Goal: Task Accomplishment & Management: Complete application form

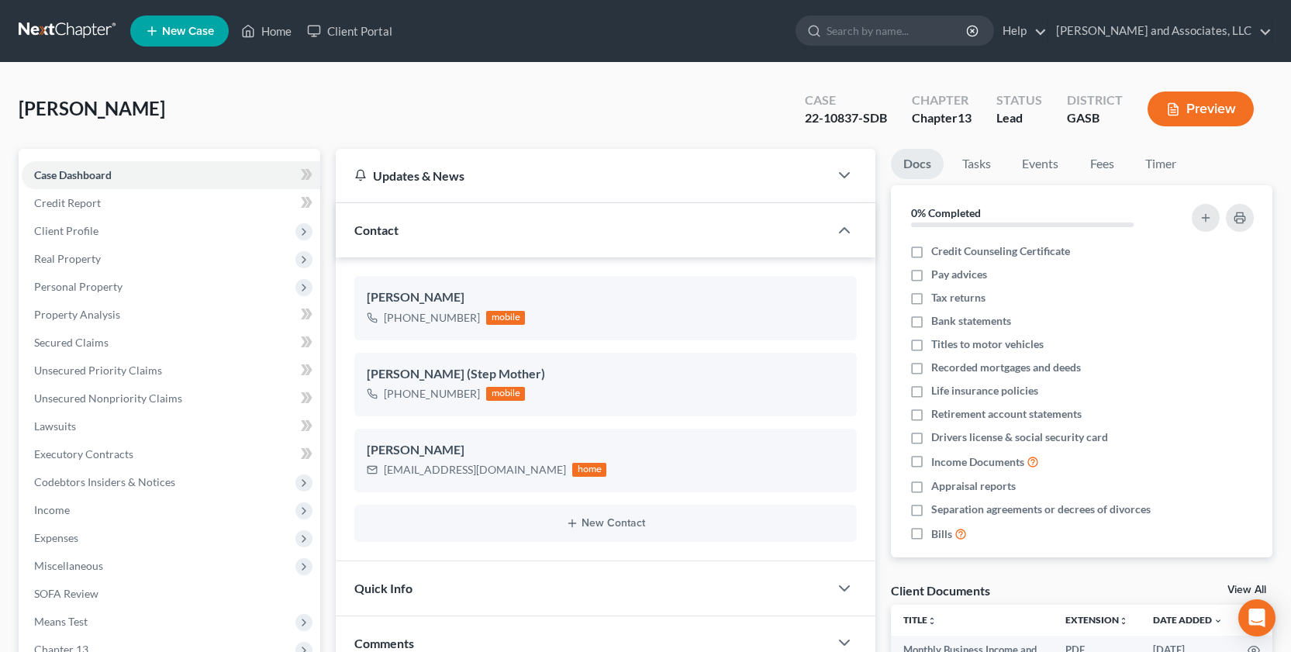
scroll to position [1792, 0]
click at [281, 36] on link "Home" at bounding box center [266, 31] width 66 height 28
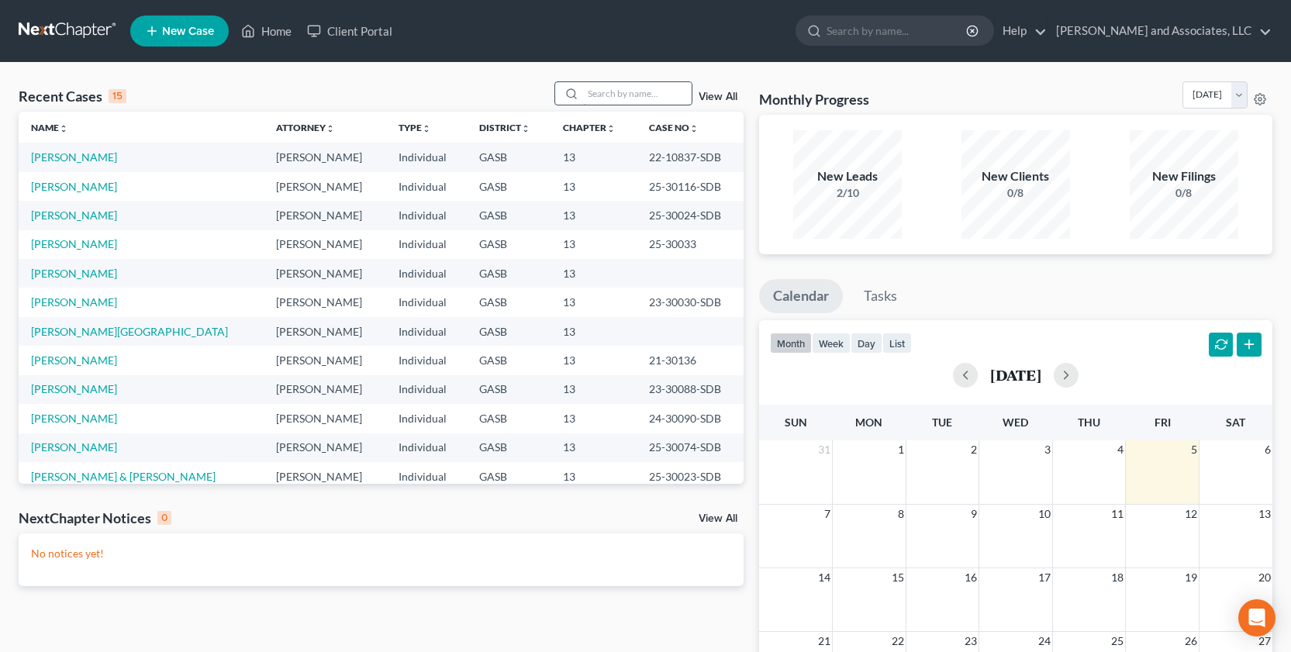
click at [587, 96] on input "search" at bounding box center [637, 93] width 109 height 22
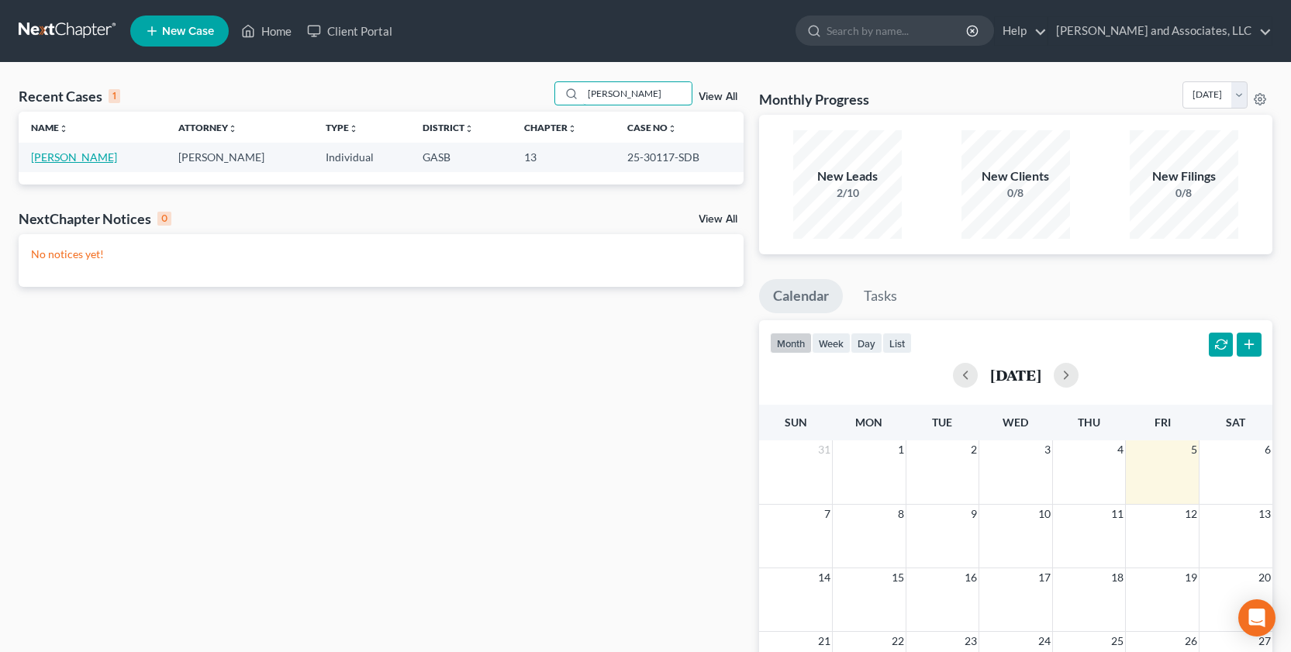
type input "franco"
click at [70, 158] on link "[PERSON_NAME]" at bounding box center [74, 156] width 86 height 13
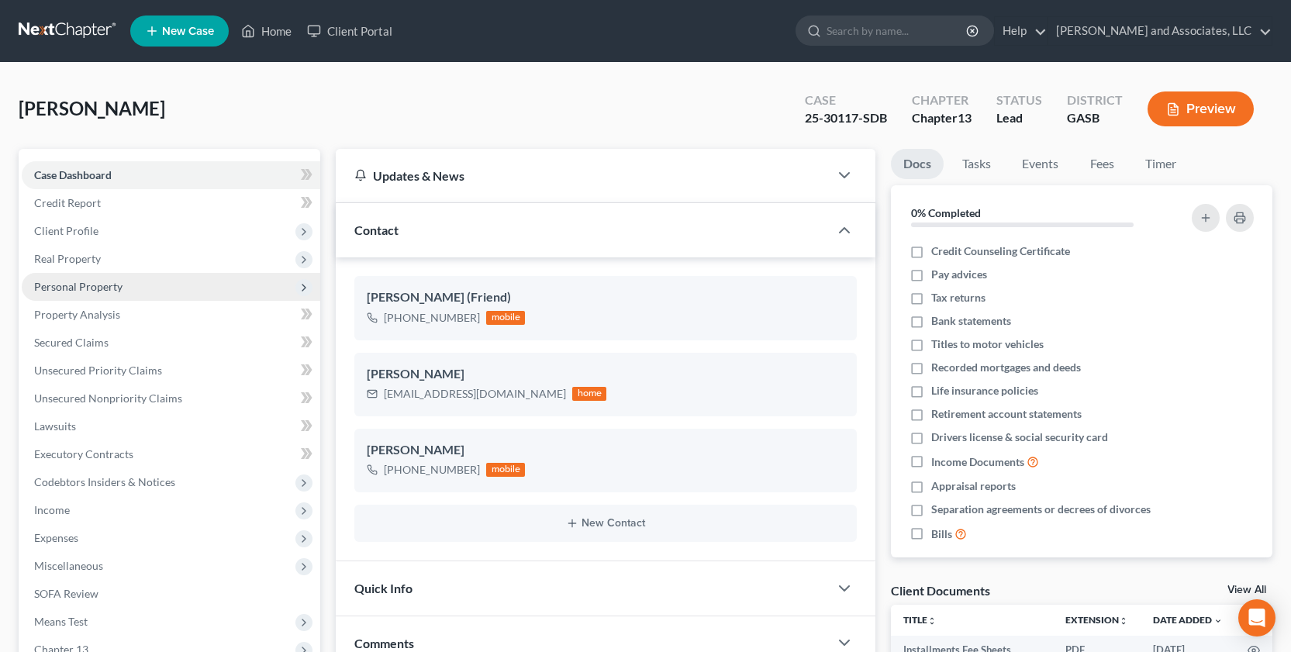
click at [81, 288] on span "Personal Property" at bounding box center [78, 286] width 88 height 13
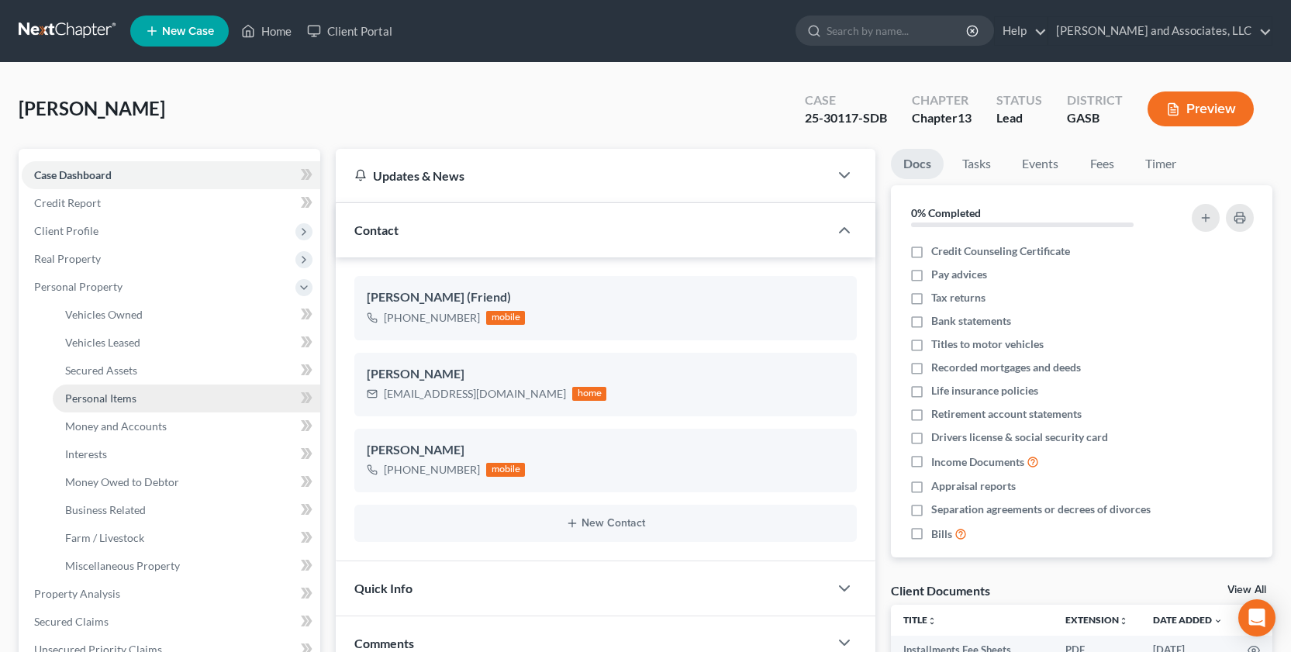
click at [114, 396] on span "Personal Items" at bounding box center [100, 397] width 71 height 13
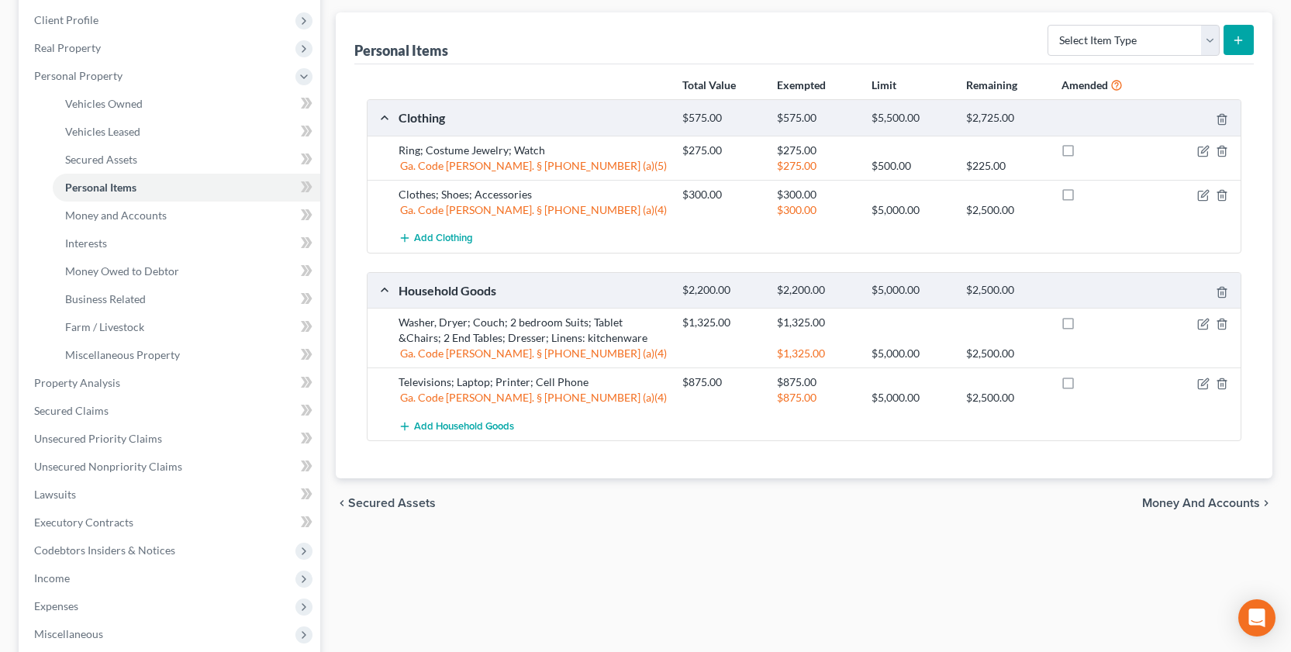
scroll to position [212, 0]
click at [1201, 324] on icon "button" at bounding box center [1204, 320] width 7 height 7
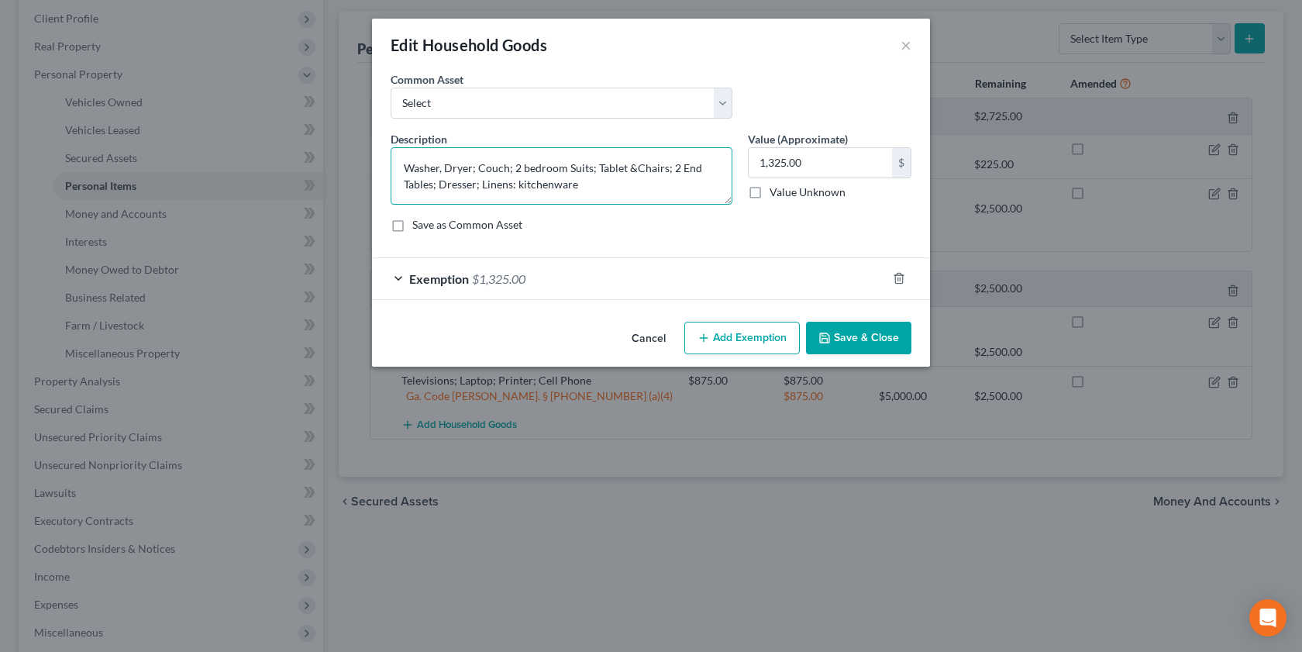
drag, startPoint x: 578, startPoint y: 181, endPoint x: 619, endPoint y: 196, distance: 43.6
click at [585, 188] on textarea "Washer, Dryer; Couch; 2 bedroom Suits; Tablet &Chairs; 2 End Tables; Dresser; L…" at bounding box center [562, 175] width 342 height 57
click at [648, 189] on textarea "Washer, Dryer; Couch; 2 bedroom Suits; Tablet &Chairs; 2 End Tables; Dresser; L…" at bounding box center [562, 175] width 342 height 57
type textarea "Washer, Dryer; Couch; 2 bedroom Suits; Tablet &Chairs; 2 End Tables; Dresser; L…"
click at [815, 158] on input "1,325.00" at bounding box center [820, 162] width 143 height 29
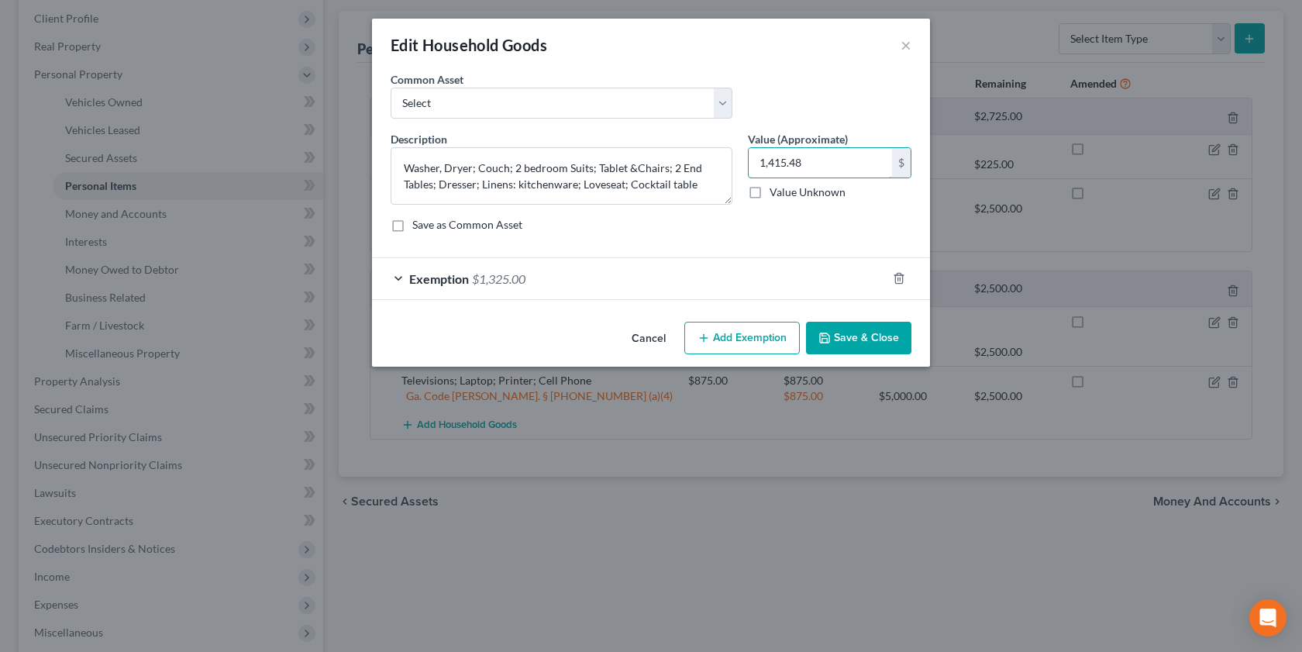
type input "1,415.48"
click at [874, 333] on button "Save & Close" at bounding box center [858, 338] width 105 height 33
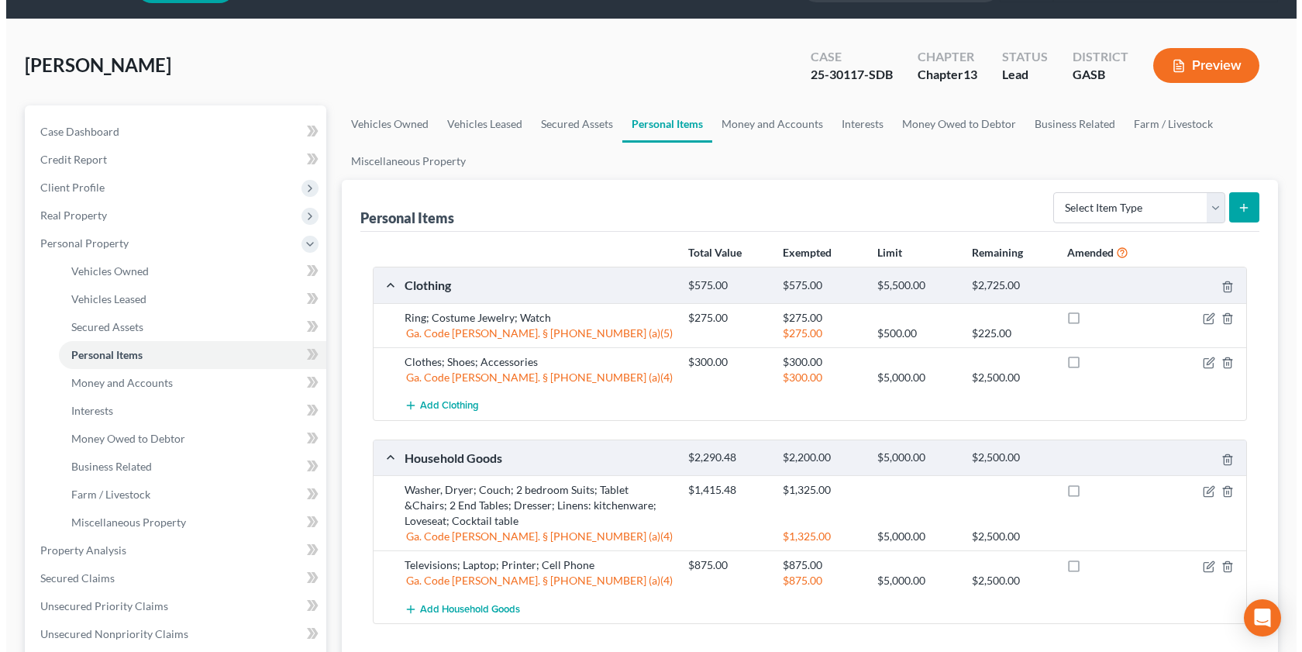
scroll to position [47, 0]
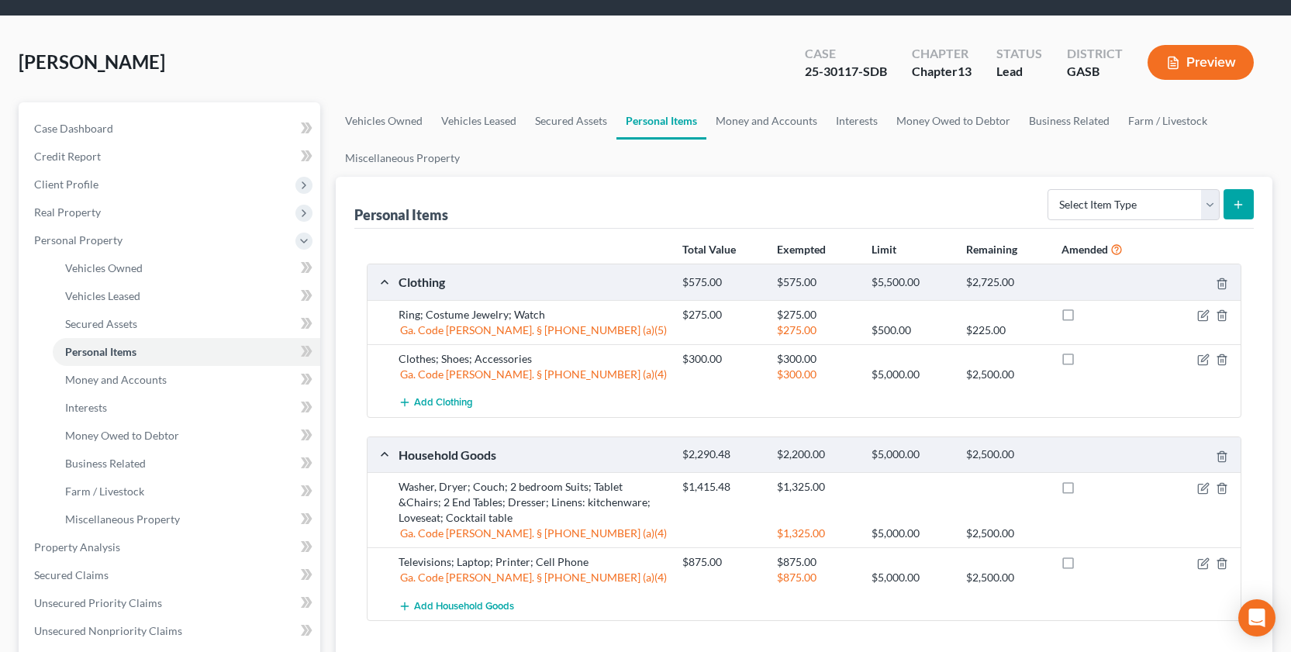
click at [1194, 480] on div at bounding box center [1194, 487] width 95 height 16
click at [1202, 486] on icon "button" at bounding box center [1203, 488] width 12 height 12
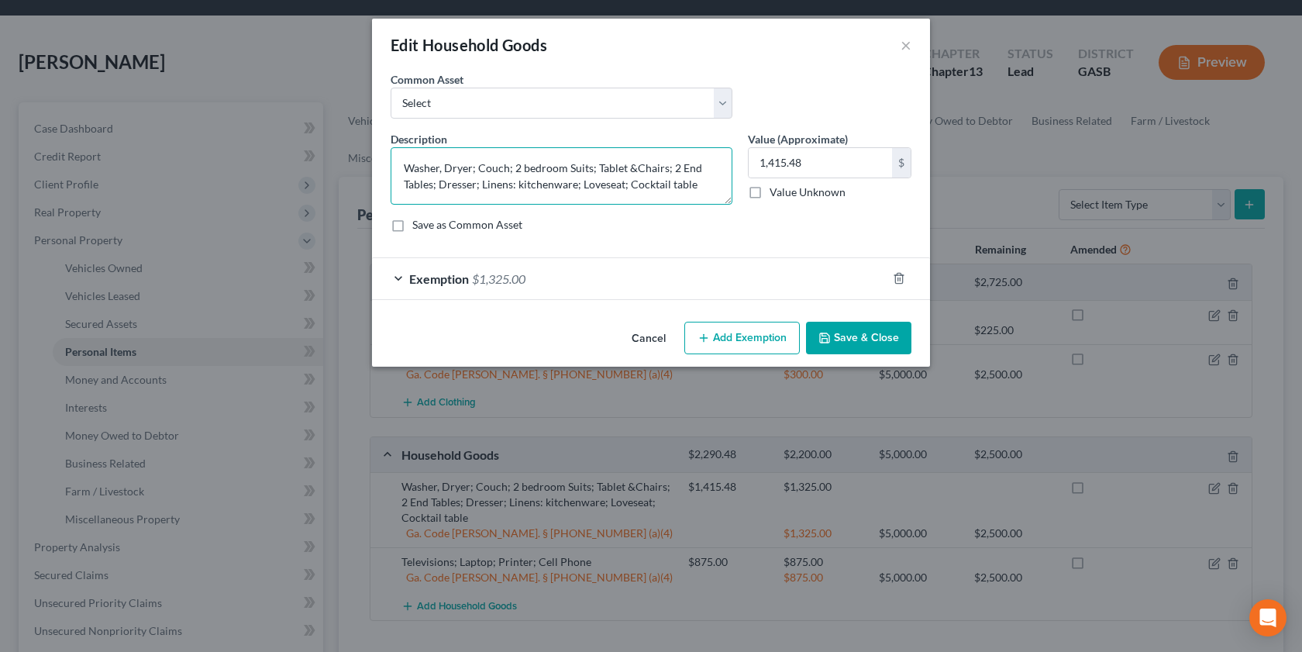
click at [634, 173] on textarea "Washer, Dryer; Couch; 2 bedroom Suits; Tablet &Chairs; 2 End Tables; Dresser; L…" at bounding box center [562, 175] width 342 height 57
click at [515, 185] on textarea "Washer, Dryer; Couch; 2 bedroom Suits; Tablet & Chairs; 2 End Tables; Dresser; …" at bounding box center [562, 175] width 342 height 57
type textarea "Washer, Dryer; Couch; 2 bedroom Suits; Tablet & Chairs; 2 End Tables; Dresser; …"
click at [398, 279] on div "Exemption $1,325.00" at bounding box center [629, 278] width 515 height 41
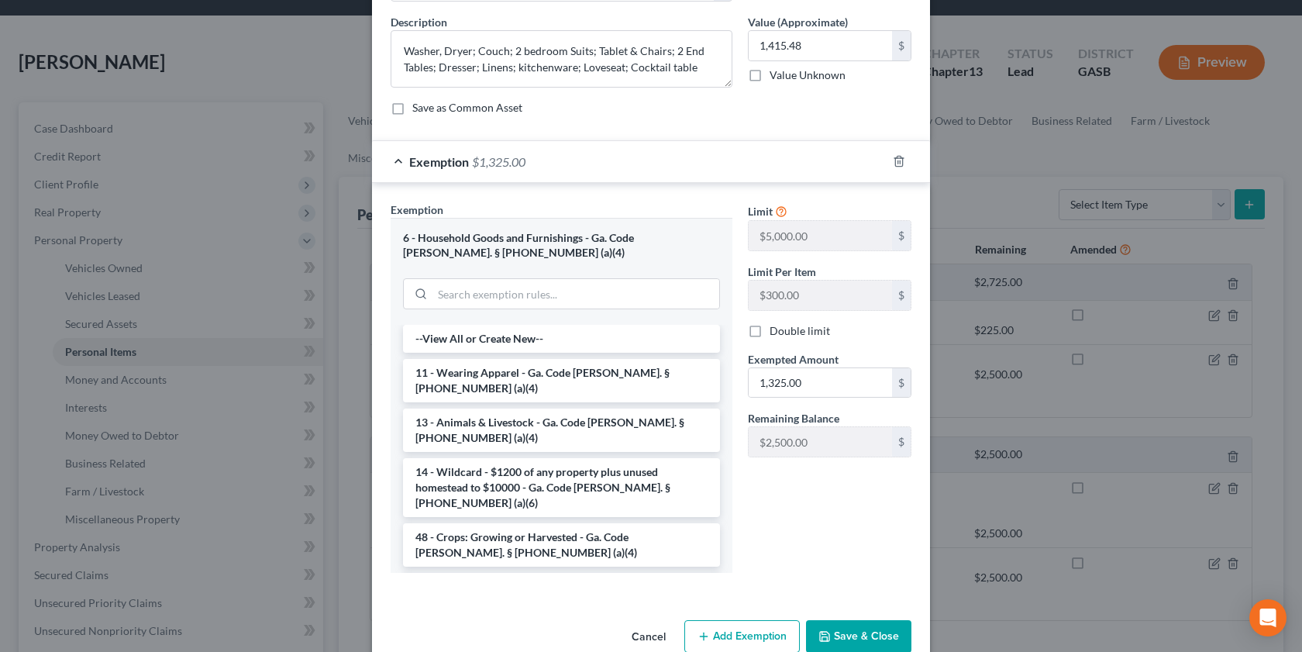
scroll to position [127, 0]
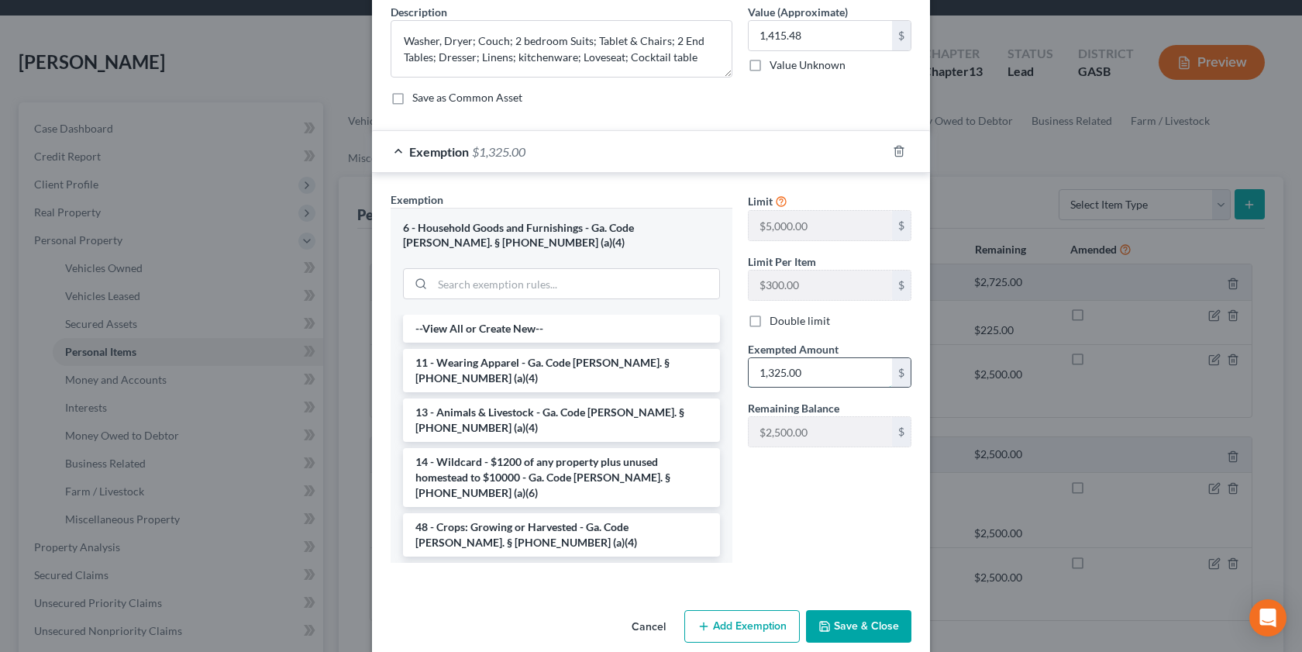
click at [823, 374] on input "1,325.00" at bounding box center [820, 372] width 143 height 29
paste input "415.48"
type input "1,415.48"
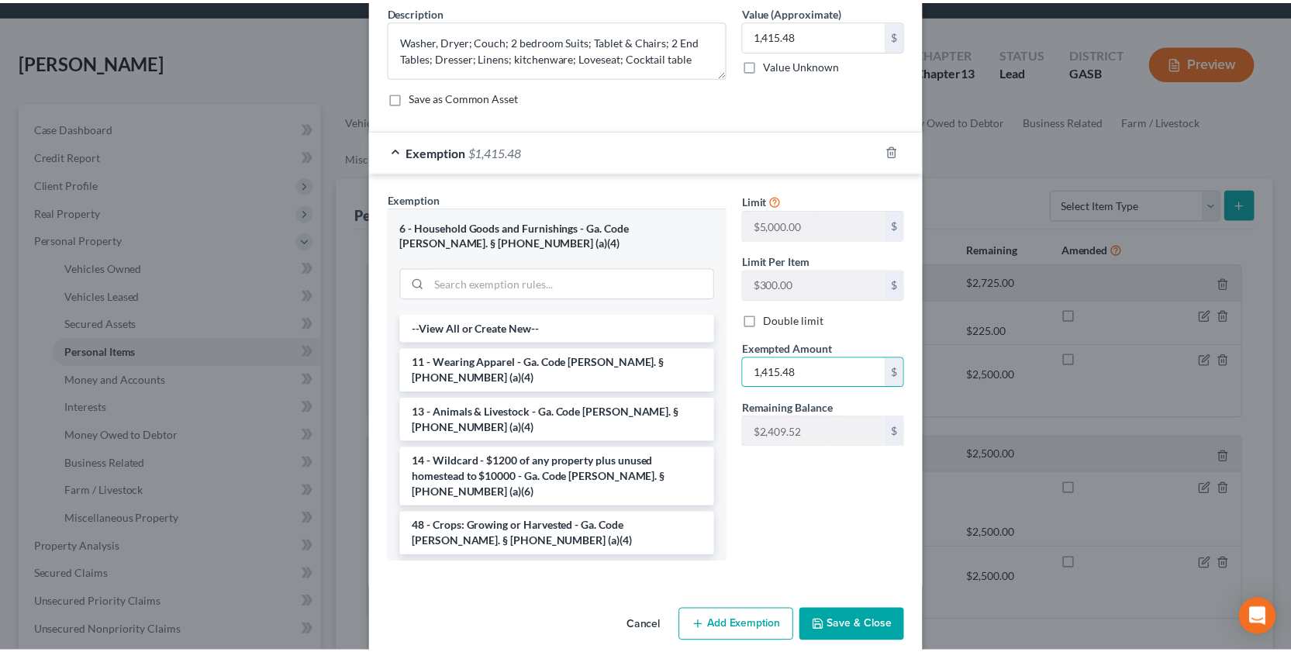
scroll to position [149, 0]
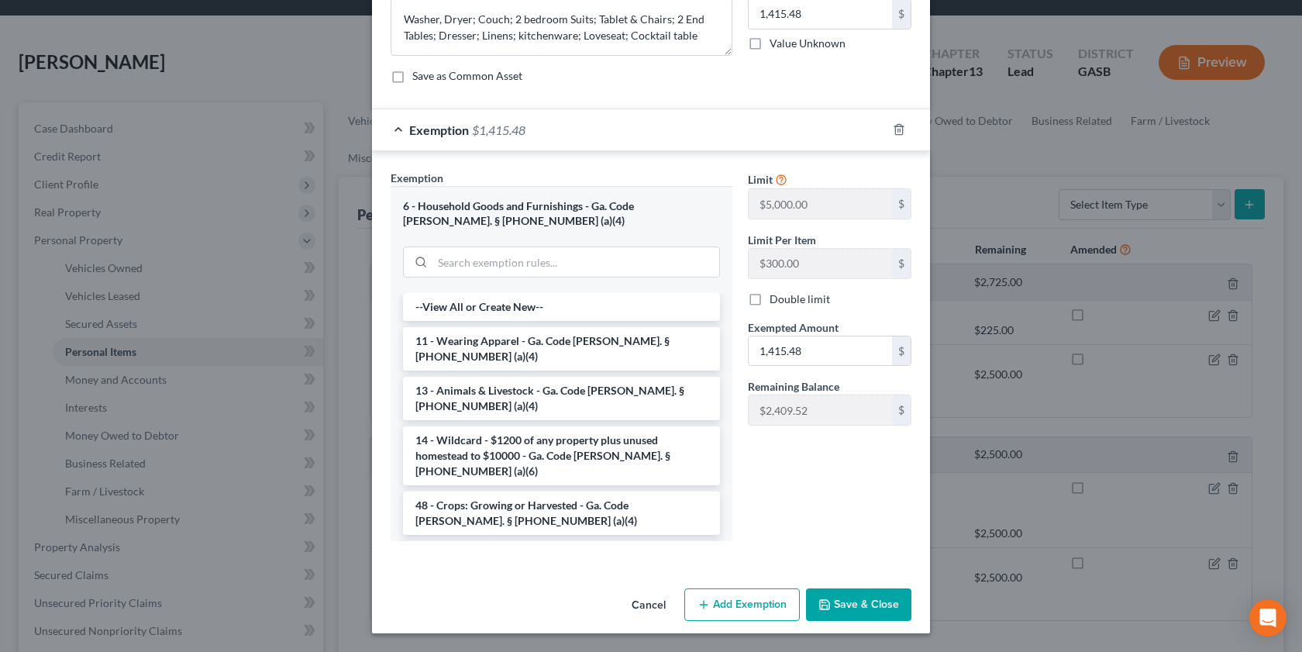
drag, startPoint x: 185, startPoint y: 595, endPoint x: 163, endPoint y: 651, distance: 60.2
click at [159, 641] on div "Edit Household Goods × An exemption set must first be selected from the Filing …" at bounding box center [651, 326] width 1302 height 652
click at [847, 595] on button "Save & Close" at bounding box center [858, 604] width 105 height 33
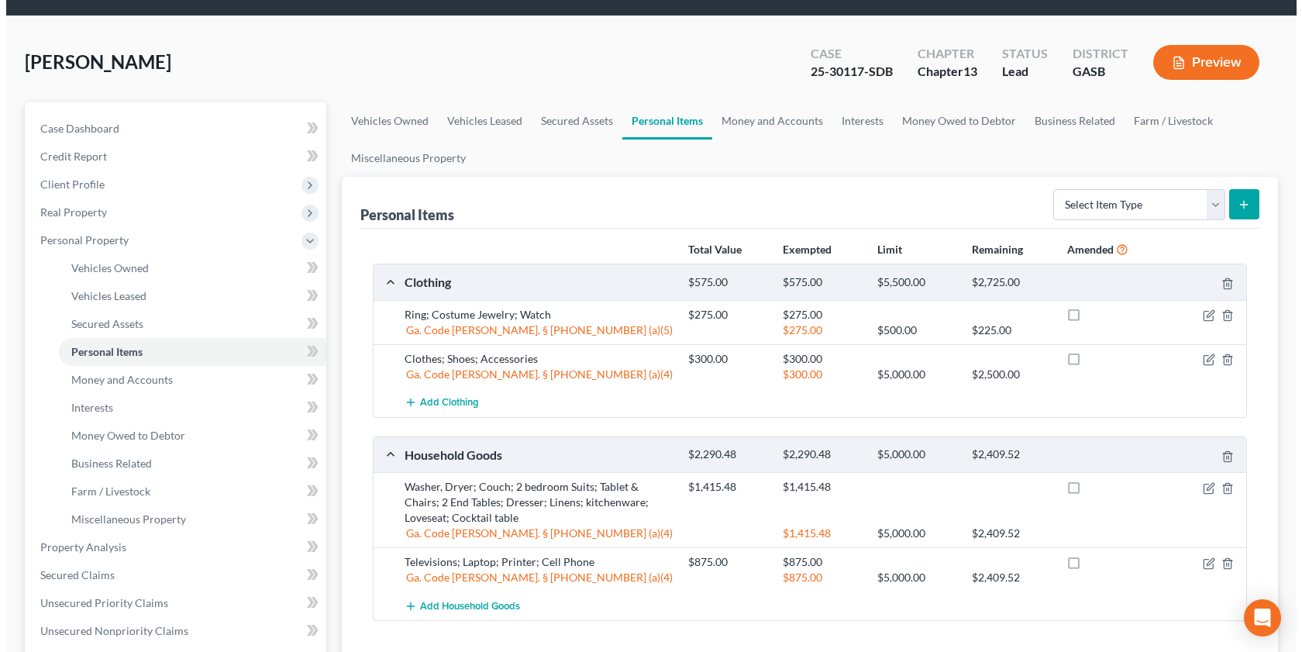
scroll to position [0, 0]
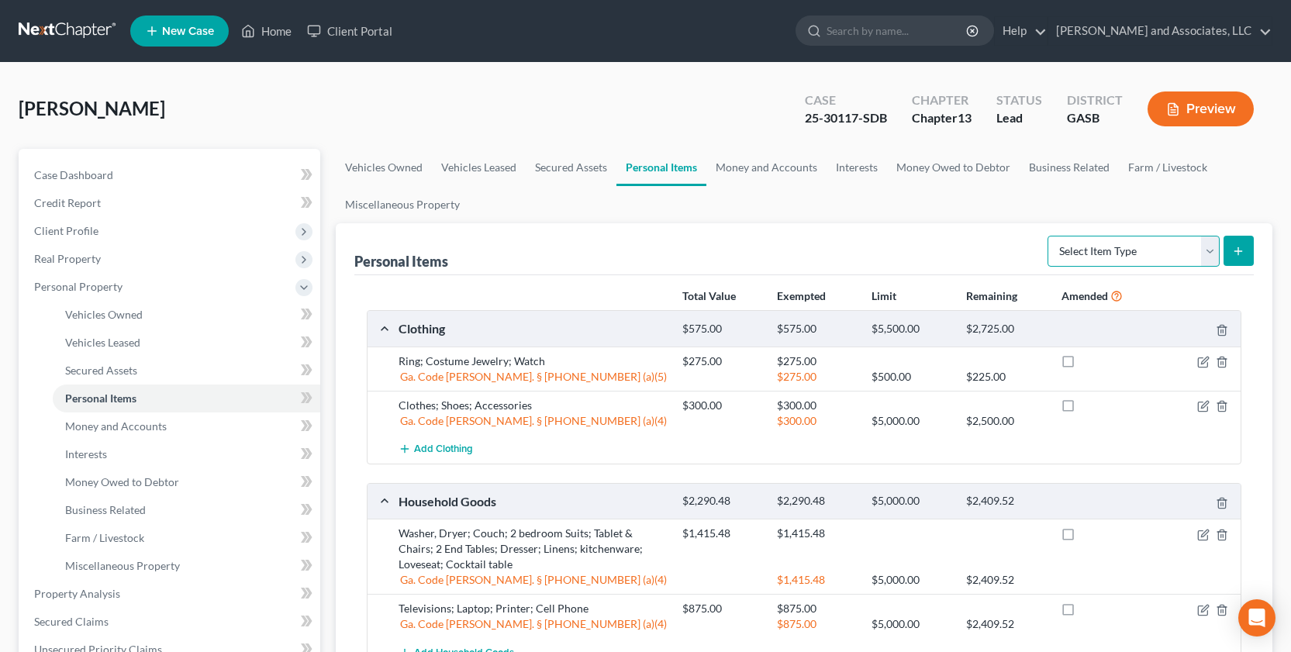
click at [1214, 252] on select "Select Item Type Clothing Collectibles Of Value Electronics Firearms Household …" at bounding box center [1133, 251] width 172 height 31
select select "electronics"
click at [1049, 236] on select "Select Item Type Clothing Collectibles Of Value Electronics Firearms Household …" at bounding box center [1133, 251] width 172 height 31
click at [1240, 245] on icon "submit" at bounding box center [1238, 251] width 12 height 12
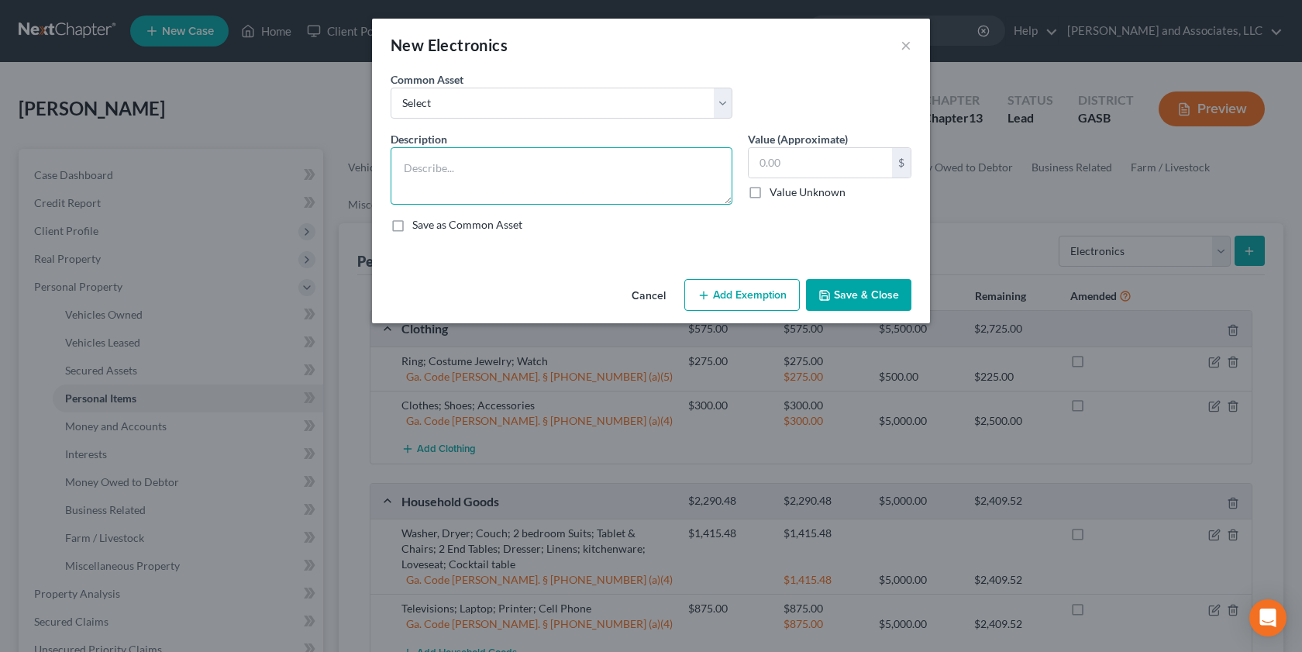
click at [407, 171] on textarea at bounding box center [562, 175] width 342 height 57
type textarea "Televisions; Laptop; Printer; Cell Phone"
click at [795, 159] on input "text" at bounding box center [820, 162] width 143 height 29
type input "875.00"
drag, startPoint x: 804, startPoint y: 159, endPoint x: 755, endPoint y: 166, distance: 49.3
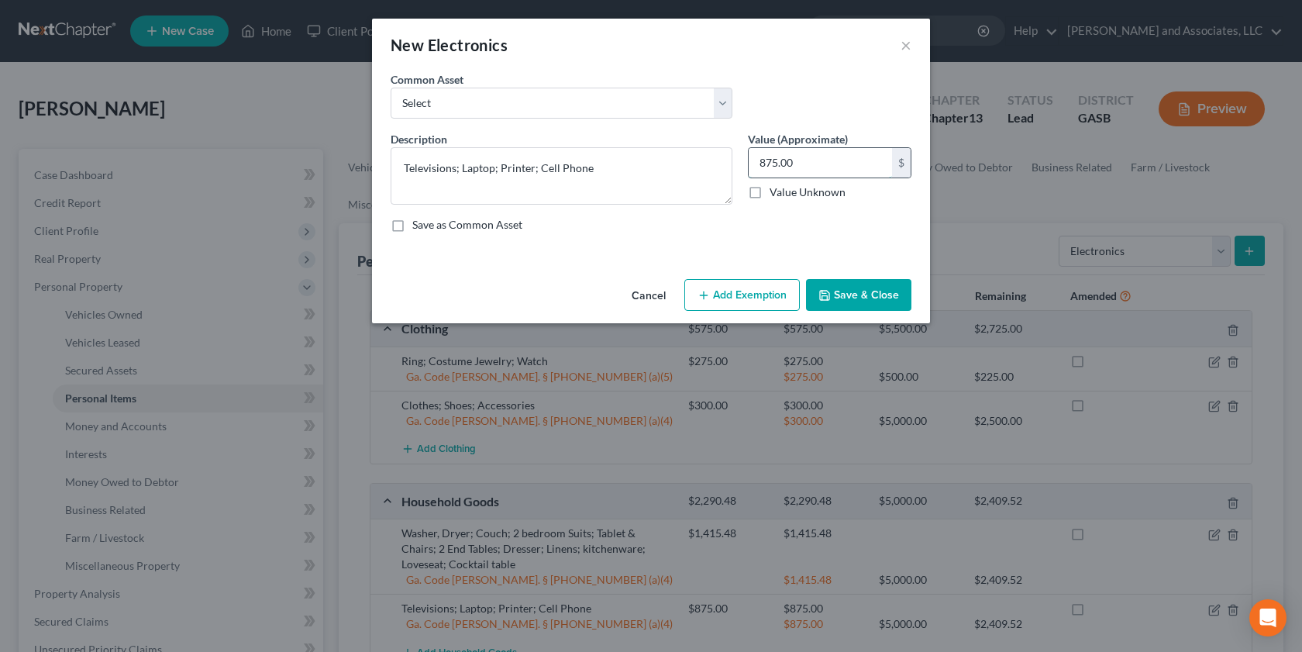
click at [755, 166] on input "875.00" at bounding box center [820, 162] width 143 height 29
paste input "875.00"
type input "875.00"
click at [740, 288] on button "Add Exemption" at bounding box center [743, 295] width 116 height 33
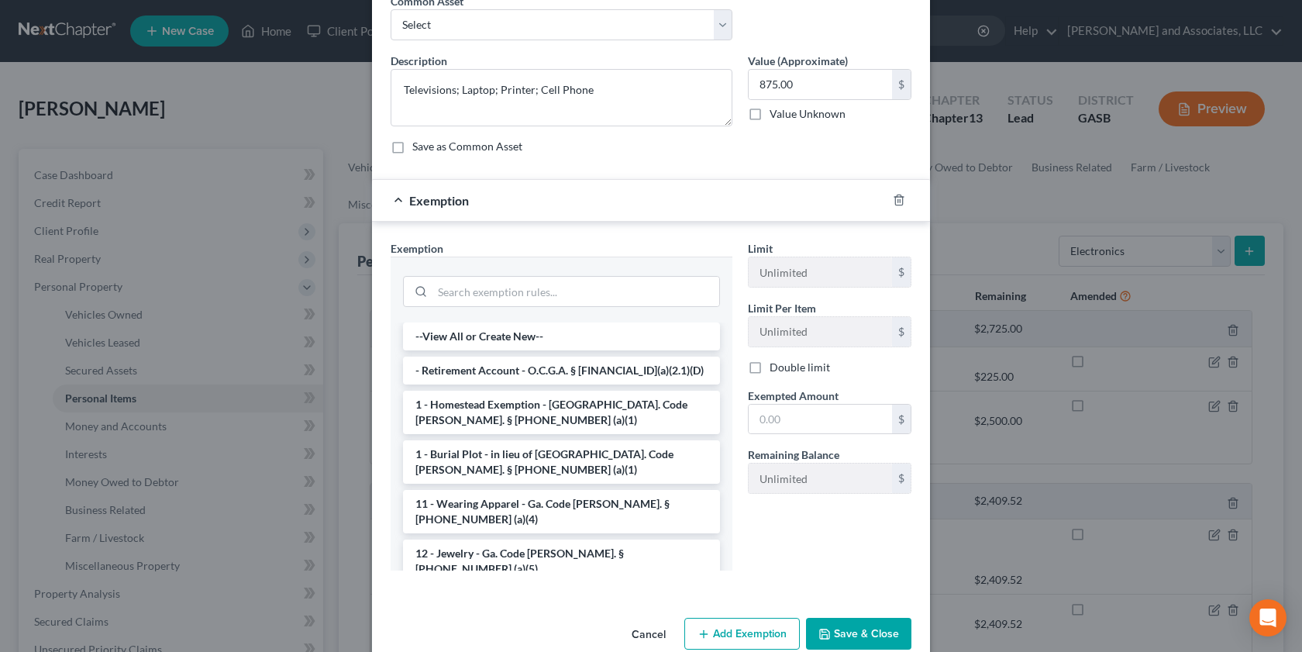
scroll to position [107, 0]
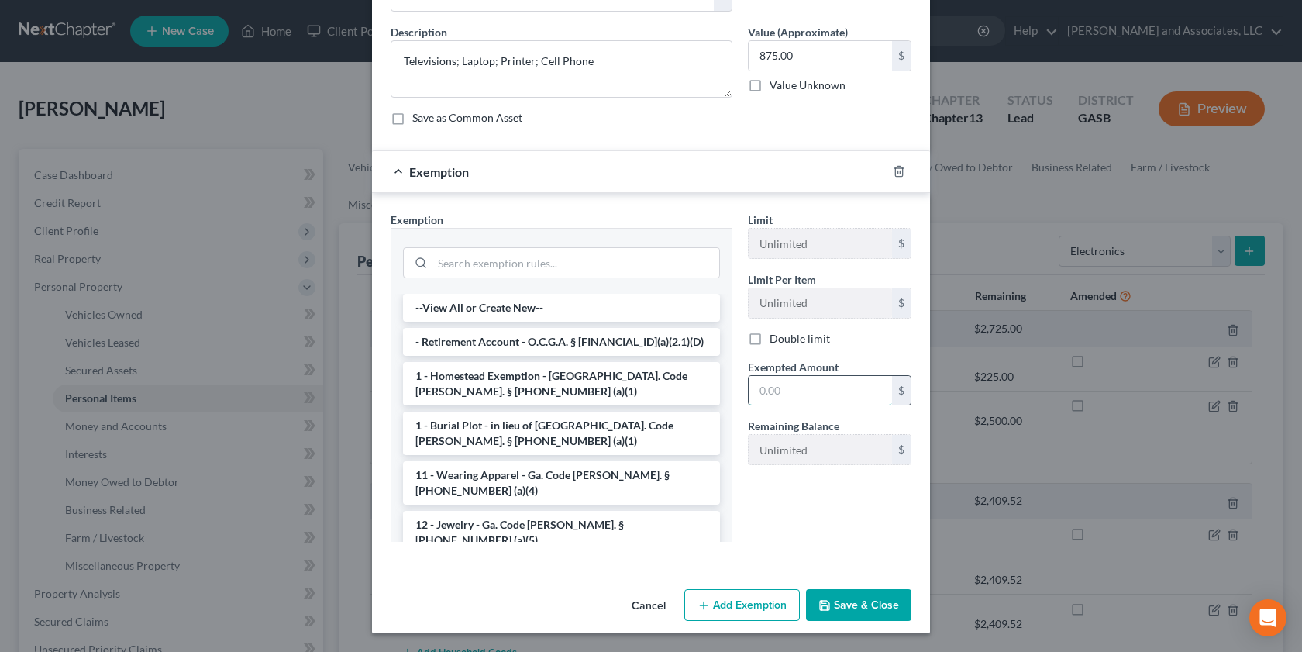
click at [778, 388] on input "text" at bounding box center [820, 390] width 143 height 29
paste input "875.00"
type input "875.00"
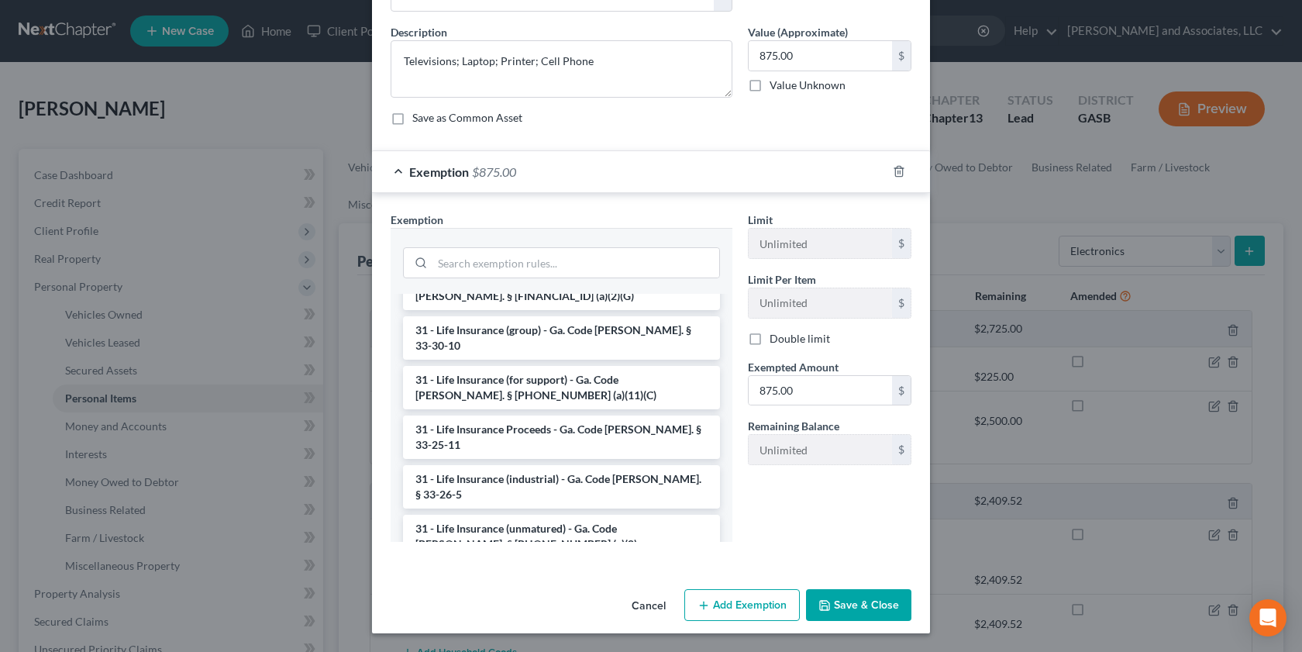
scroll to position [2112, 0]
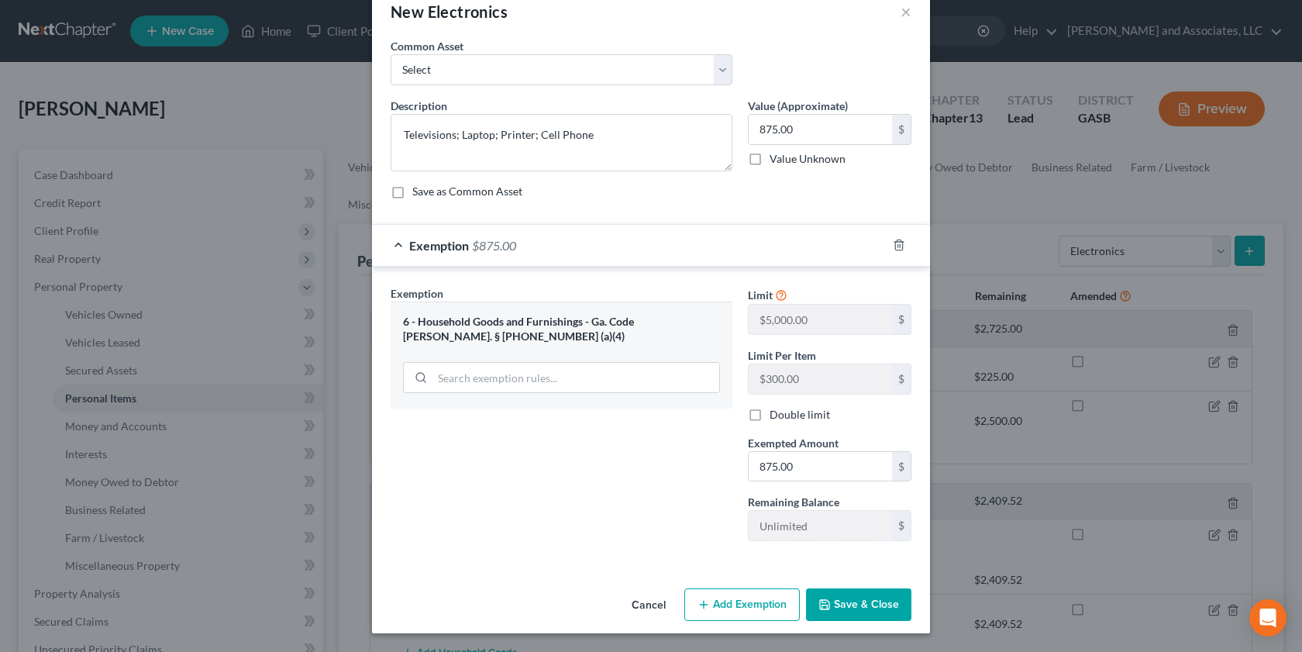
scroll to position [33, 0]
click at [857, 606] on button "Save & Close" at bounding box center [858, 604] width 105 height 33
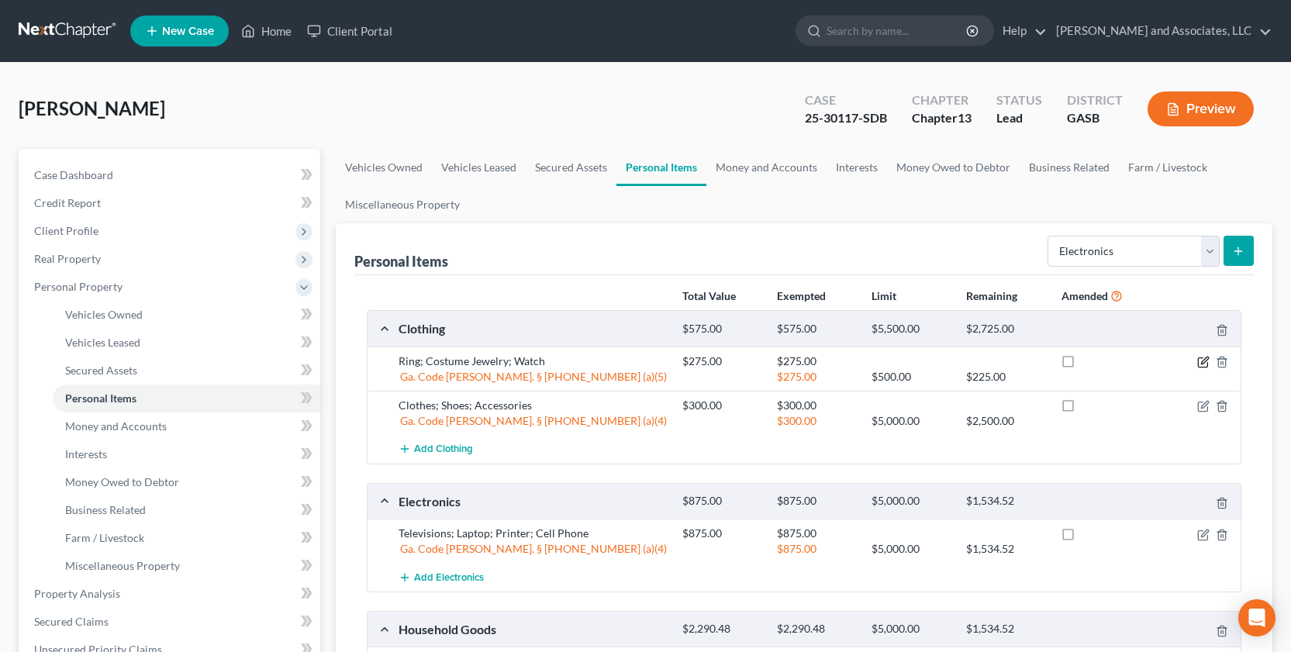
click at [1204, 360] on icon "button" at bounding box center [1204, 360] width 7 height 7
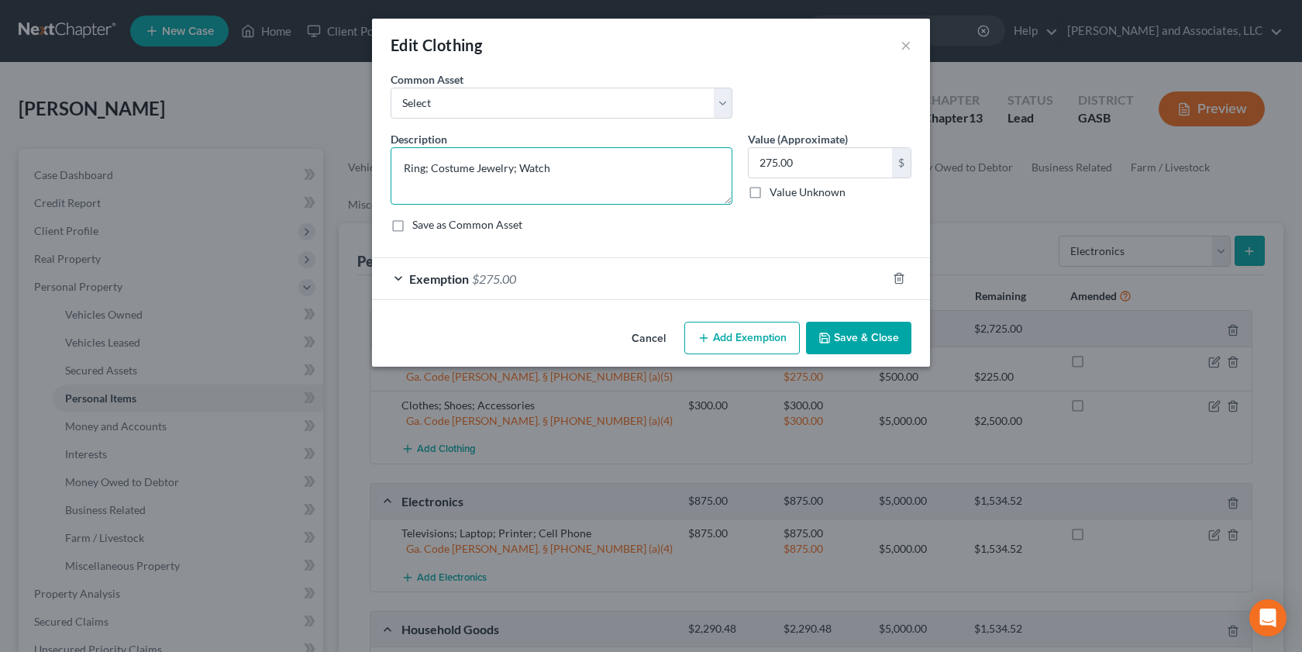
drag, startPoint x: 401, startPoint y: 165, endPoint x: 569, endPoint y: 178, distance: 168.7
click at [569, 178] on textarea "Ring; Costume Jewelry; Watch" at bounding box center [562, 175] width 342 height 57
click at [588, 177] on textarea "Ring; Costume Jewelry; Watch" at bounding box center [562, 175] width 342 height 57
click at [573, 167] on textarea "Ring; Costume Jewelry; Watch" at bounding box center [562, 175] width 342 height 57
type textarea "Ring; Costume Jewelry; Watch; Clothes; shoes; Accessories"
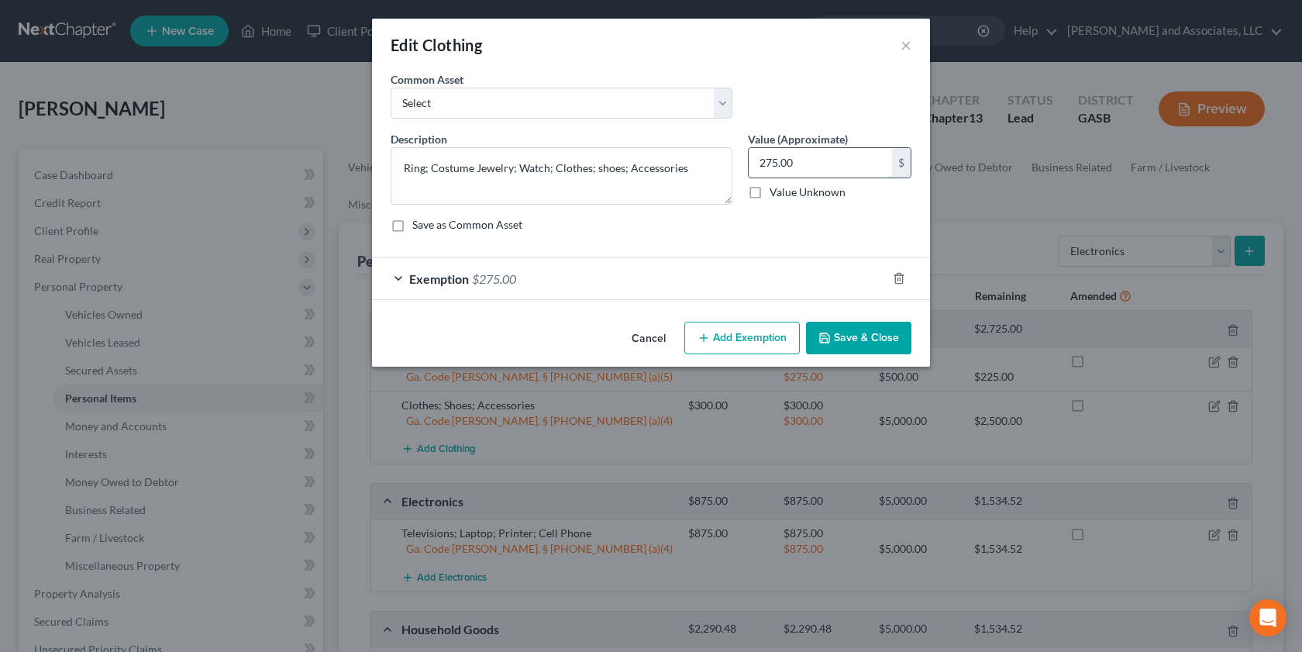
click at [809, 161] on input "275.00" at bounding box center [820, 162] width 143 height 29
type input "300.00"
drag, startPoint x: 554, startPoint y: 165, endPoint x: 362, endPoint y: 157, distance: 192.4
click at [374, 161] on div "An exemption set must first be selected from the Filing Information section. Co…" at bounding box center [651, 193] width 558 height 244
type textarea "Clothes; shoes; Accessories"
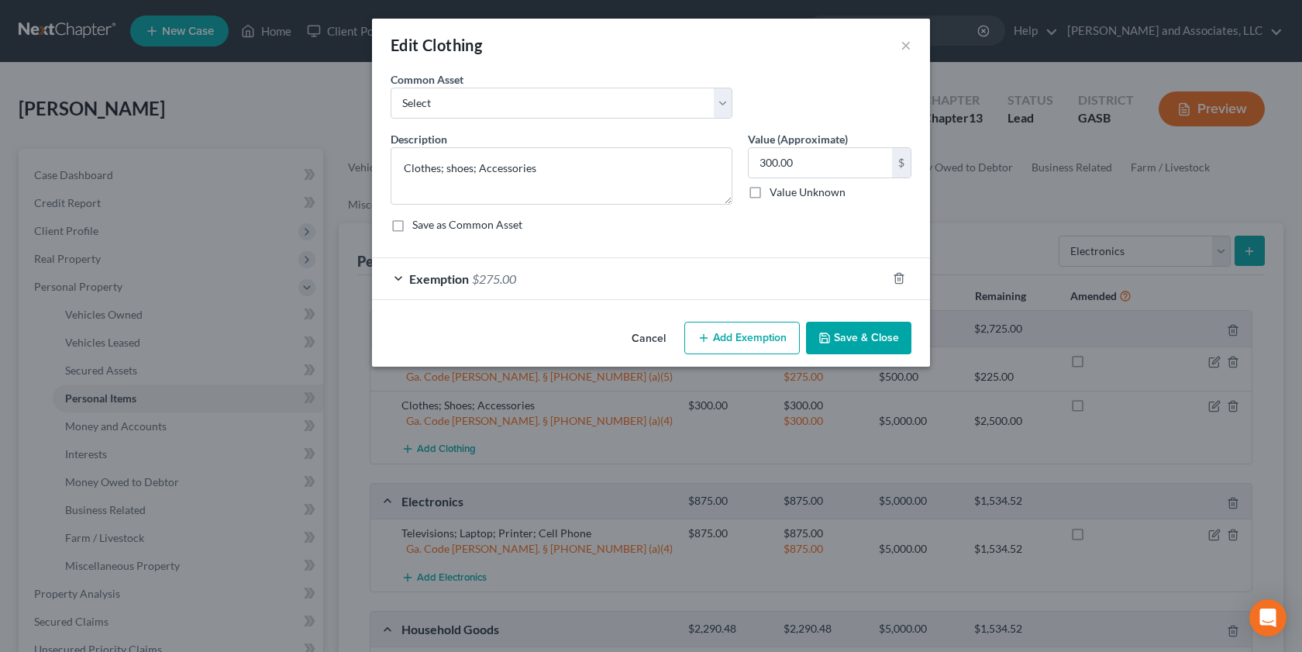
click at [729, 340] on button "Add Exemption" at bounding box center [743, 338] width 116 height 33
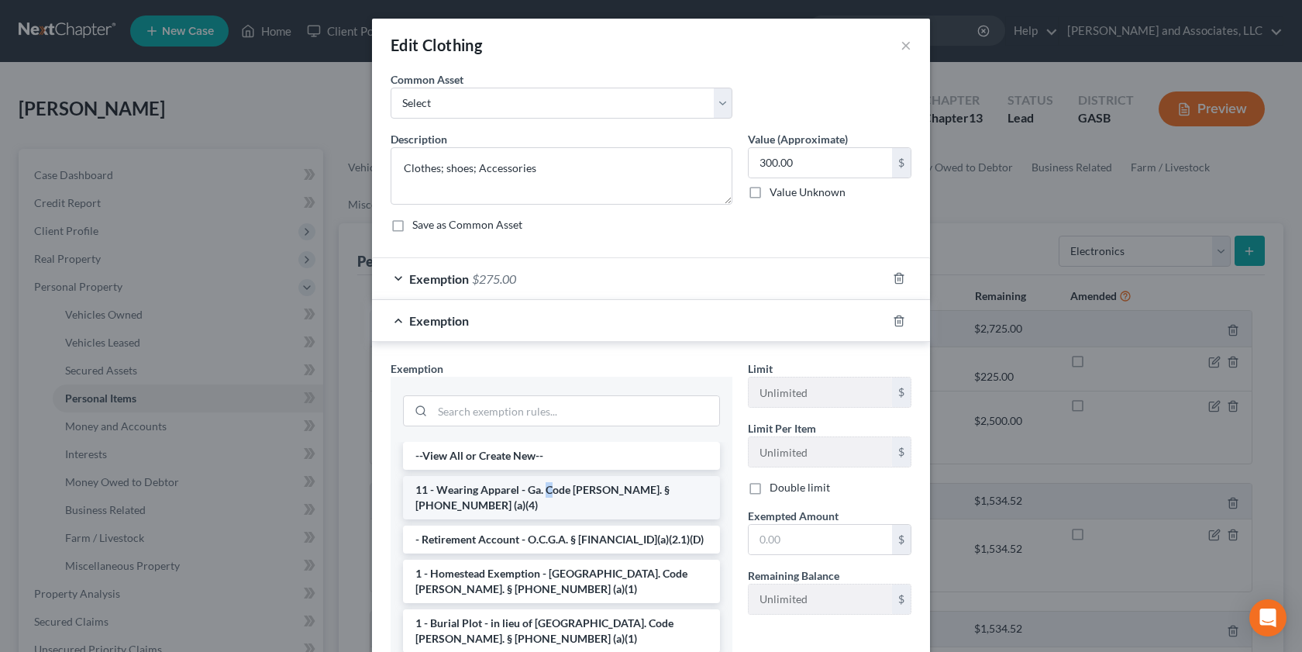
click at [543, 488] on li "11 - Wearing Apparel - Ga. Code Ann. § 44-13-100 (a)(4)" at bounding box center [561, 497] width 317 height 43
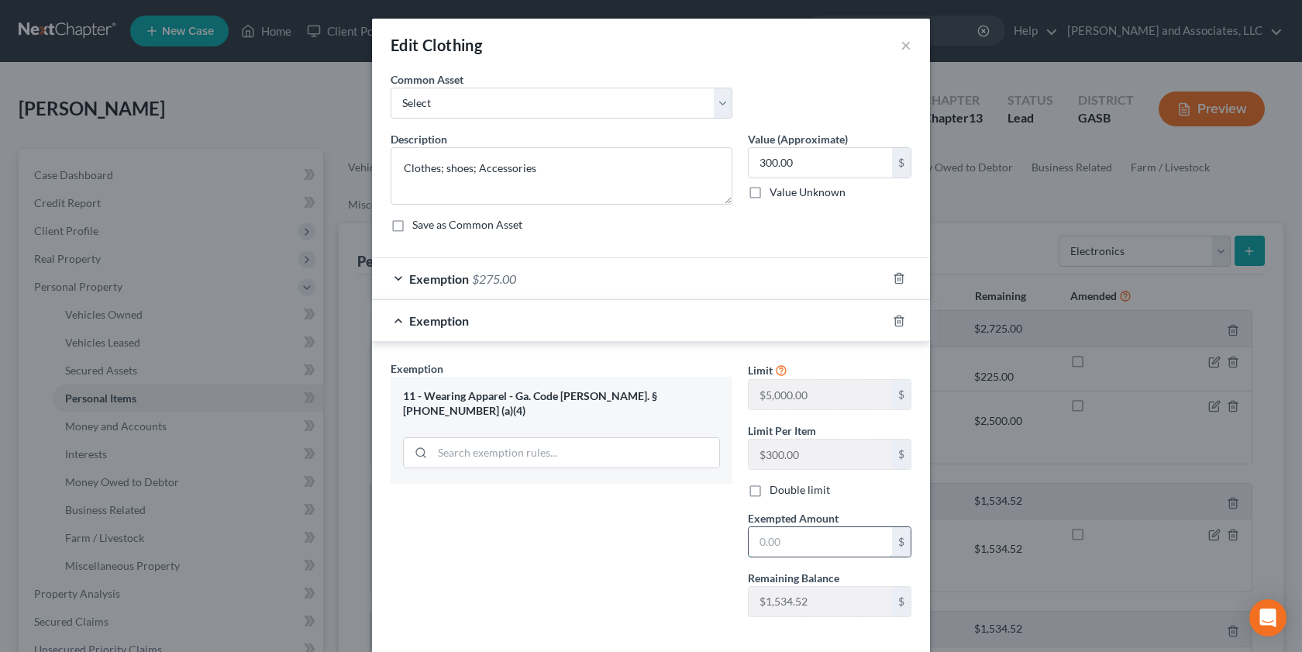
click at [763, 543] on input "text" at bounding box center [820, 541] width 143 height 29
type input "300.00"
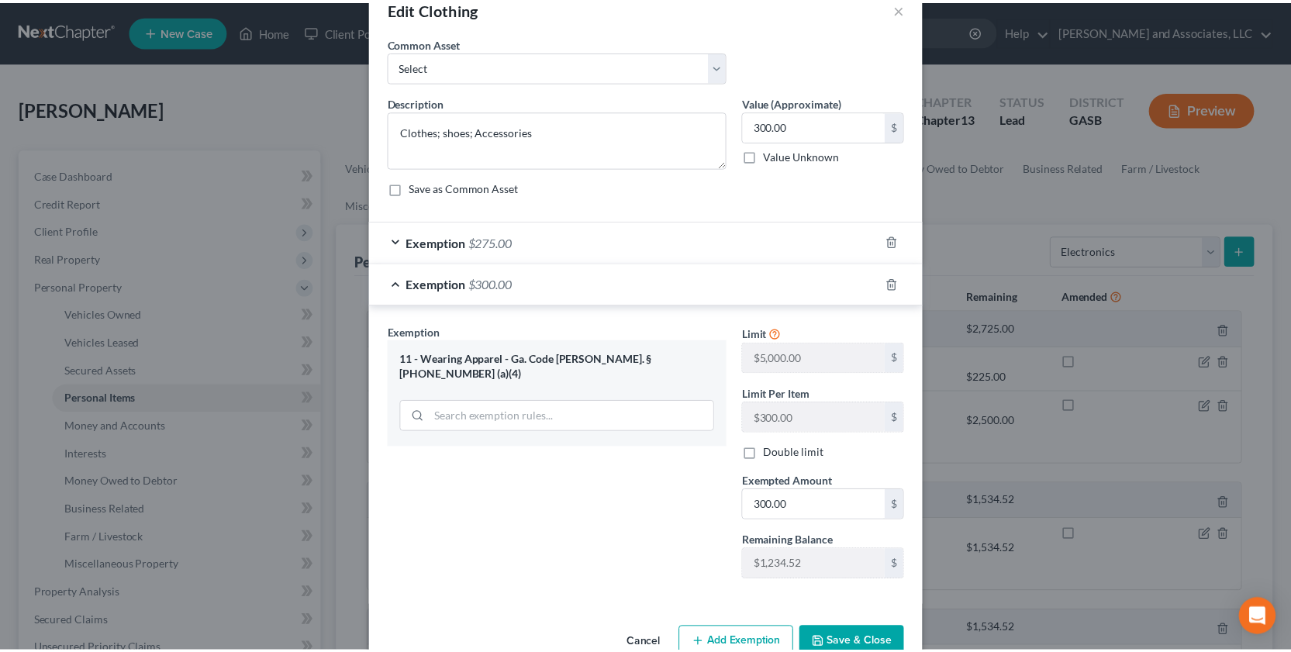
scroll to position [75, 0]
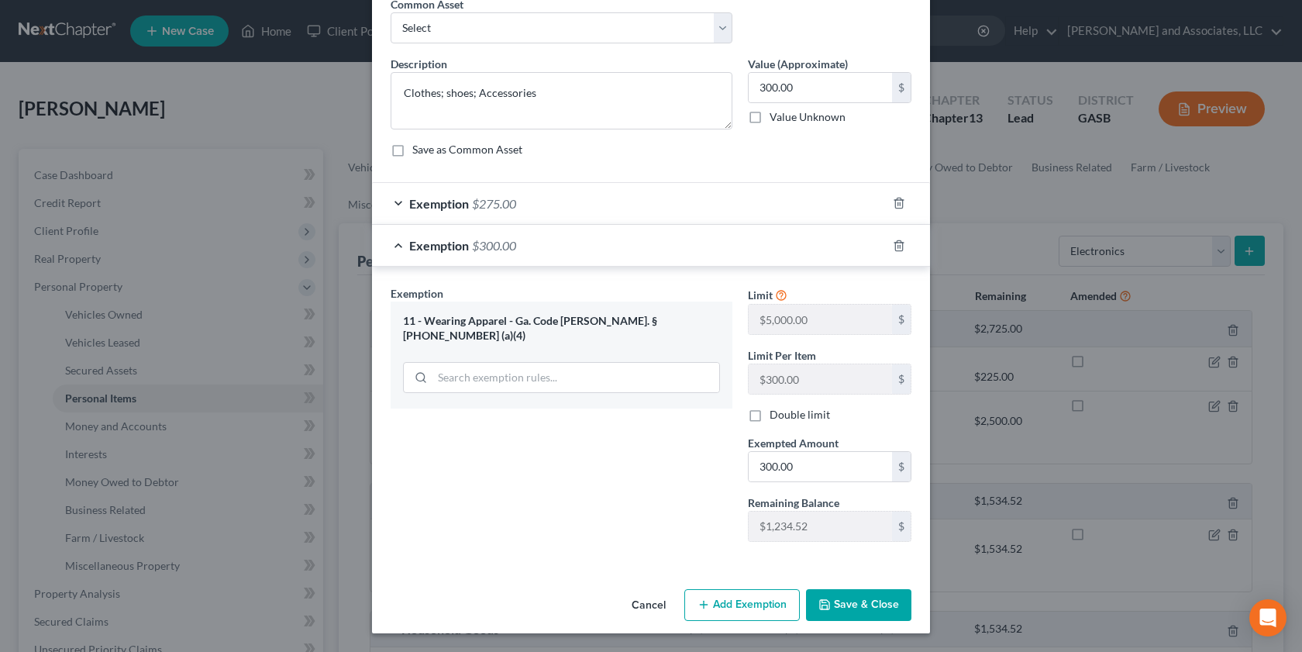
click at [856, 605] on button "Save & Close" at bounding box center [858, 605] width 105 height 33
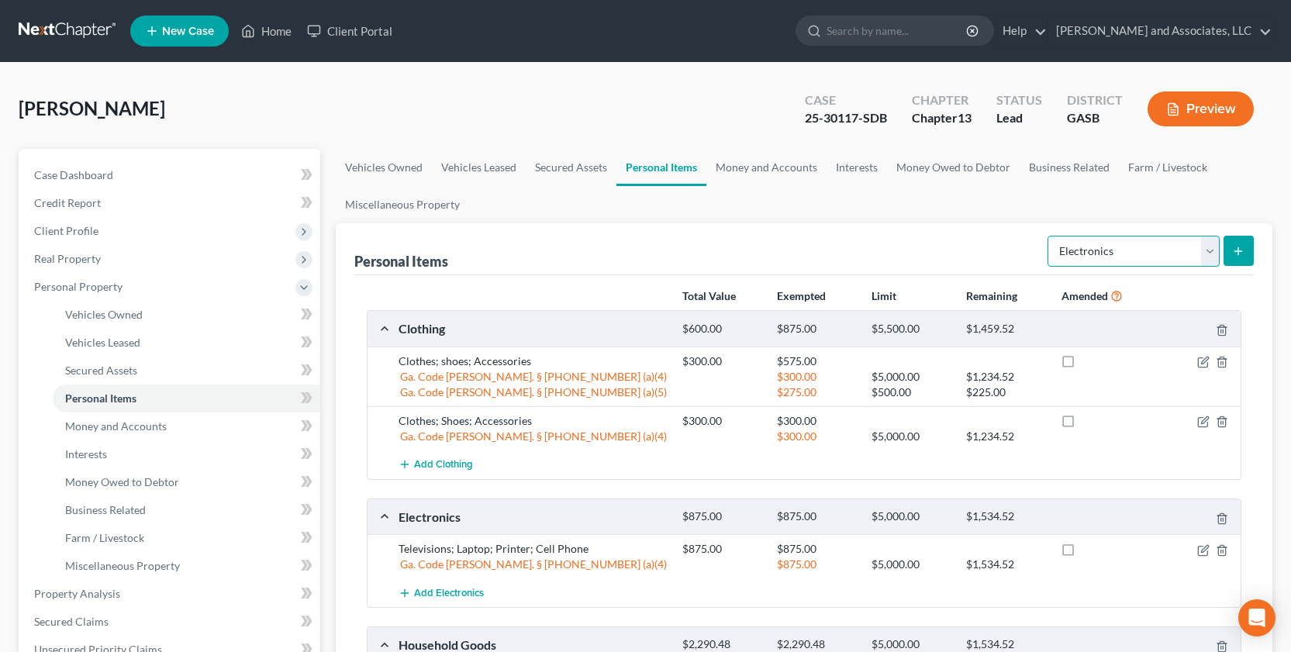
click at [1210, 254] on select "Select Item Type Clothing Collectibles Of Value Electronics Firearms Household …" at bounding box center [1133, 251] width 172 height 31
select select "jewelry"
click at [1049, 236] on select "Select Item Type Clothing Collectibles Of Value Electronics Firearms Household …" at bounding box center [1133, 251] width 172 height 31
click at [1236, 247] on icon "submit" at bounding box center [1238, 251] width 12 height 12
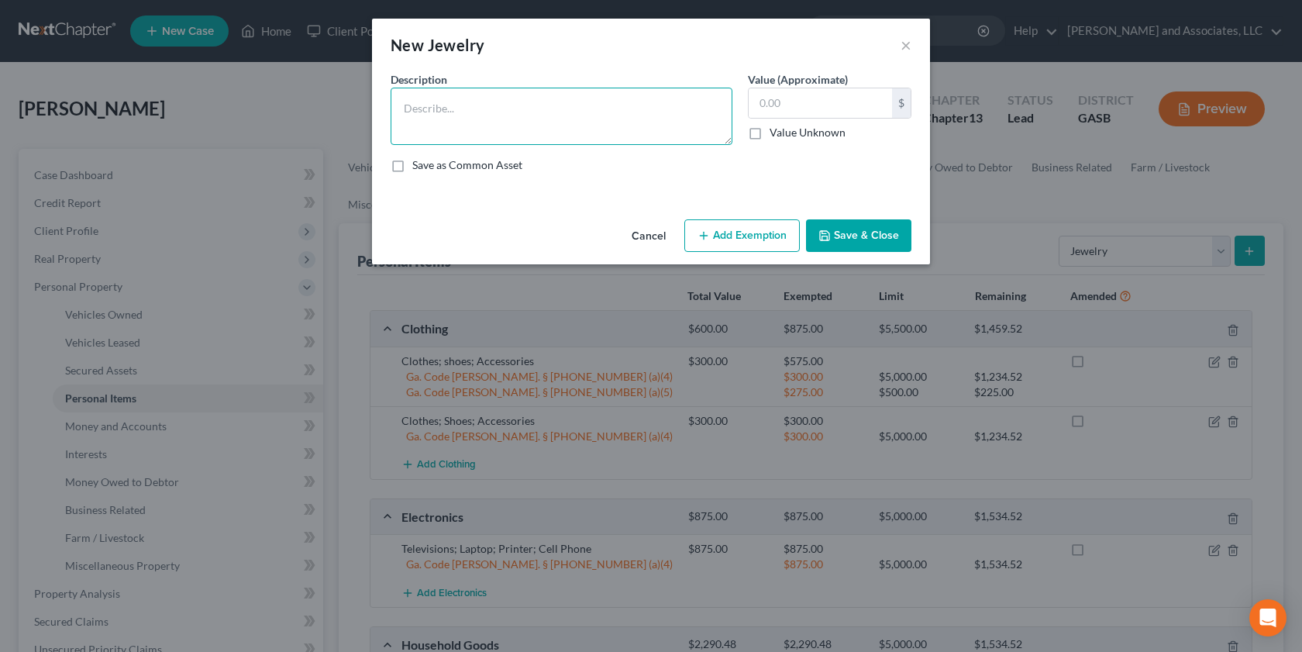
click at [436, 118] on textarea at bounding box center [562, 116] width 342 height 57
paste textarea "Ring; Costume Jewelry; Watch;"
type textarea "Ring; Costume Jewelry; Watch;"
click at [762, 103] on input "text" at bounding box center [820, 102] width 143 height 29
type input "275.00"
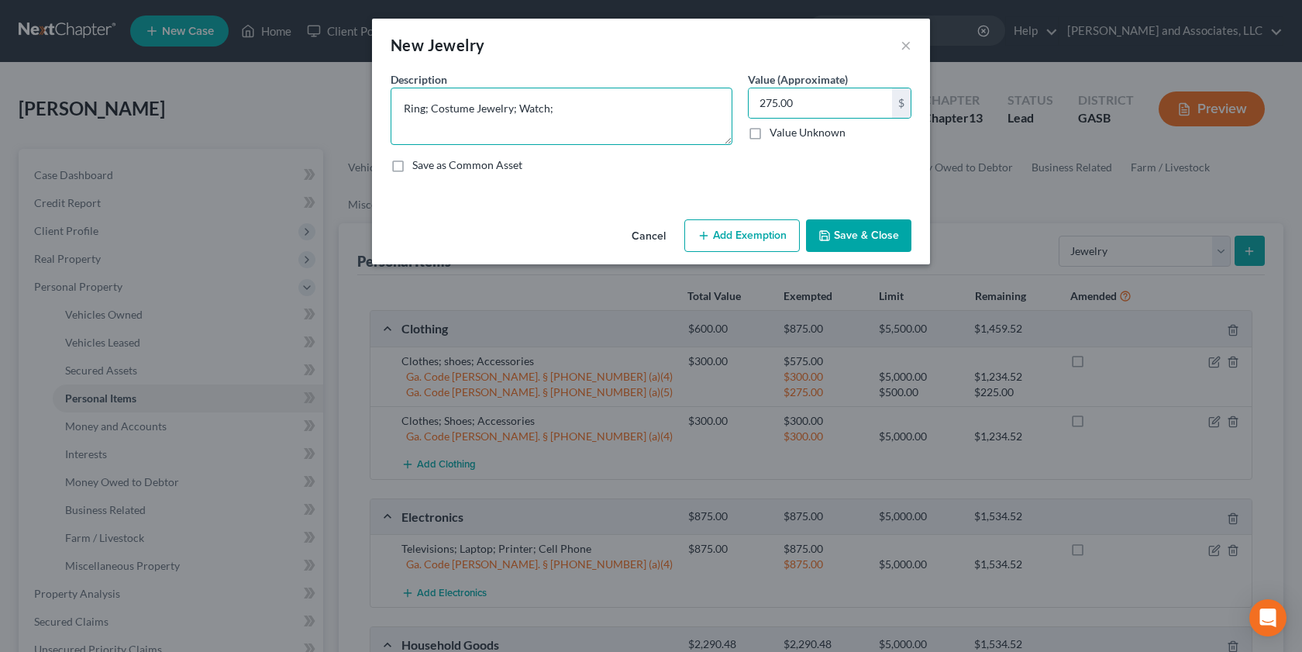
click at [552, 105] on textarea "Ring; Costume Jewelry; Watch;" at bounding box center [562, 116] width 342 height 57
type textarea "Ring; Costume Jewelry; Watch"
click at [753, 239] on button "Add Exemption" at bounding box center [743, 235] width 116 height 33
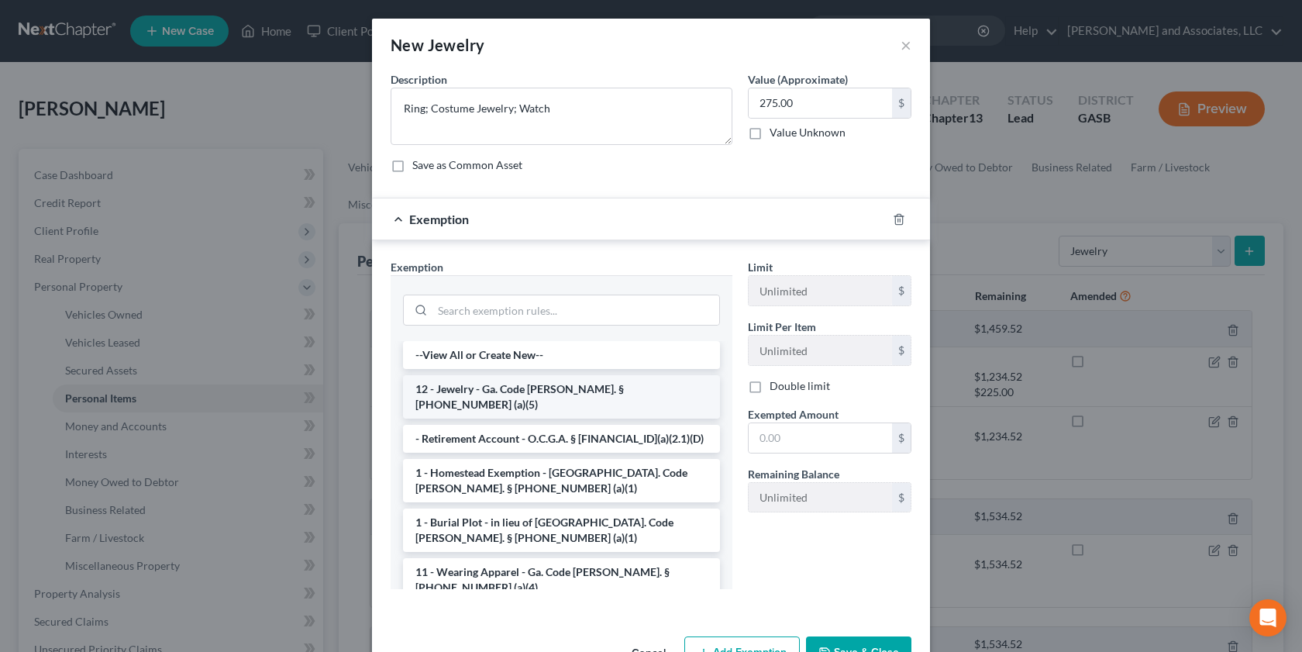
click at [611, 388] on li "12 - Jewelry - Ga. Code Ann. § 44-13-100 (a)(5)" at bounding box center [561, 396] width 317 height 43
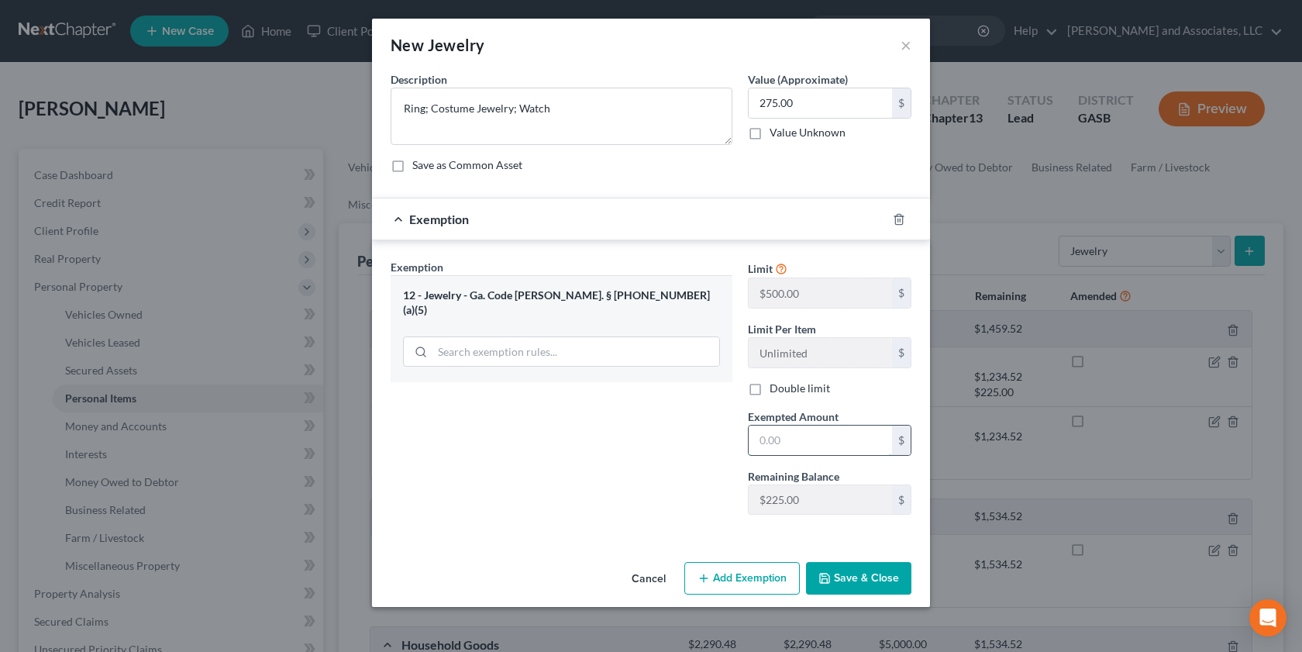
click at [768, 435] on input "text" at bounding box center [820, 440] width 143 height 29
type input "275.00"
click at [840, 585] on button "Save & Close" at bounding box center [858, 578] width 105 height 33
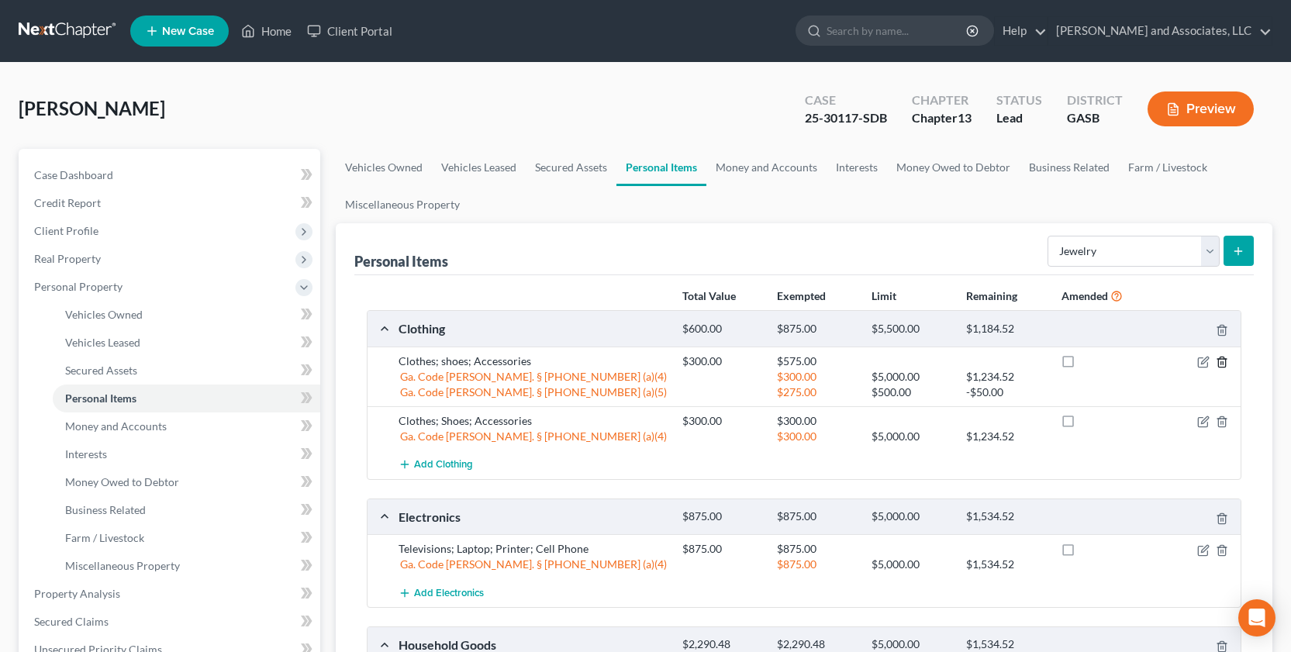
click at [1219, 364] on icon "button" at bounding box center [1222, 362] width 12 height 12
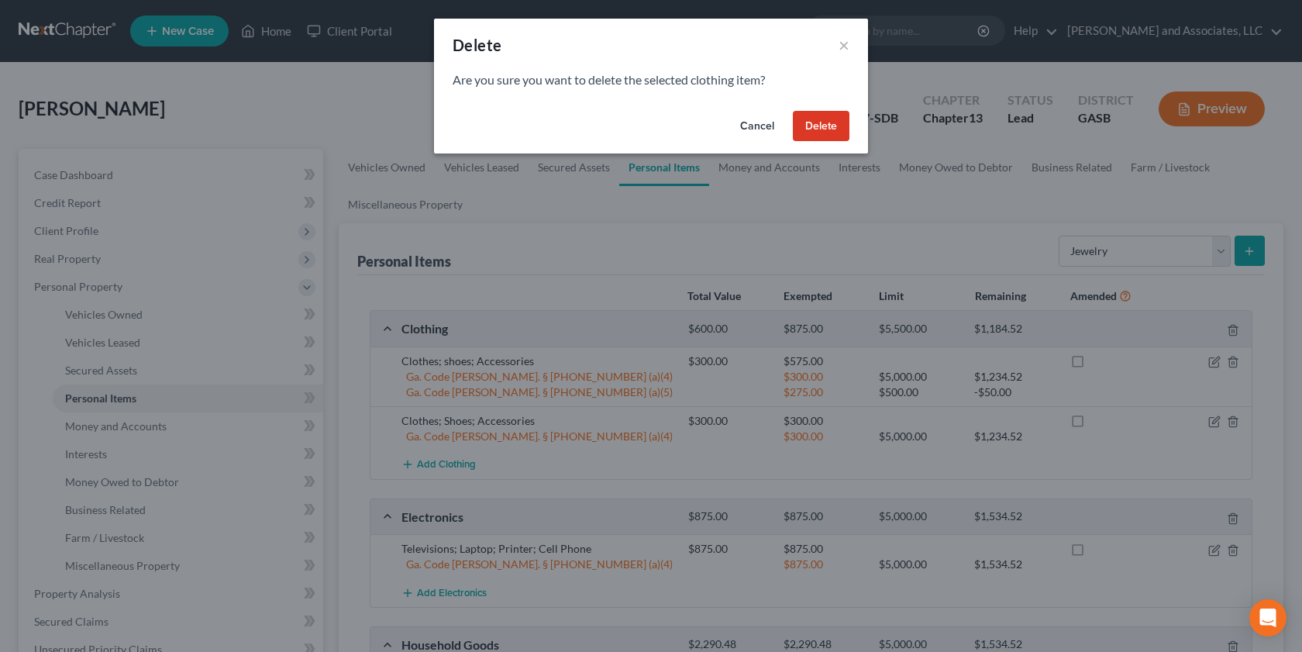
click at [824, 119] on button "Delete" at bounding box center [821, 126] width 57 height 31
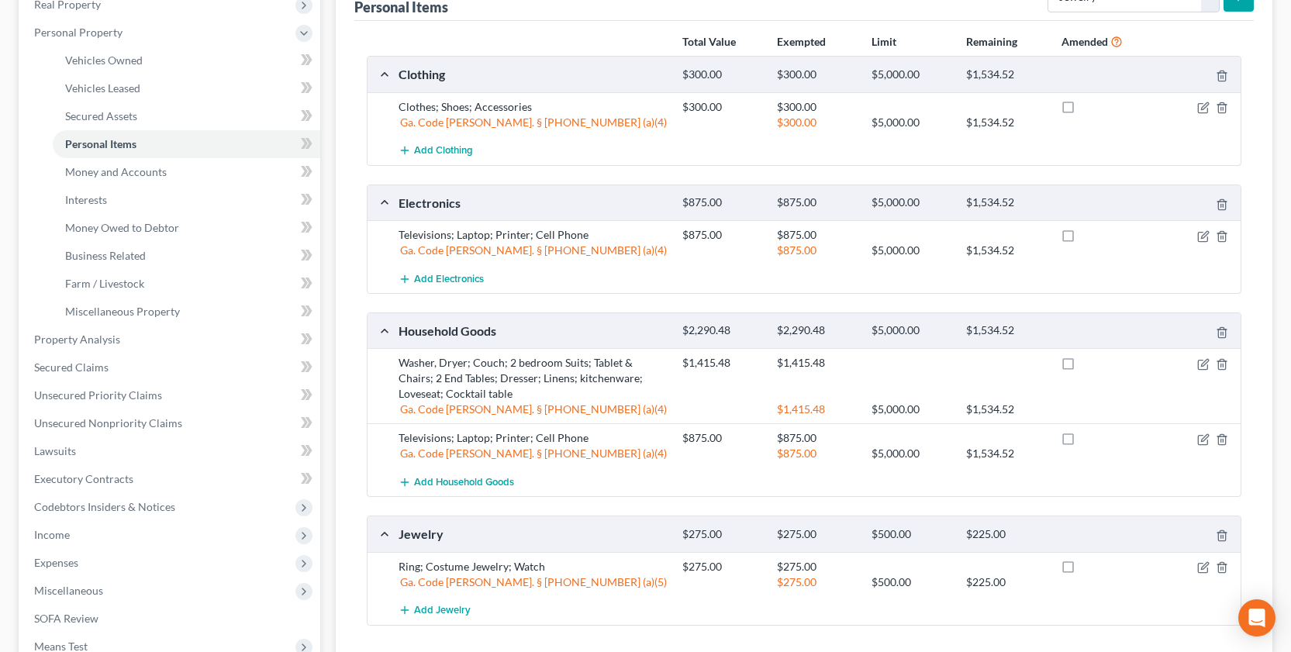
scroll to position [263, 0]
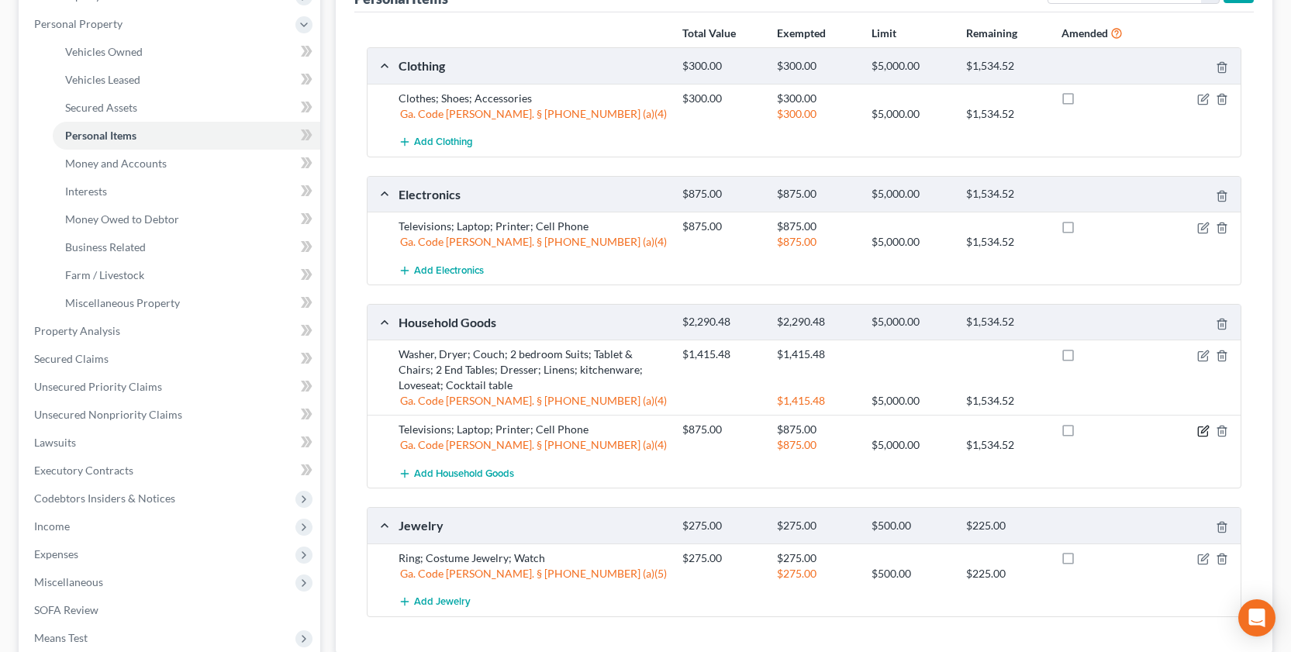
click at [1200, 429] on icon "button" at bounding box center [1203, 431] width 12 height 12
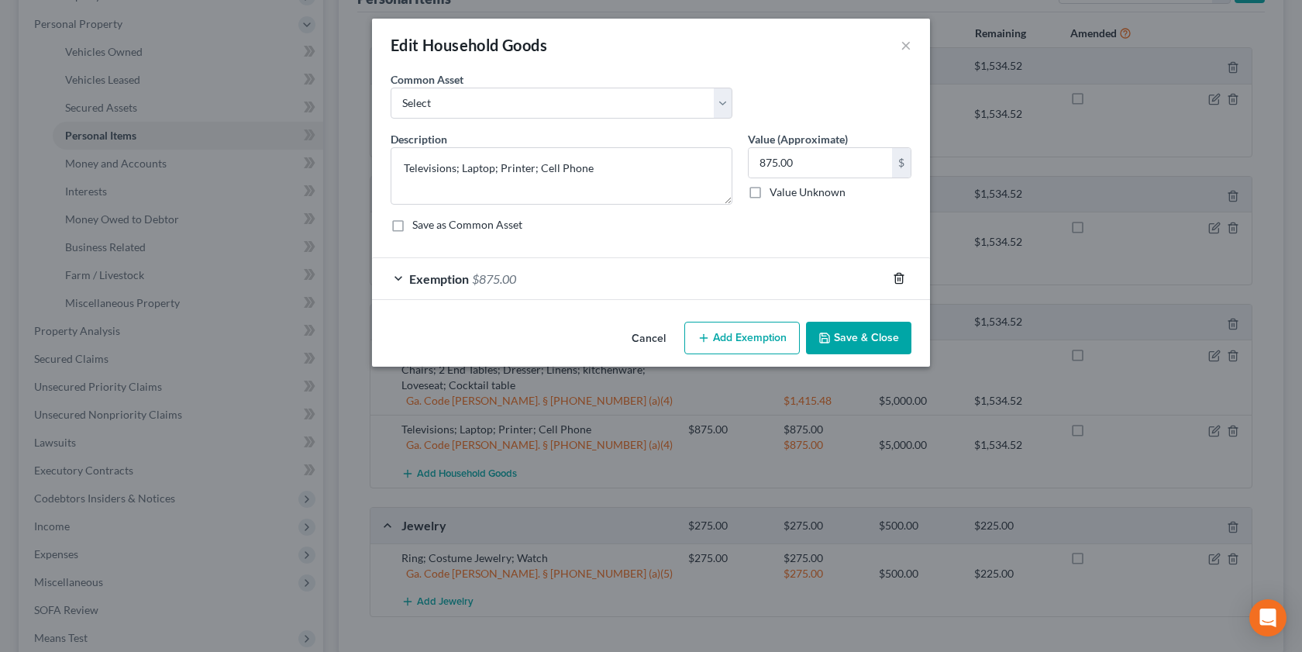
click at [902, 276] on icon "button" at bounding box center [898, 279] width 7 height 10
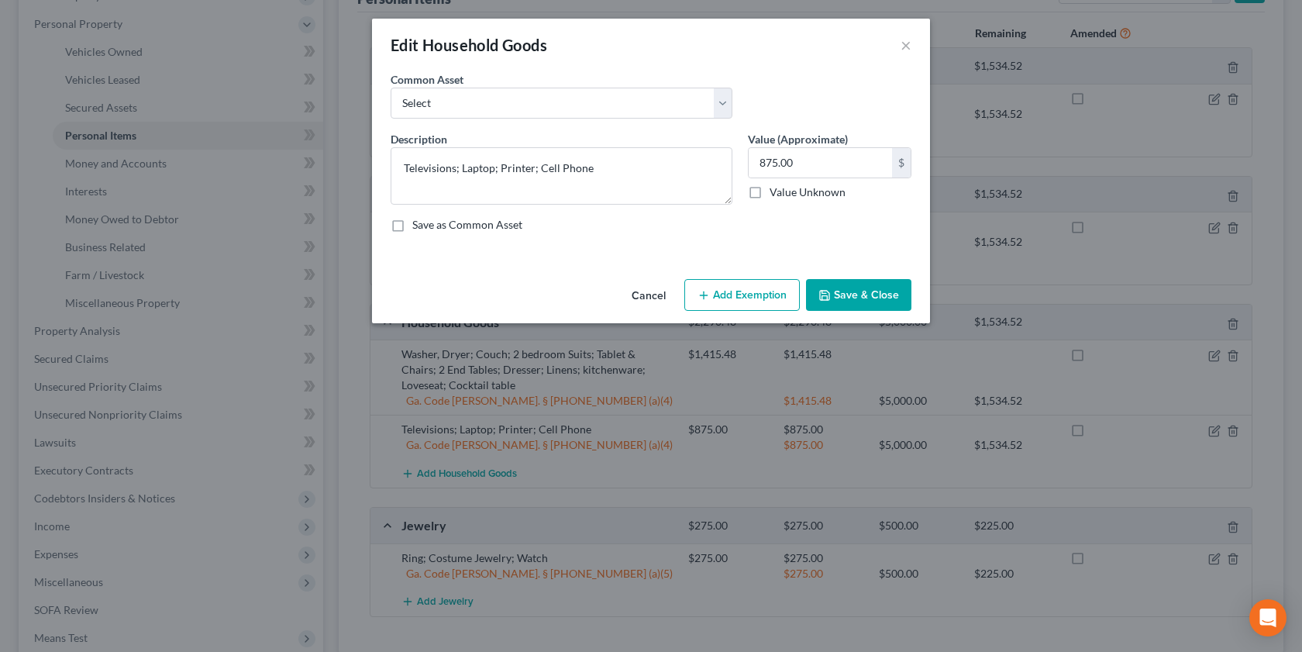
click at [886, 288] on button "Save & Close" at bounding box center [858, 295] width 105 height 33
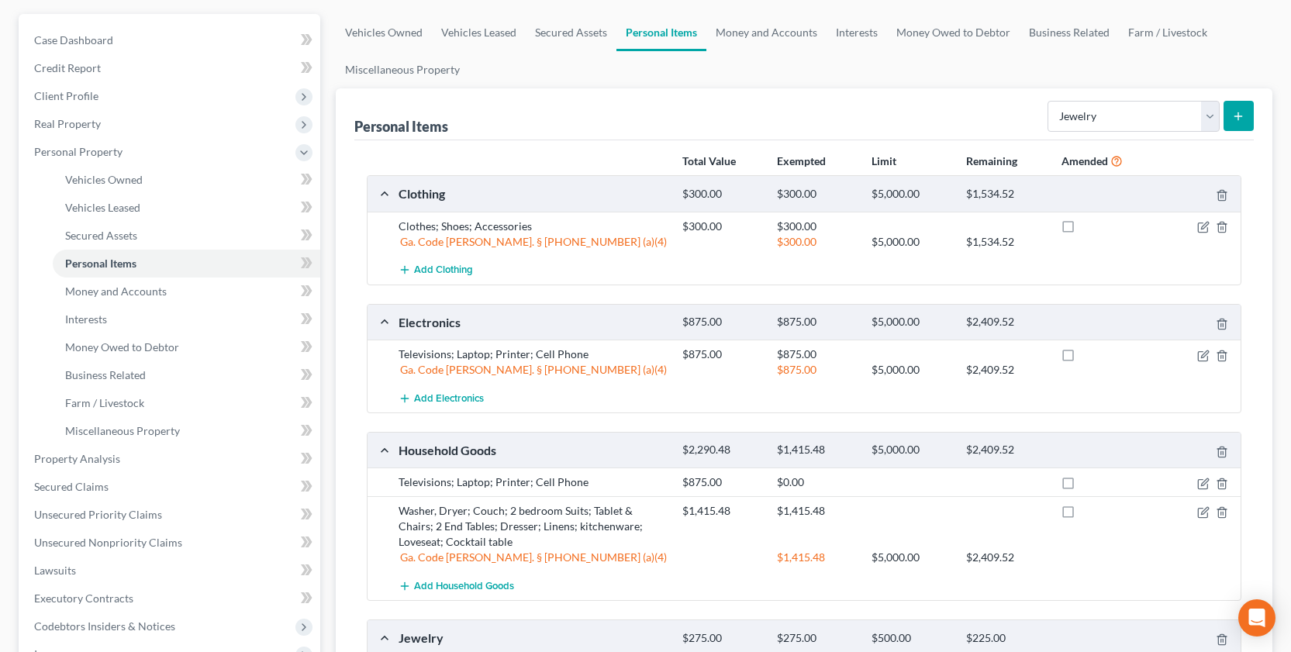
scroll to position [145, 0]
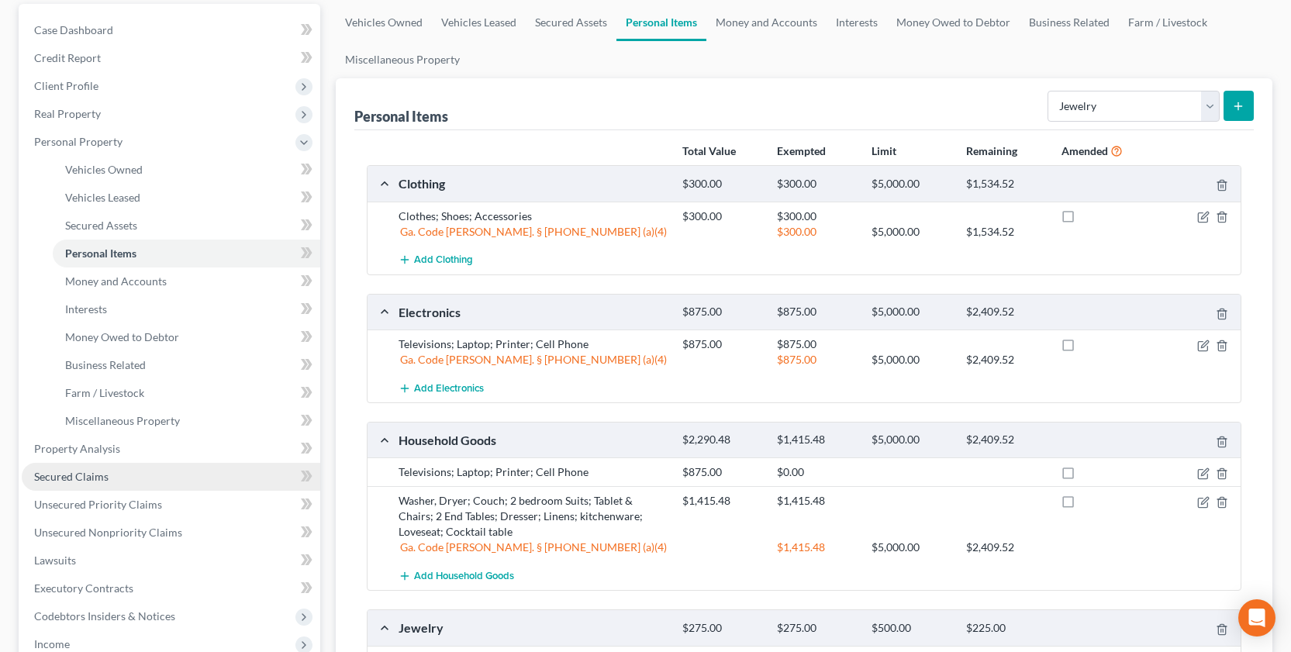
click at [80, 474] on span "Secured Claims" at bounding box center [71, 476] width 74 height 13
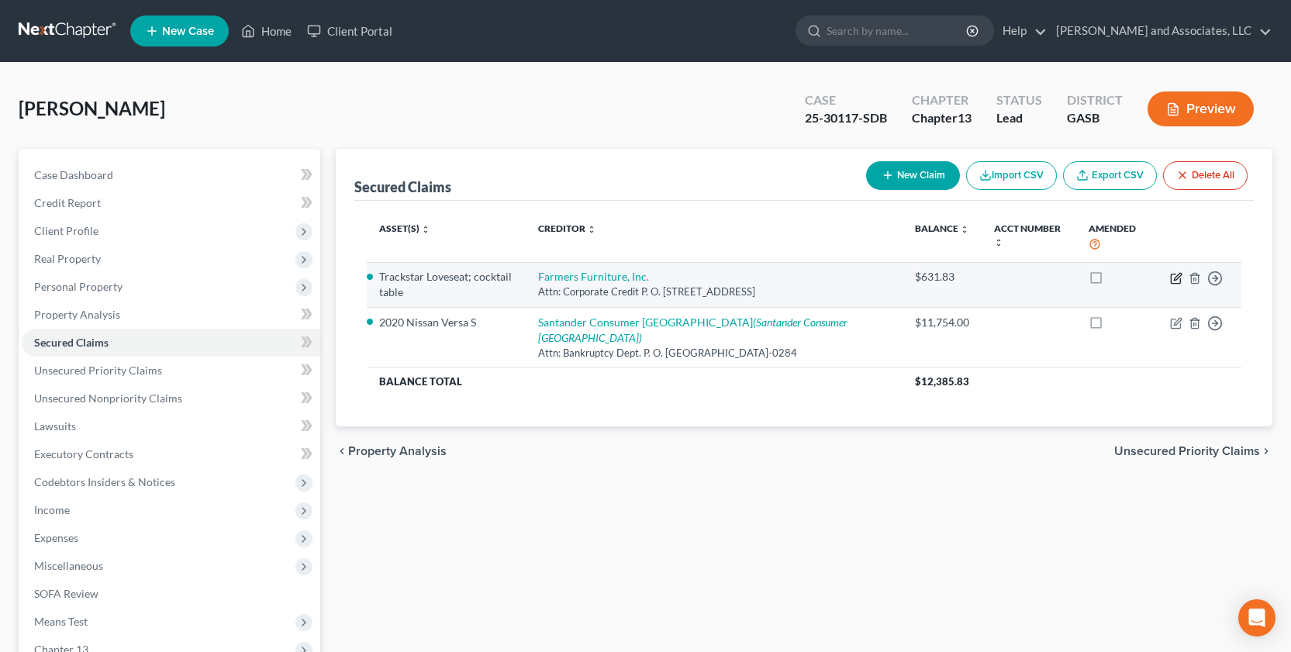
click at [1172, 272] on icon "button" at bounding box center [1176, 278] width 12 height 12
select select "10"
select select "0"
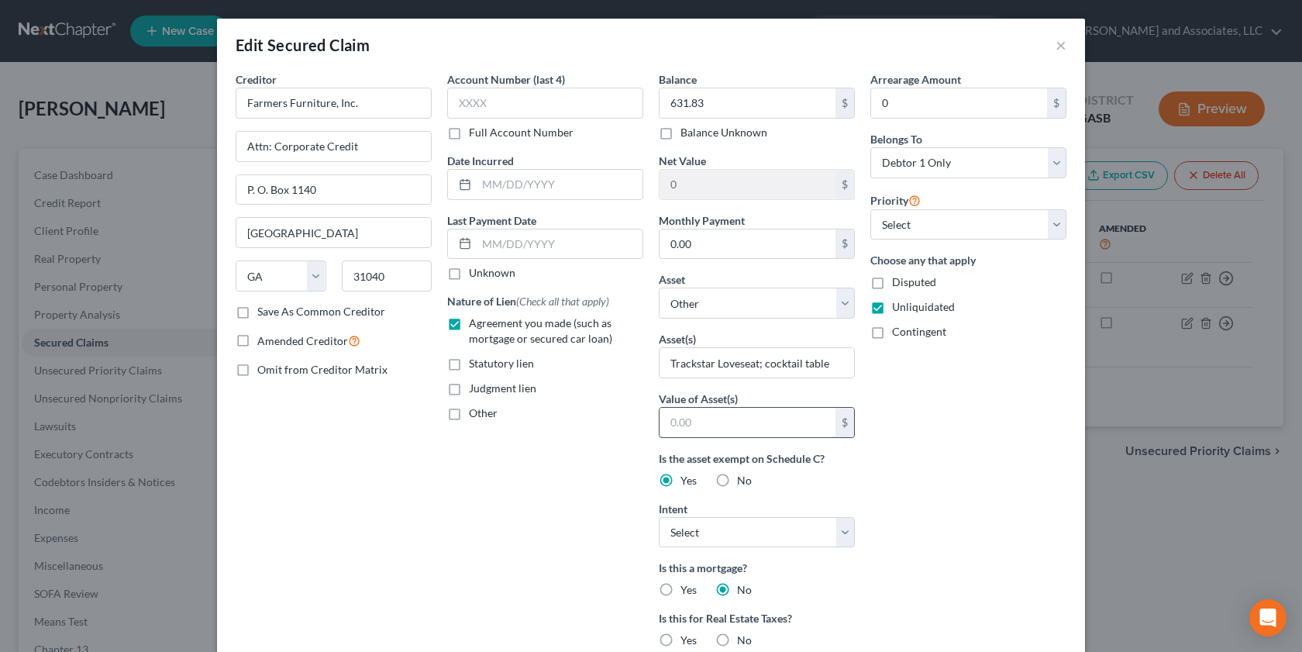
click at [660, 436] on input "text" at bounding box center [748, 422] width 176 height 29
type input "90.48"
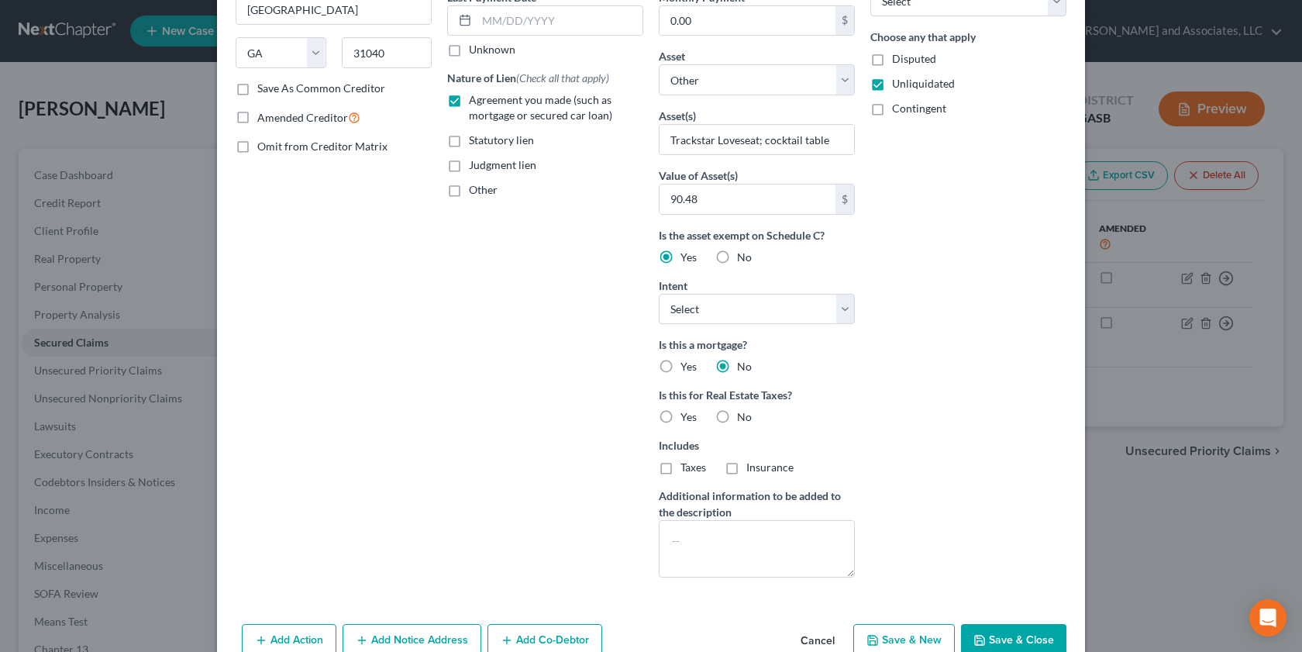
scroll to position [304, 0]
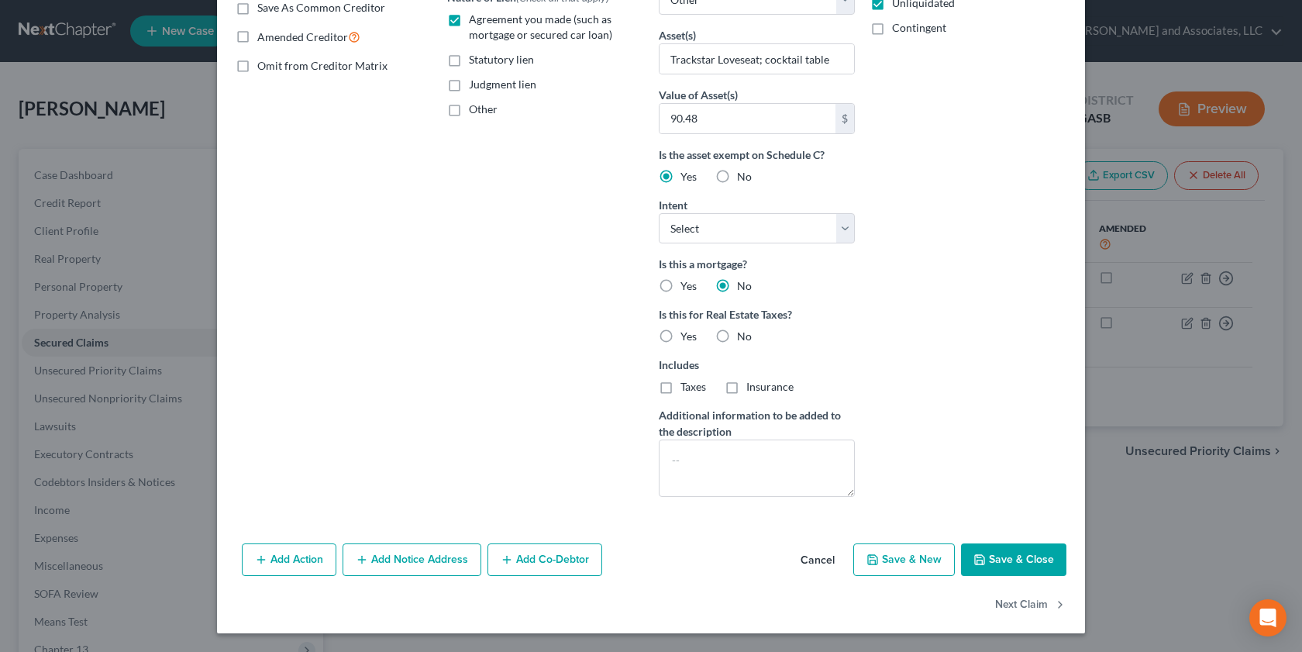
click at [737, 338] on label "No" at bounding box center [744, 337] width 15 height 16
click at [743, 338] on input "No" at bounding box center [748, 334] width 10 height 10
radio input "true"
click at [1019, 562] on button "Save & Close" at bounding box center [1013, 559] width 105 height 33
select select
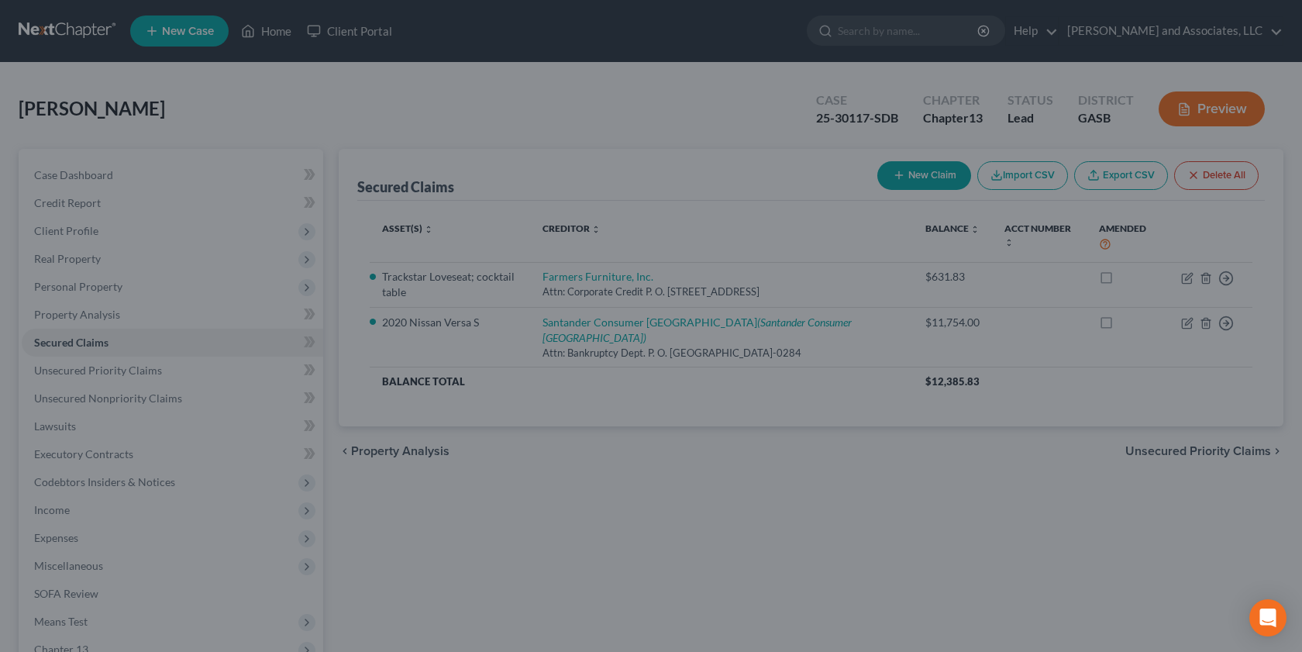
scroll to position [134, 0]
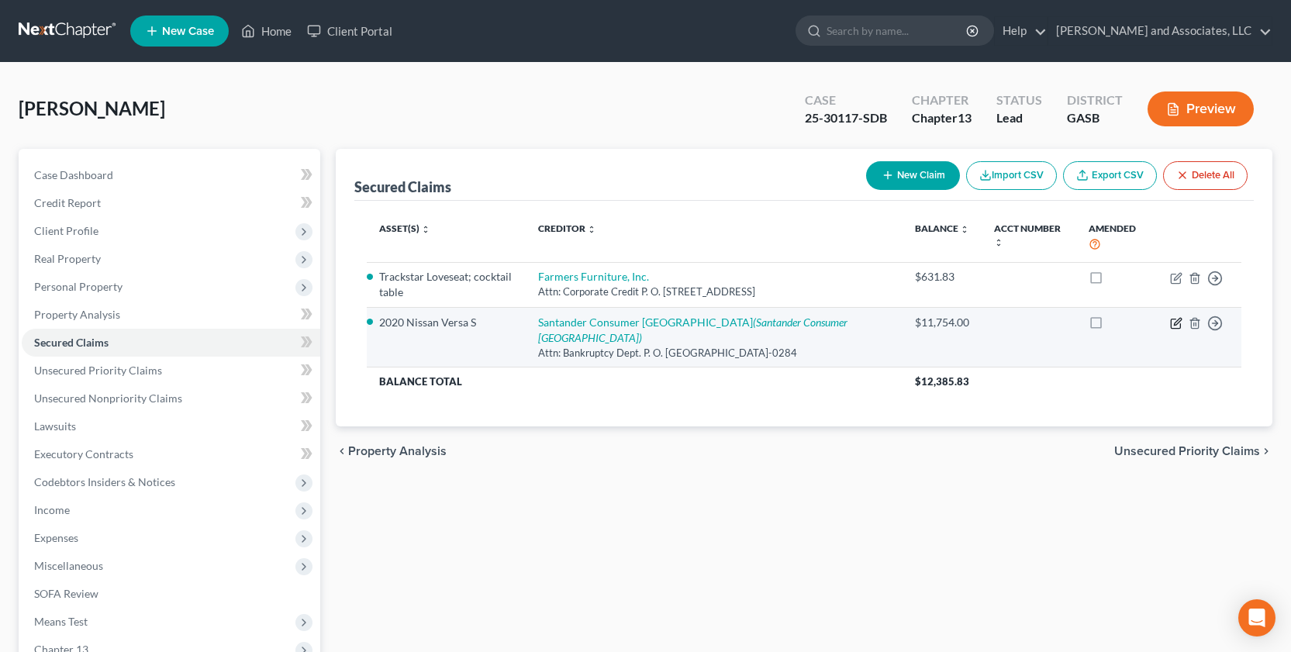
click at [1178, 317] on icon "button" at bounding box center [1176, 323] width 12 height 12
select select "45"
select select "0"
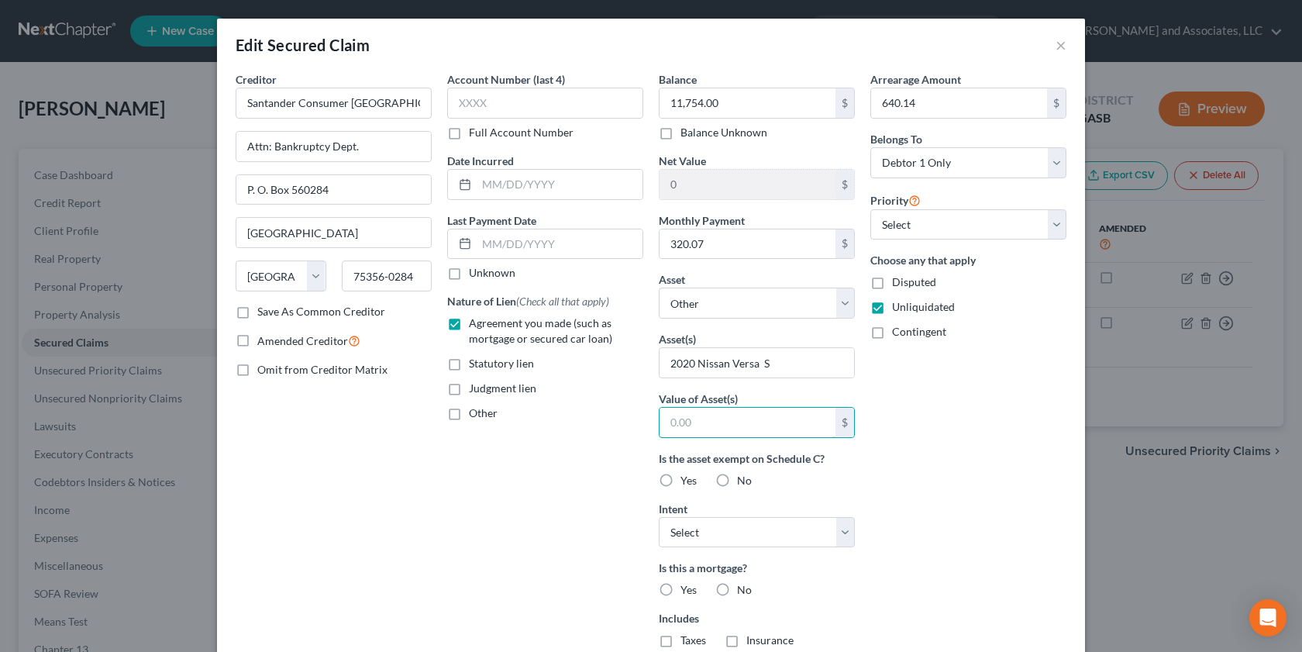
drag, startPoint x: 677, startPoint y: 420, endPoint x: 653, endPoint y: 486, distance: 70.1
click at [676, 432] on input "text" at bounding box center [748, 422] width 176 height 29
type input "9,416.00"
click at [681, 480] on label "Yes" at bounding box center [689, 481] width 16 height 16
click at [687, 480] on input "Yes" at bounding box center [692, 478] width 10 height 10
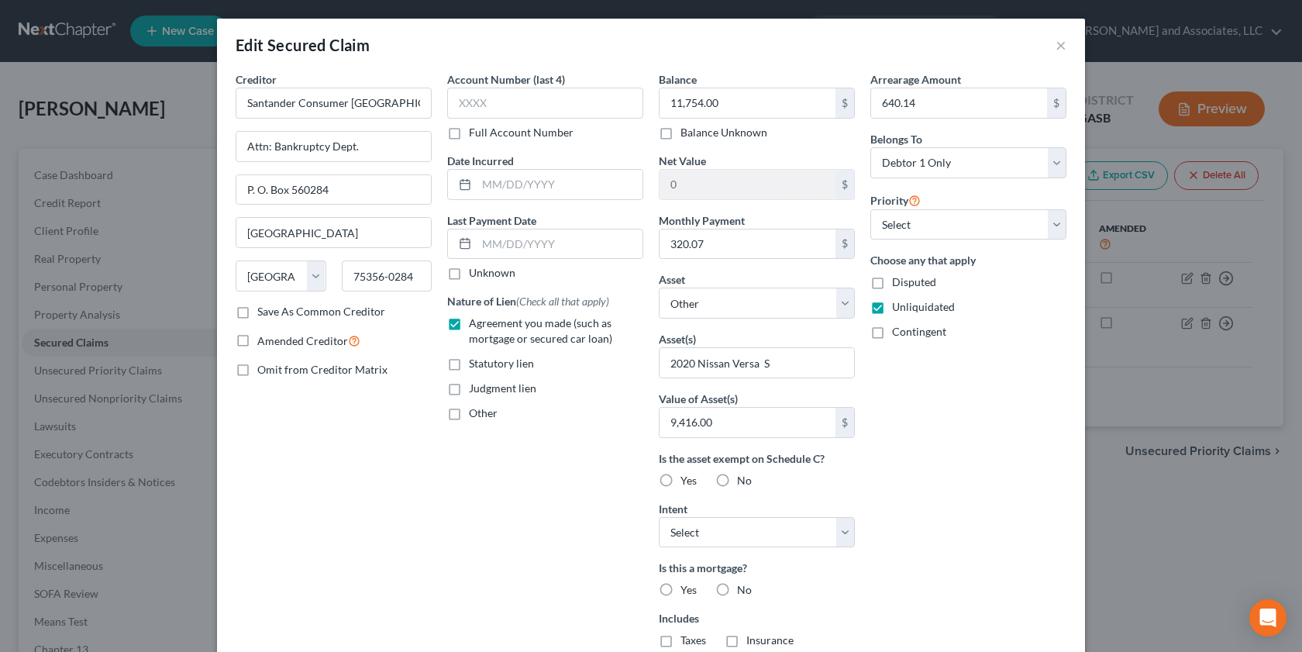
radio input "true"
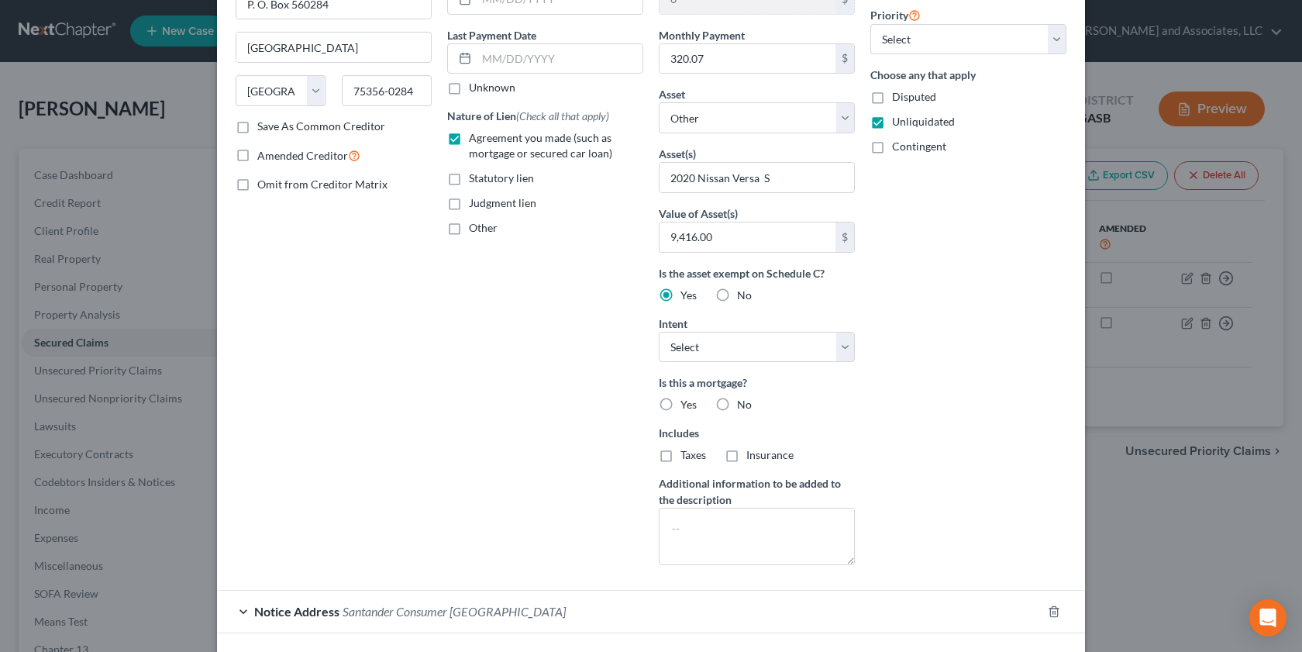
scroll to position [186, 0]
click at [737, 405] on label "No" at bounding box center [744, 404] width 15 height 16
click at [743, 405] on input "No" at bounding box center [748, 401] width 10 height 10
radio input "true"
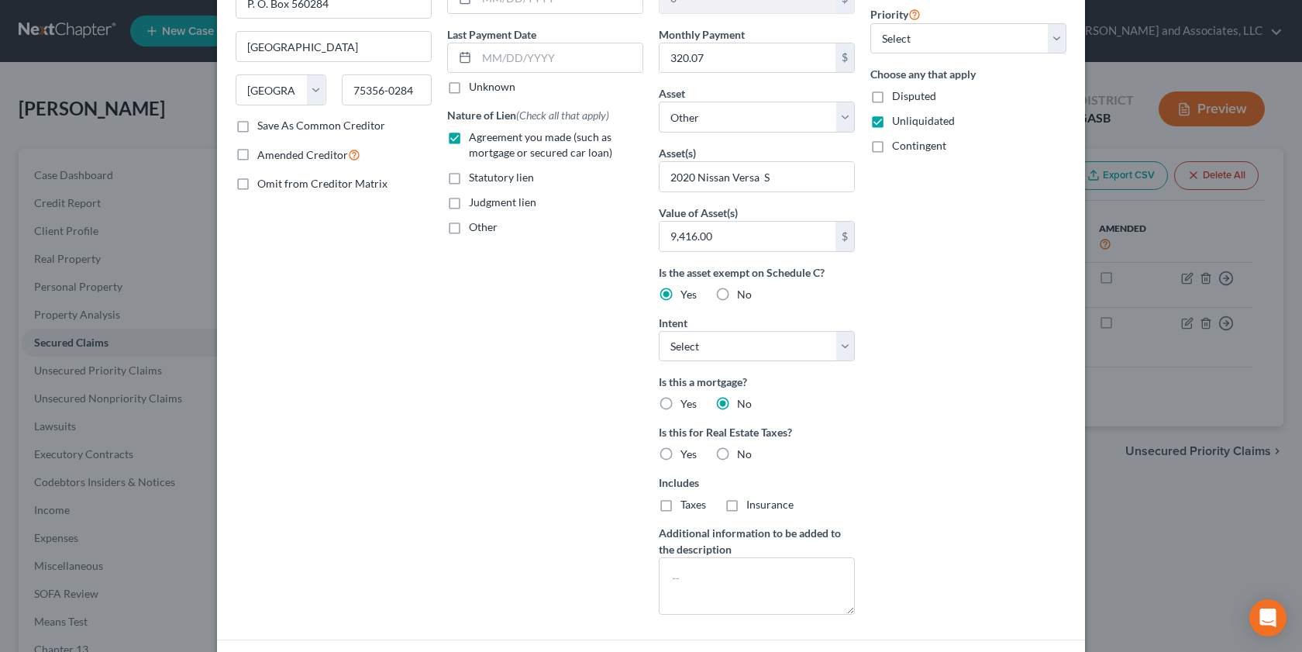
click at [737, 453] on label "No" at bounding box center [744, 455] width 15 height 16
click at [743, 453] on input "No" at bounding box center [748, 452] width 10 height 10
radio input "true"
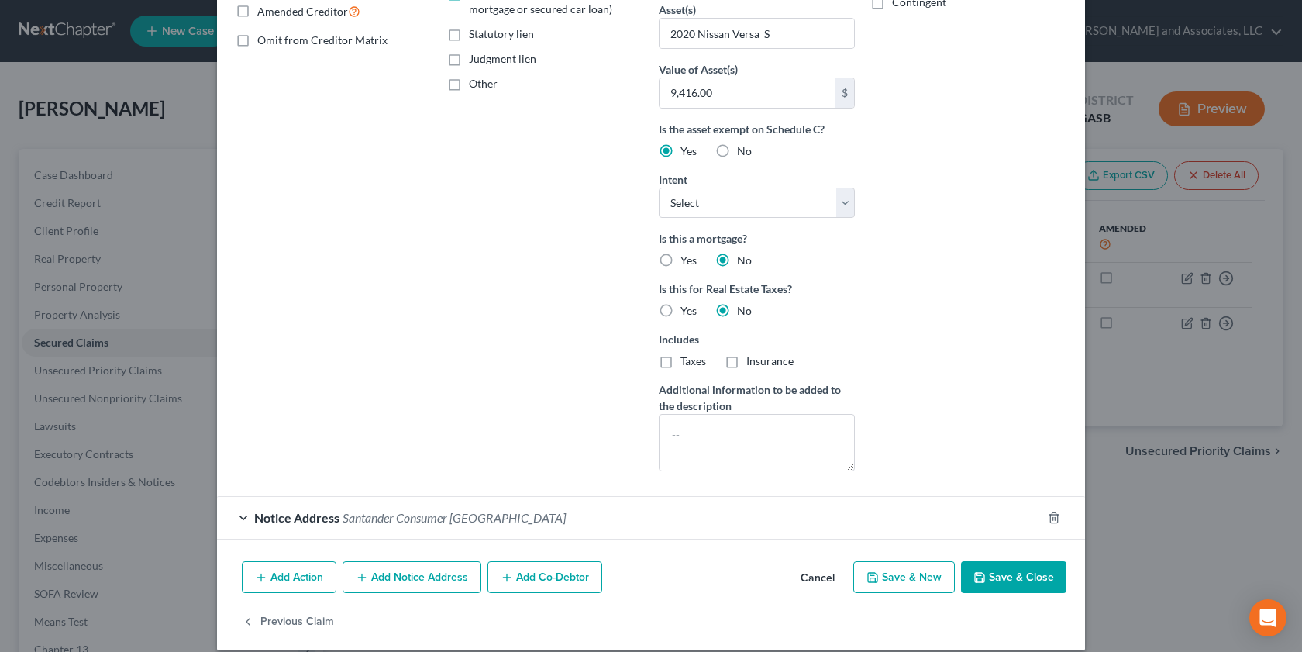
scroll to position [347, 0]
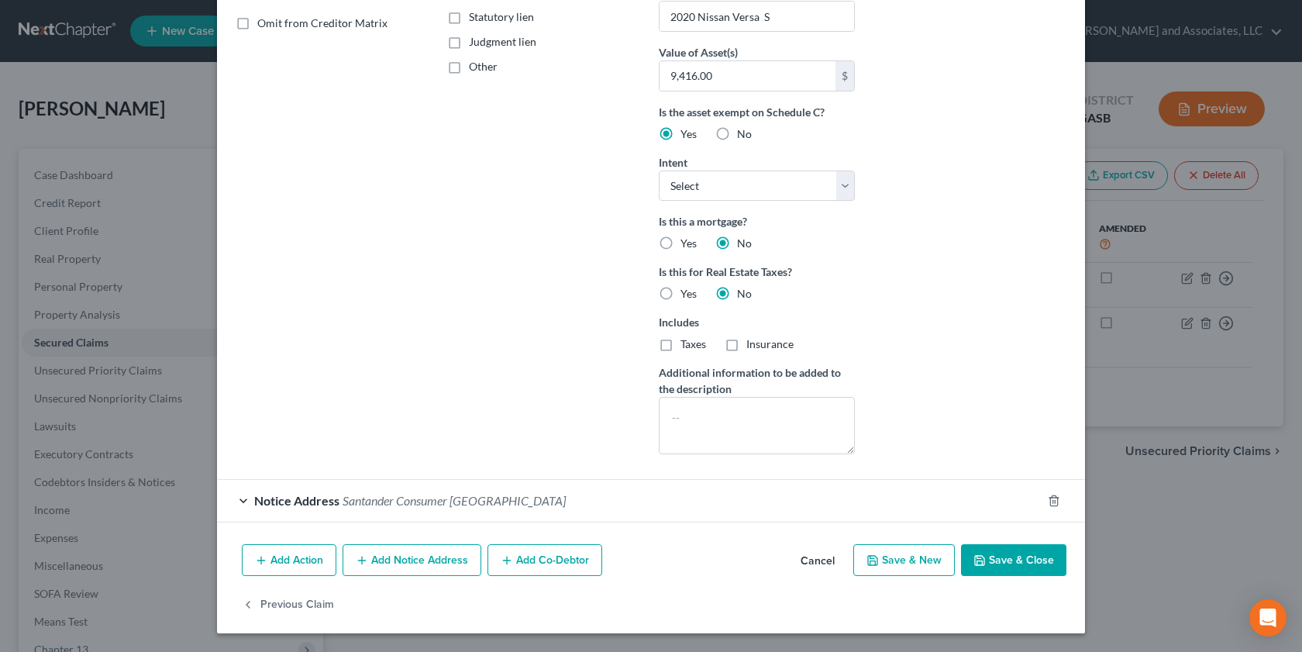
click at [987, 558] on button "Save & Close" at bounding box center [1013, 560] width 105 height 33
select select
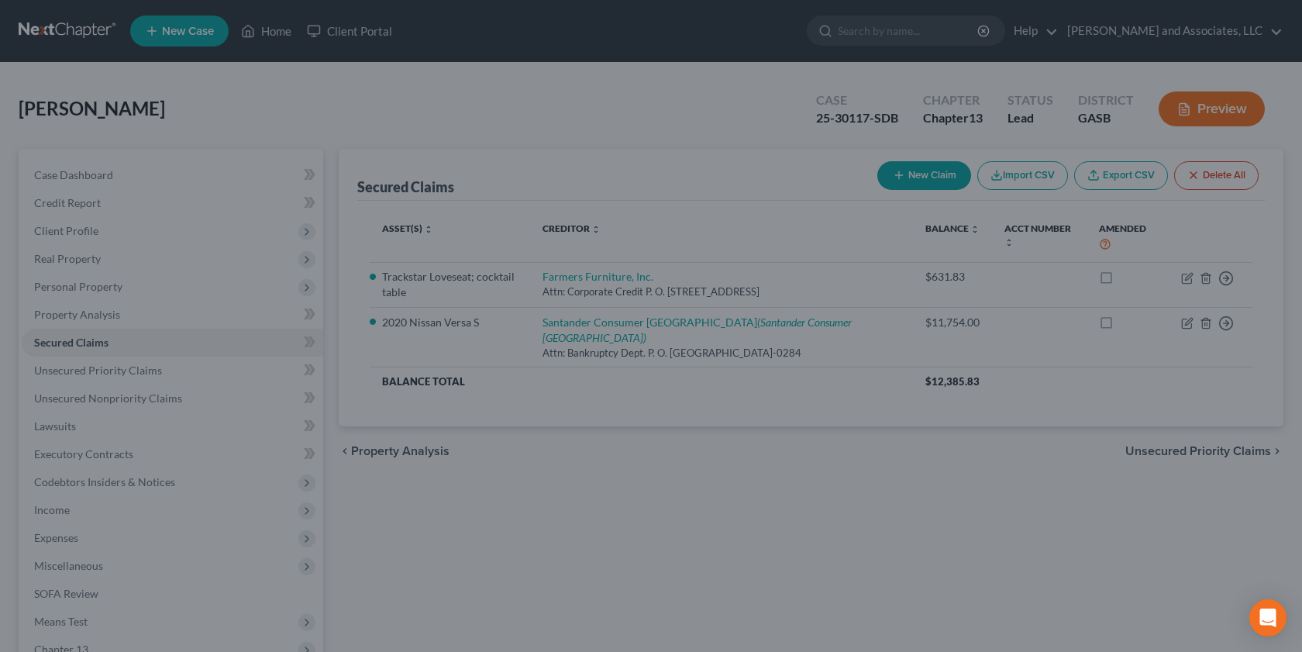
scroll to position [177, 0]
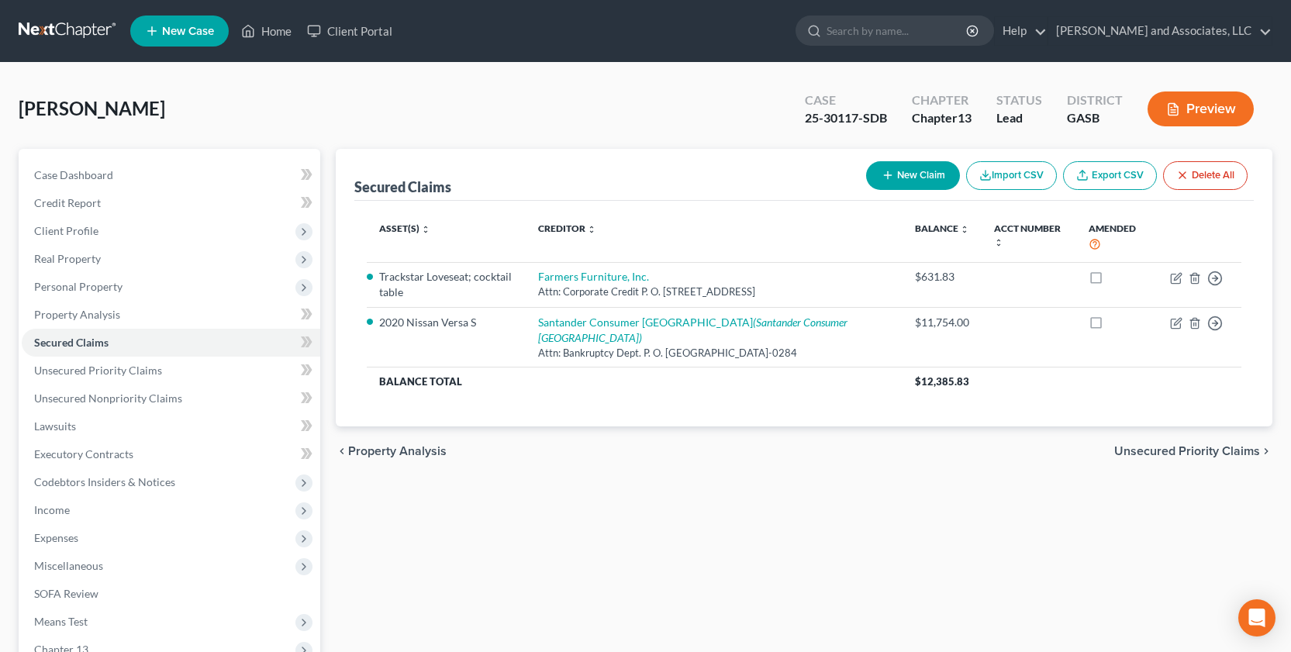
click at [1207, 109] on button "Preview" at bounding box center [1200, 108] width 106 height 35
click at [1191, 106] on button "Preview" at bounding box center [1200, 108] width 106 height 35
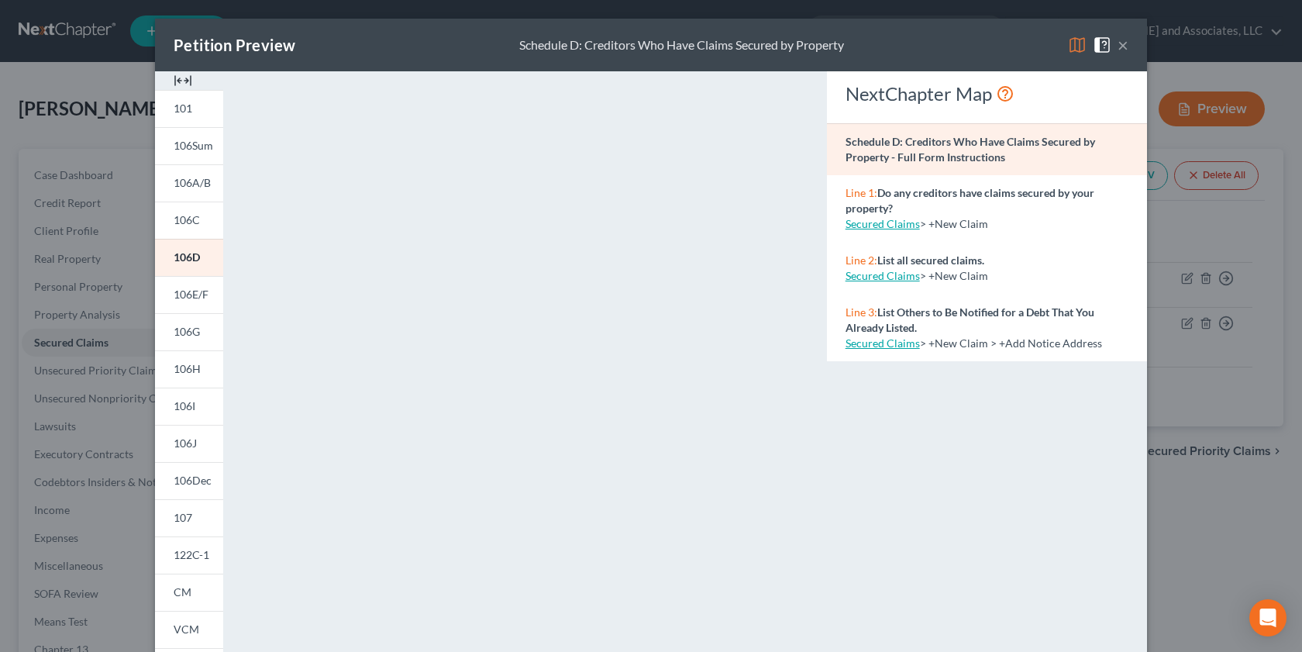
click at [1119, 40] on button "×" at bounding box center [1123, 45] width 11 height 19
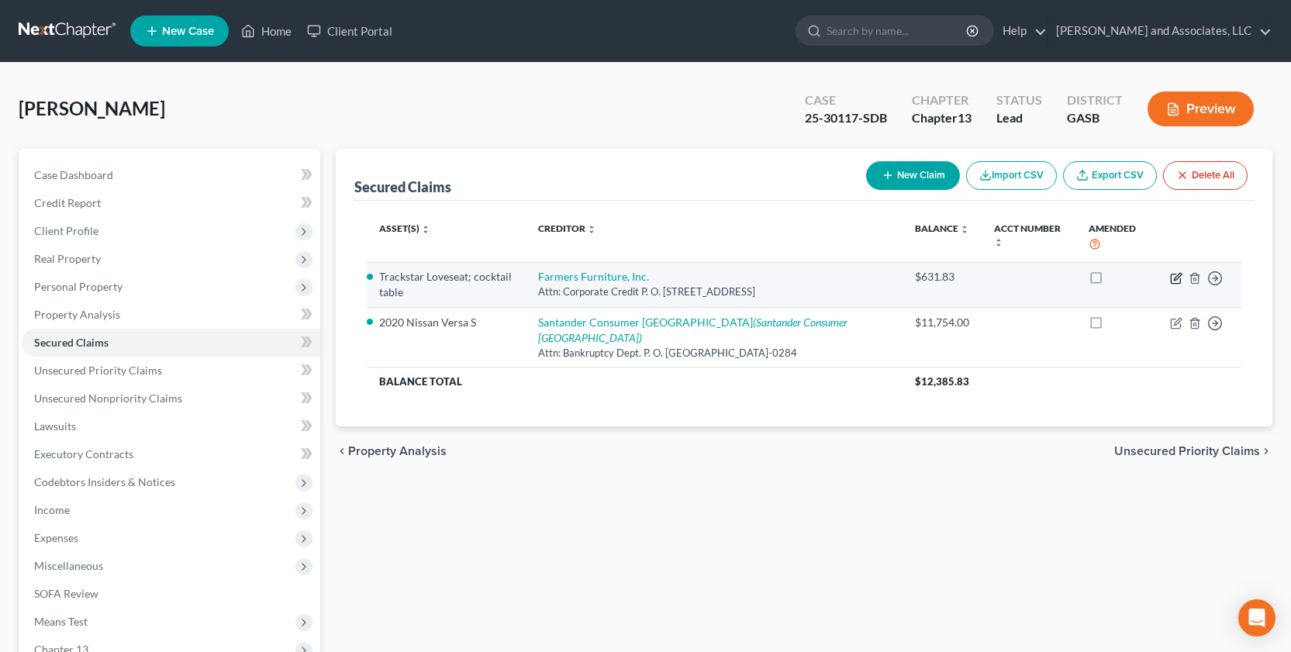
click at [1178, 272] on icon "button" at bounding box center [1176, 278] width 12 height 12
select select "10"
select select "0"
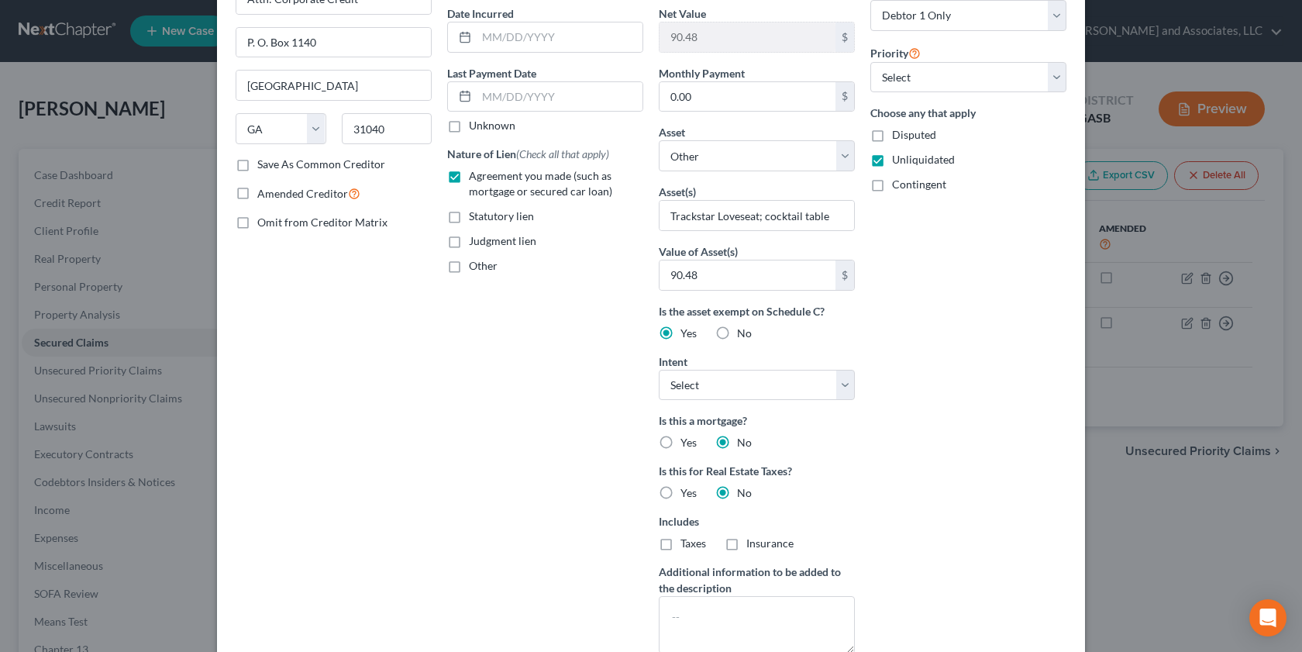
scroll to position [152, 0]
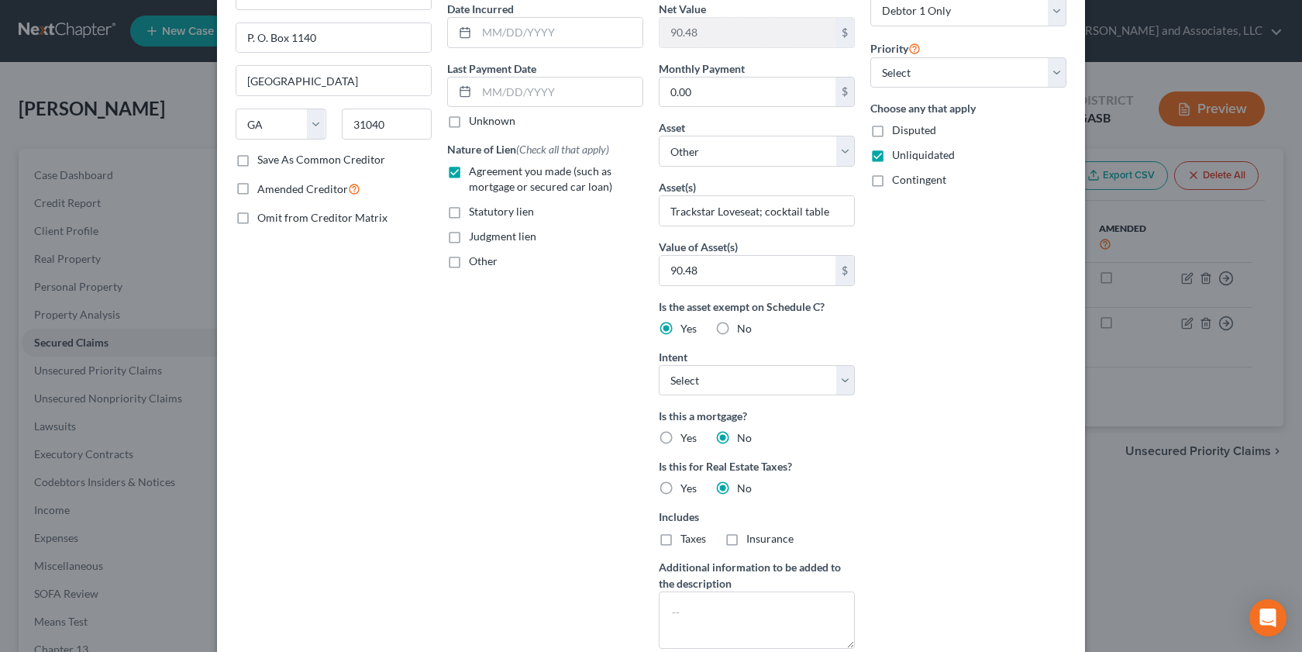
click at [737, 330] on label "No" at bounding box center [744, 329] width 15 height 16
click at [743, 330] on input "No" at bounding box center [748, 326] width 10 height 10
radio input "true"
click at [826, 211] on input "Trackstar Loveseat; cocktail table" at bounding box center [757, 210] width 195 height 29
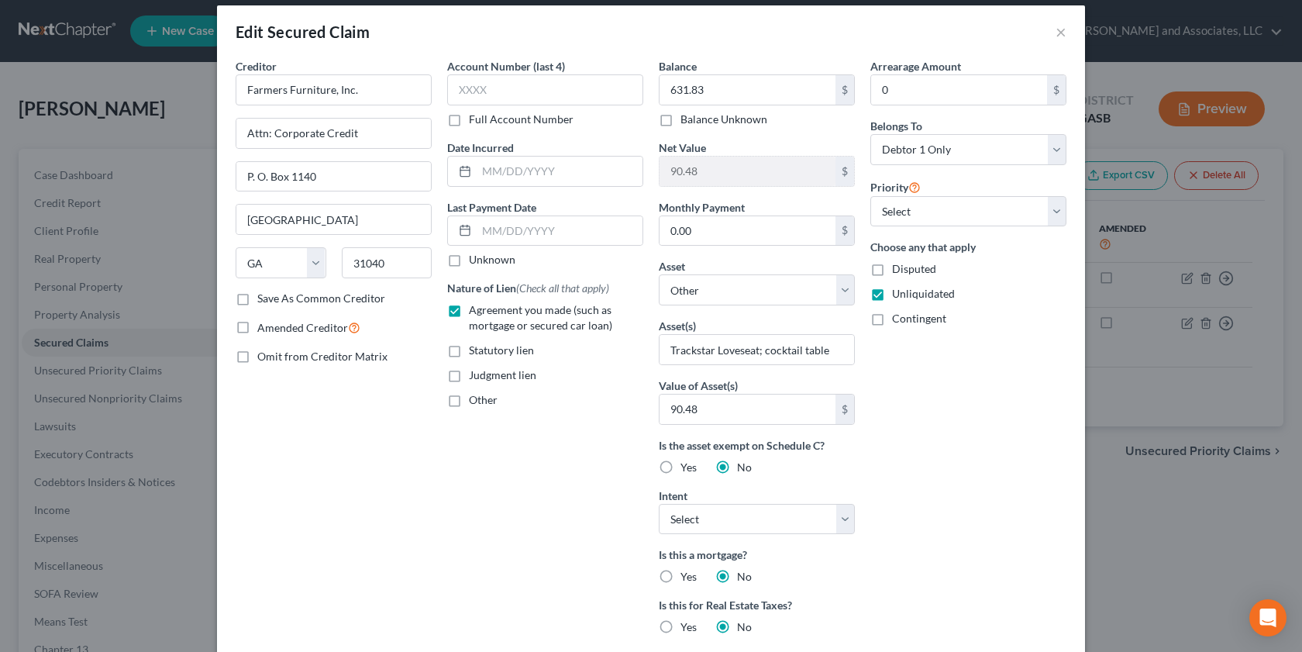
scroll to position [0, 0]
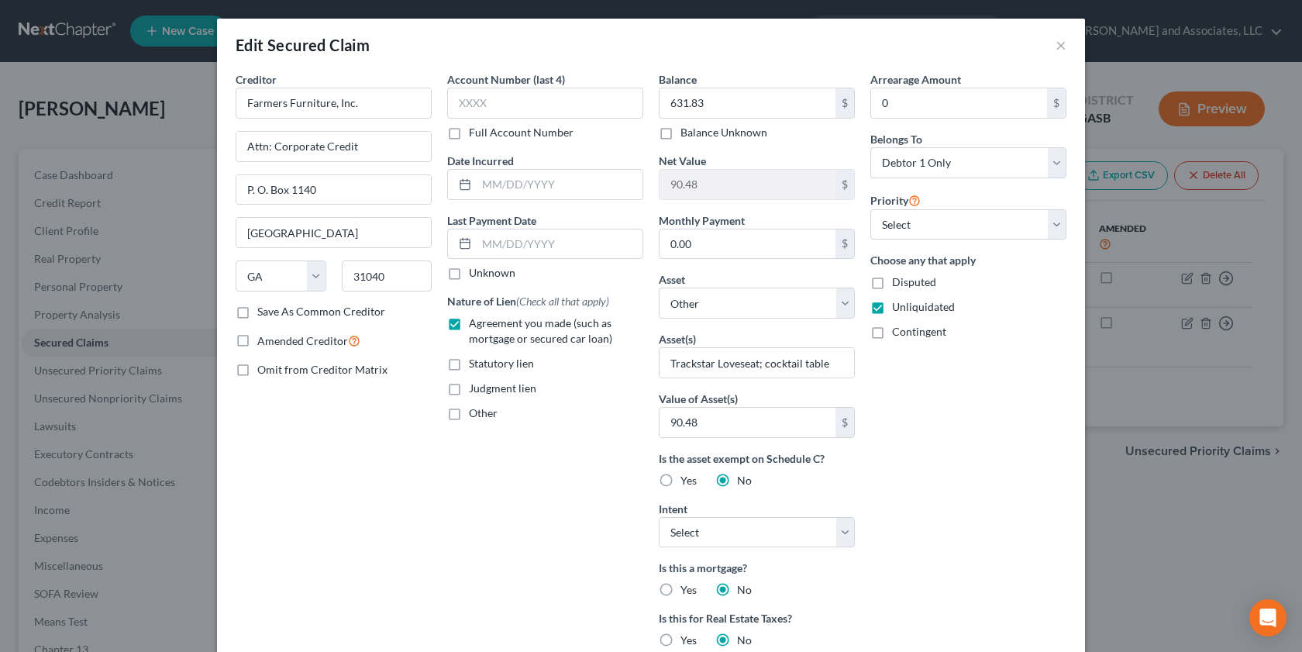
click at [18, 650] on div "Edit Secured Claim × Creditor * Farmers Furniture, Inc. Attn: Corporate Credit …" at bounding box center [651, 326] width 1302 height 652
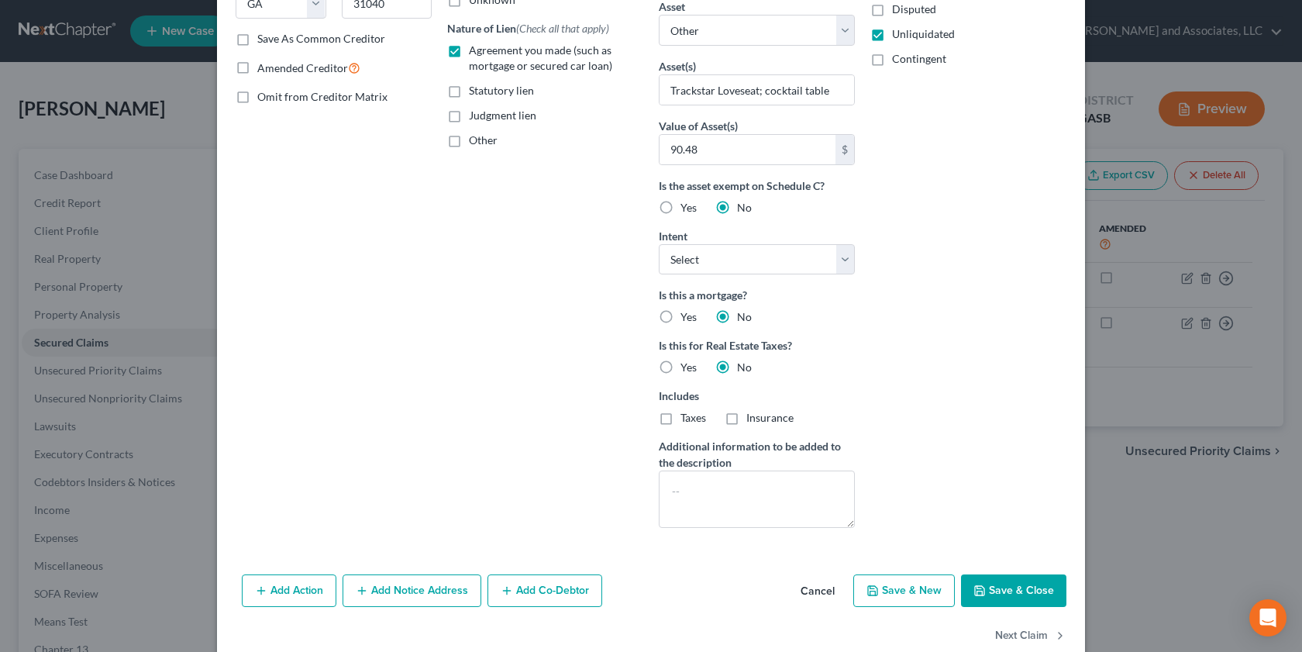
scroll to position [304, 0]
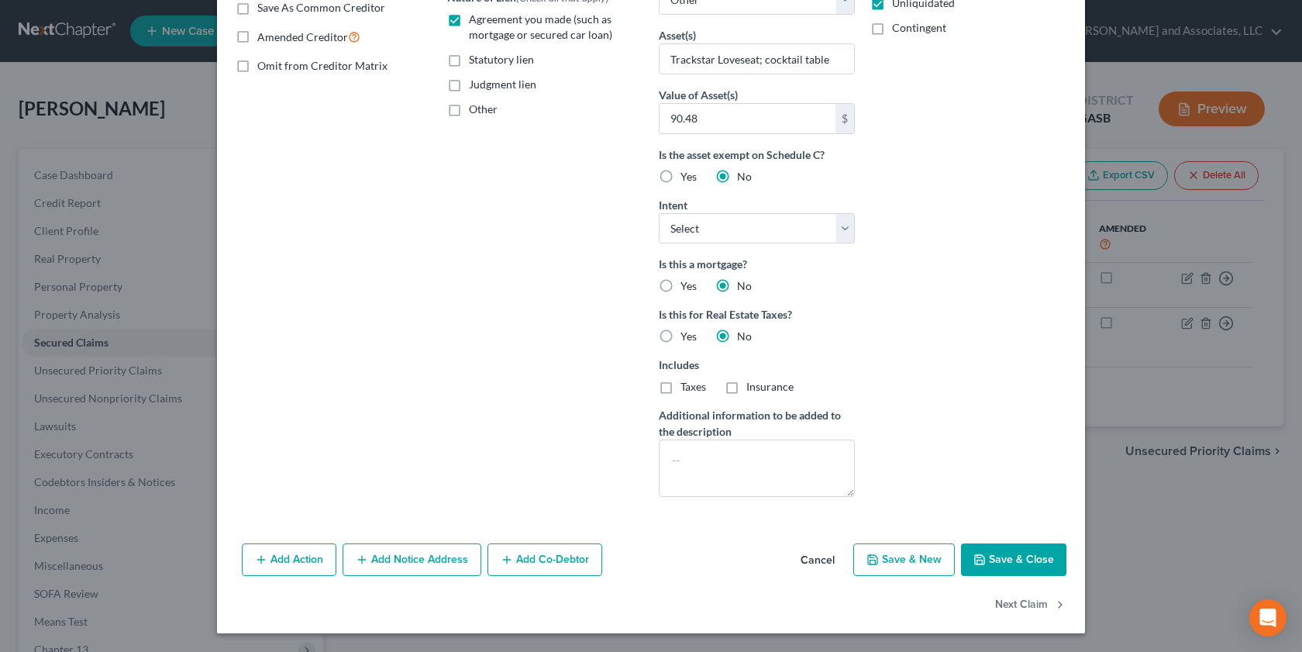
click at [1009, 559] on button "Save & Close" at bounding box center [1013, 559] width 105 height 33
select select
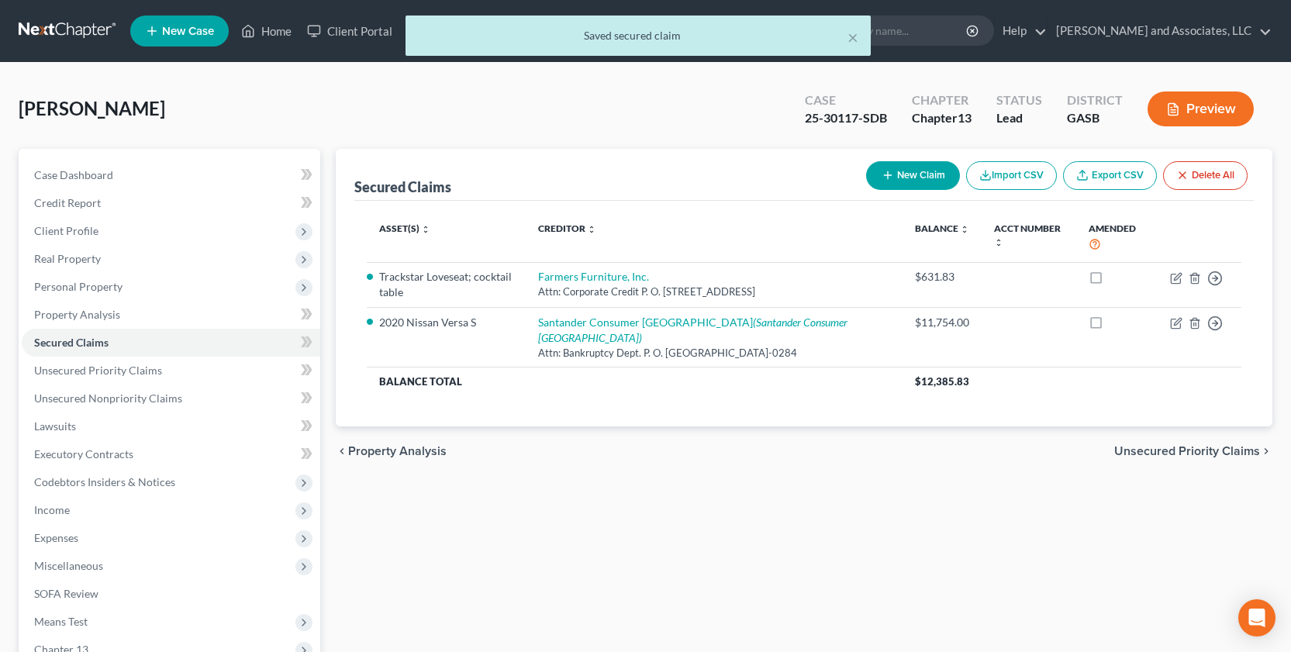
click at [1188, 101] on button "Preview" at bounding box center [1200, 108] width 106 height 35
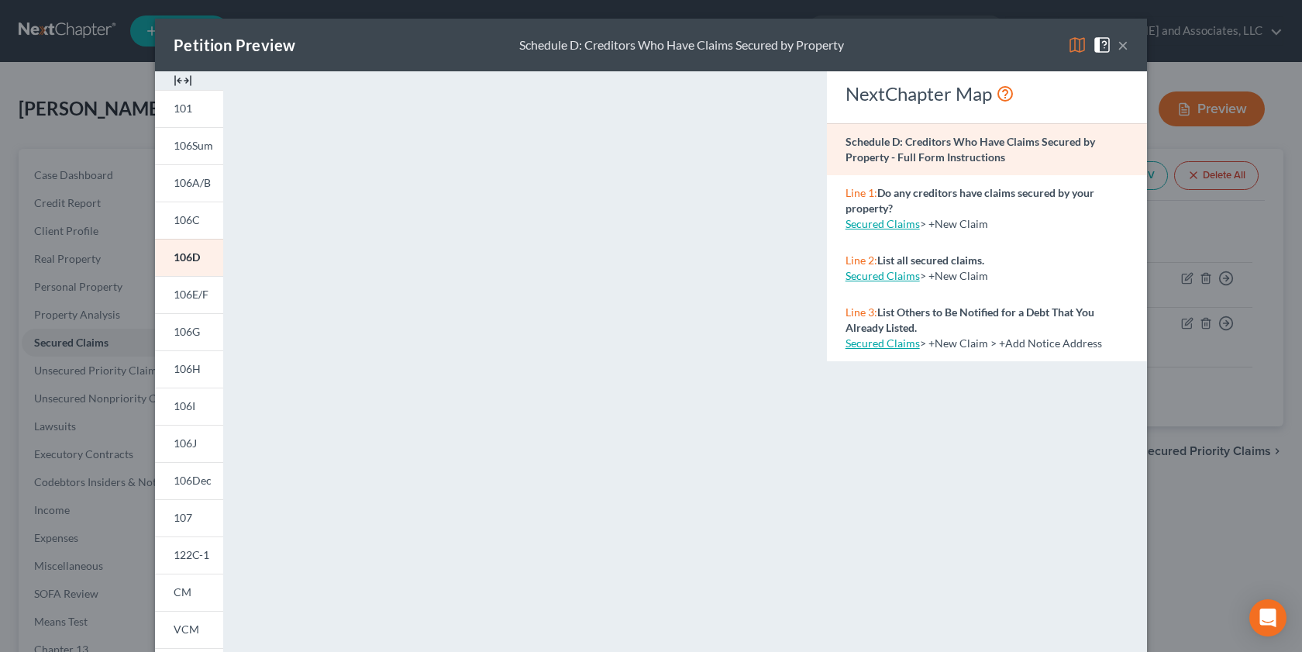
click at [1118, 43] on button "×" at bounding box center [1123, 45] width 11 height 19
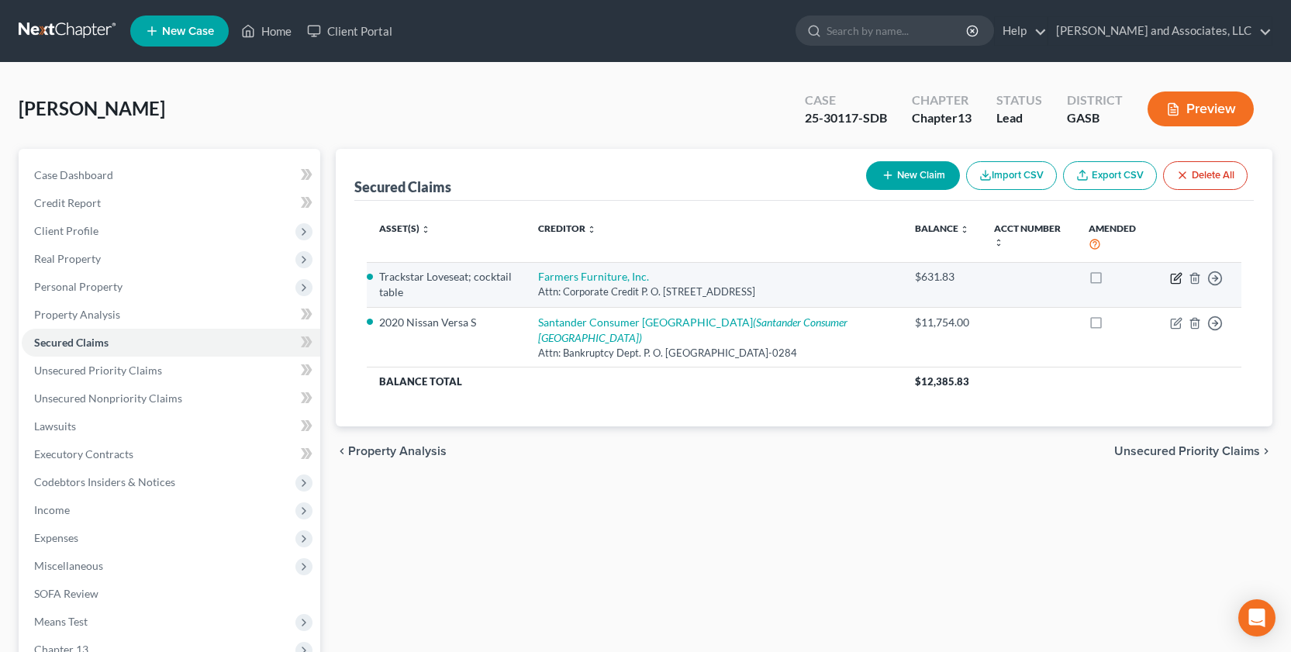
click at [1176, 272] on icon "button" at bounding box center [1176, 278] width 12 height 12
select select "10"
select select "0"
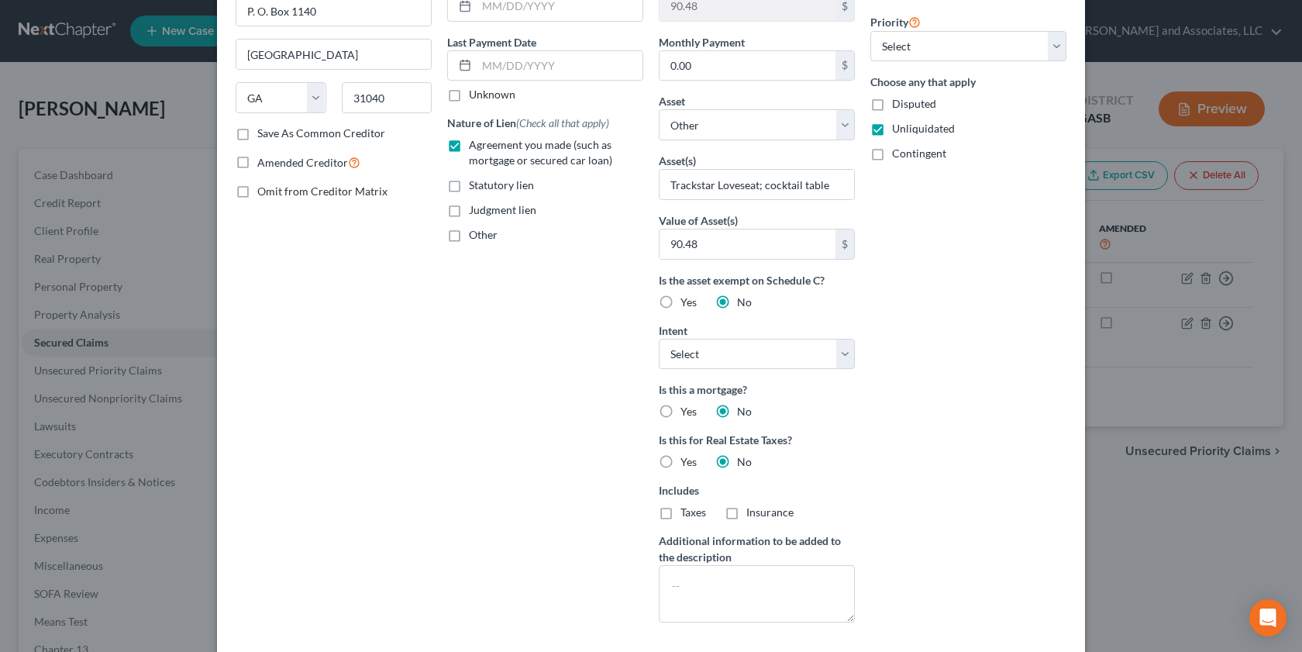
scroll to position [176, 0]
click at [837, 355] on select "Select Surrender Redeem Reaffirm Avoid Other" at bounding box center [757, 356] width 196 height 31
drag, startPoint x: 839, startPoint y: 352, endPoint x: 836, endPoint y: 337, distance: 15.1
click at [839, 351] on select "Select Surrender Redeem Reaffirm Avoid Other" at bounding box center [757, 356] width 196 height 31
click at [681, 305] on label "Yes" at bounding box center [689, 305] width 16 height 16
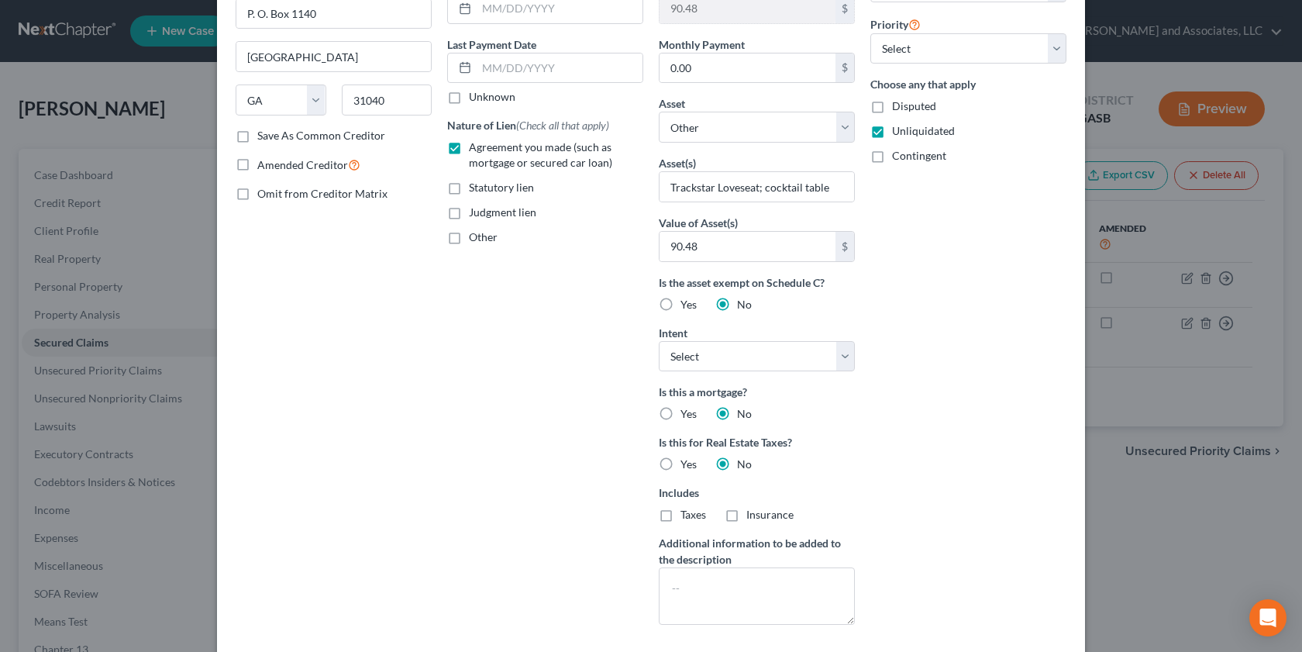
click at [687, 305] on input "Yes" at bounding box center [692, 302] width 10 height 10
radio input "true"
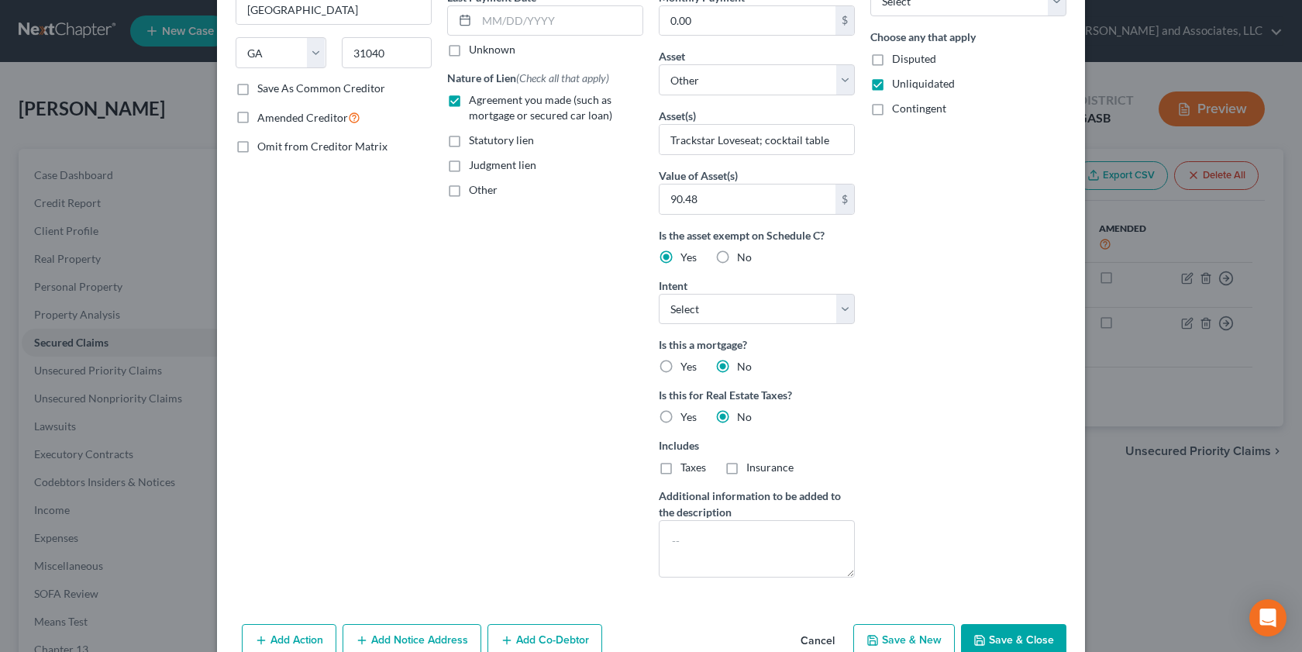
scroll to position [228, 0]
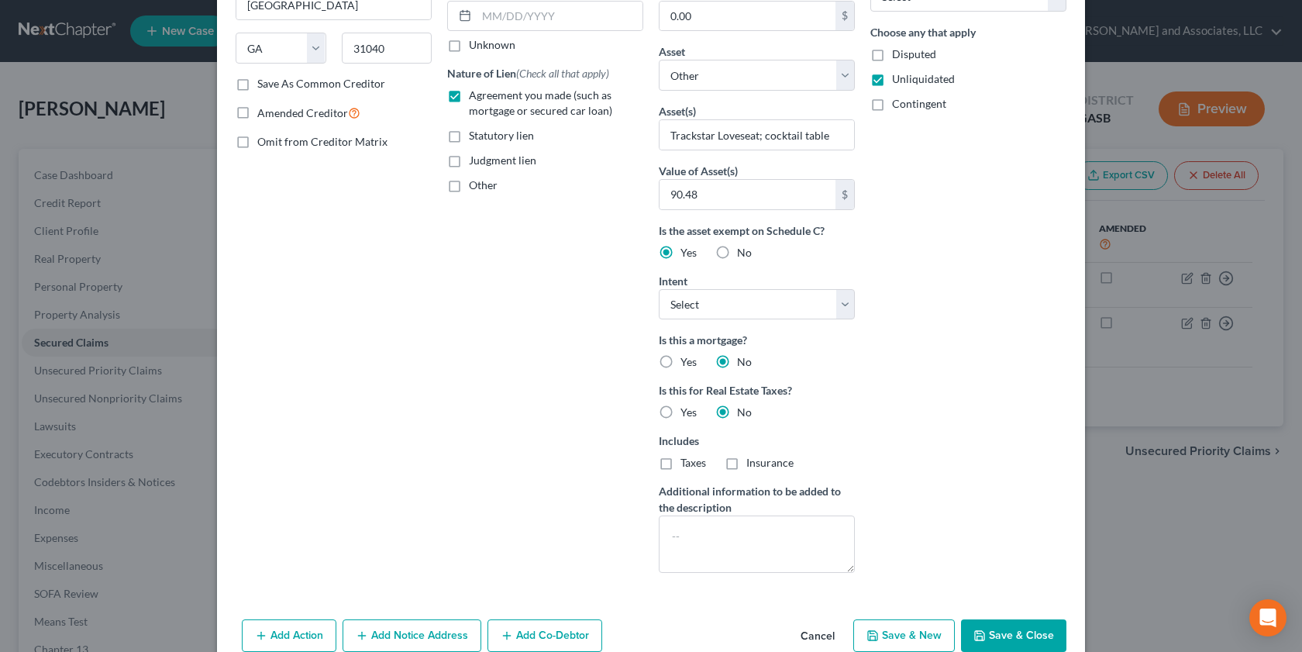
click at [986, 634] on button "Save & Close" at bounding box center [1013, 635] width 105 height 33
select select
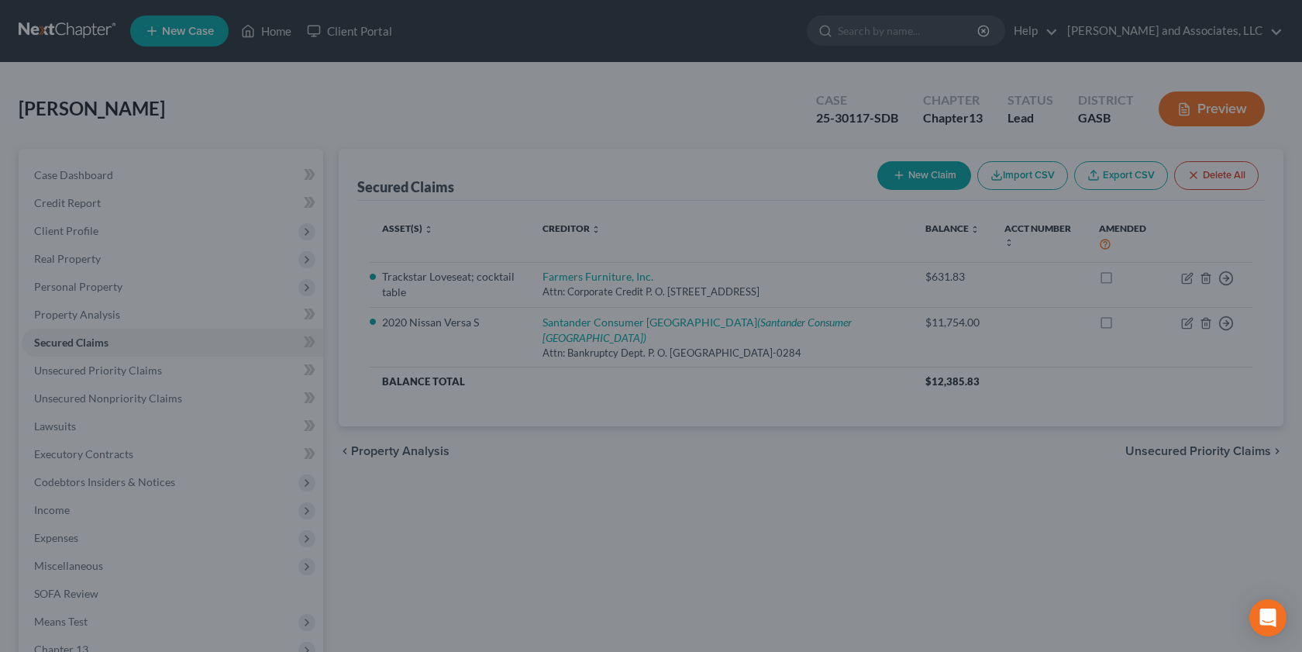
scroll to position [134, 0]
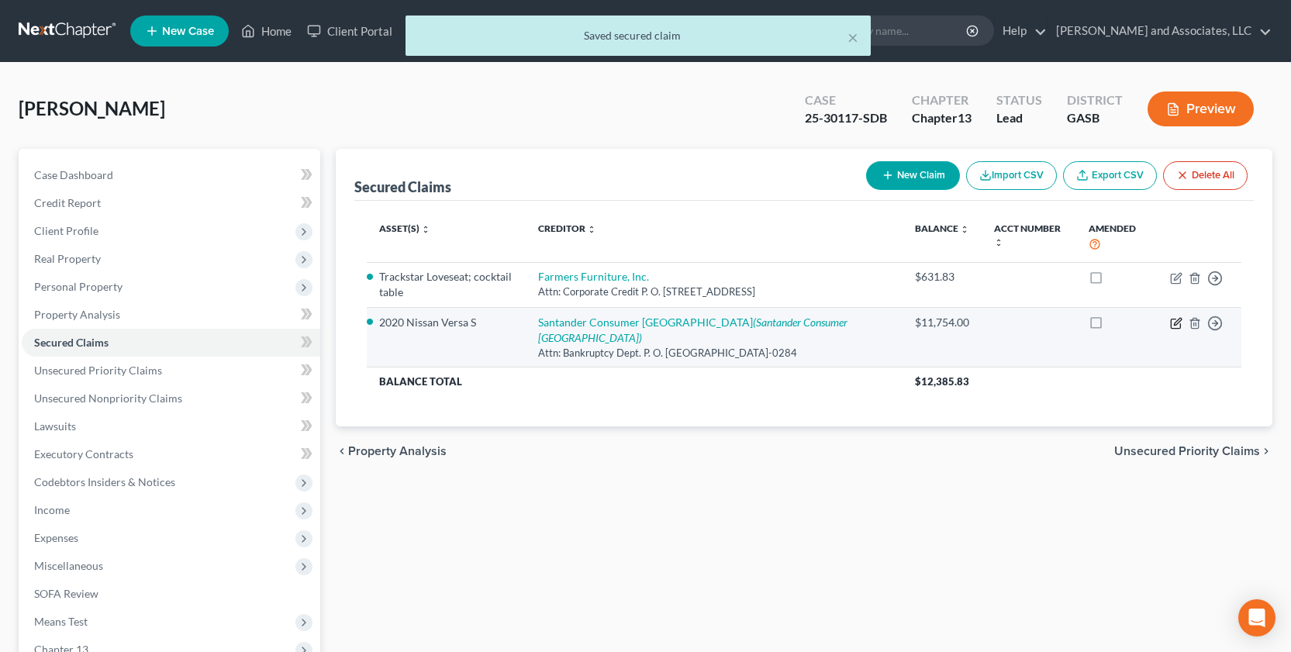
click at [1172, 319] on icon "button" at bounding box center [1175, 323] width 9 height 9
select select "45"
select select "0"
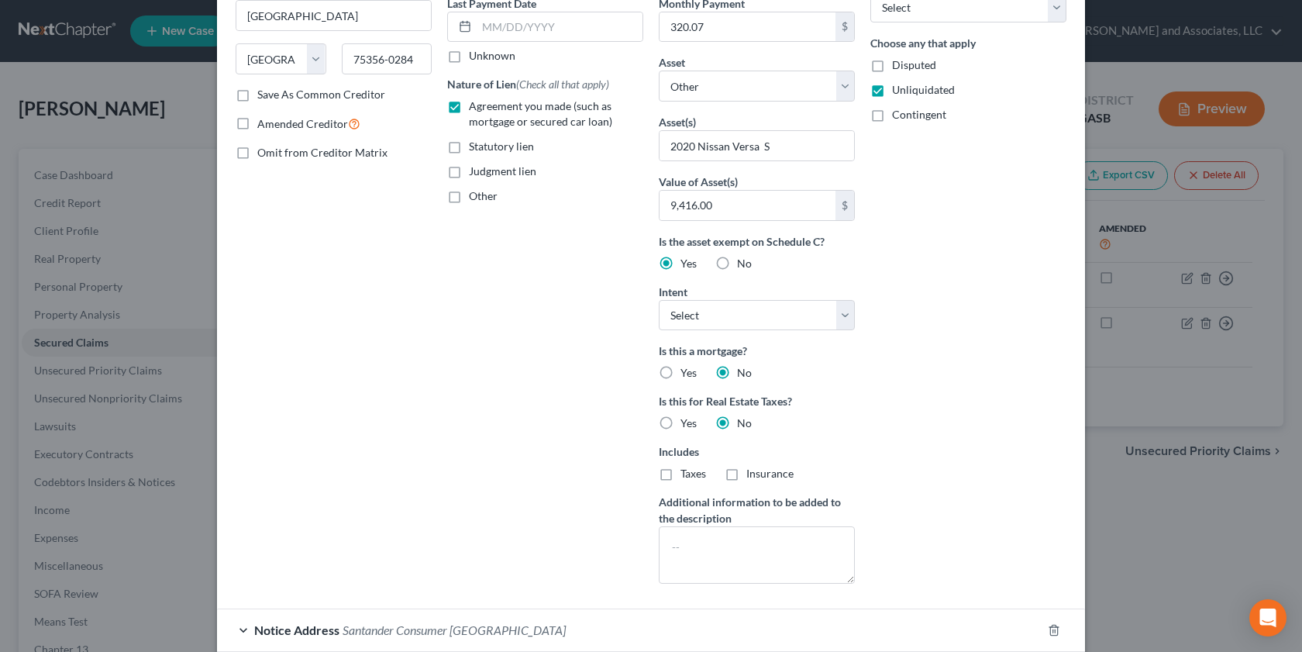
scroll to position [347, 0]
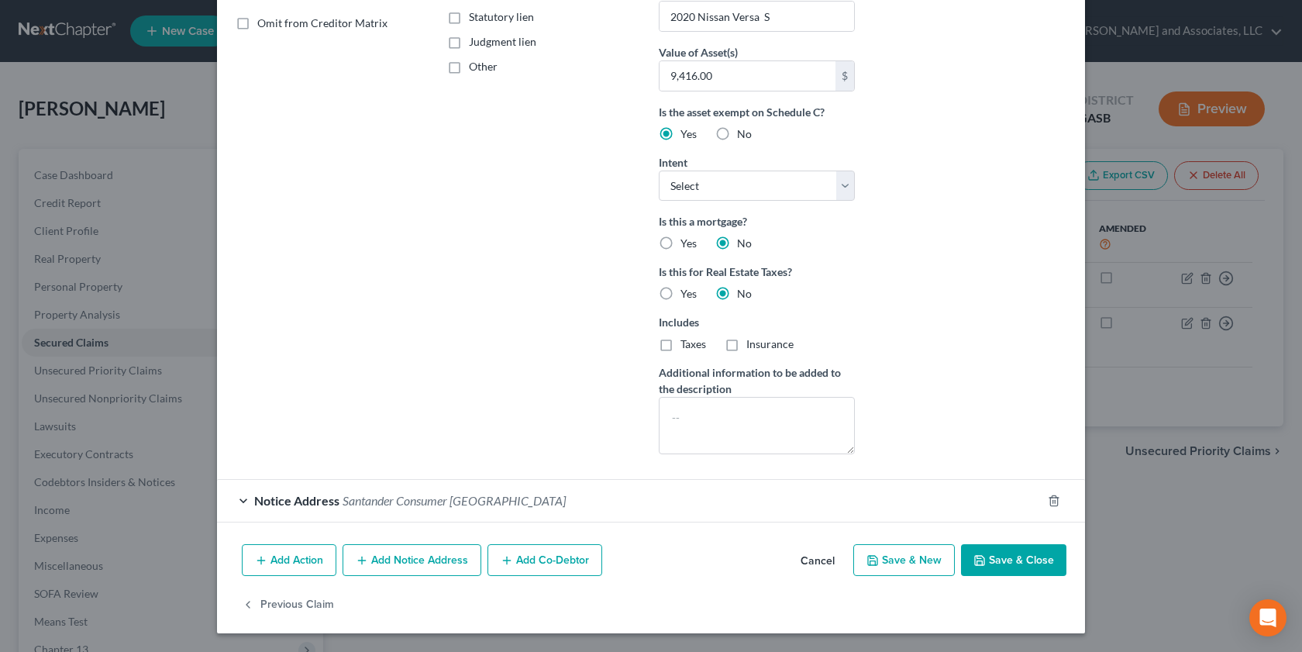
click at [999, 564] on button "Save & Close" at bounding box center [1013, 560] width 105 height 33
select select
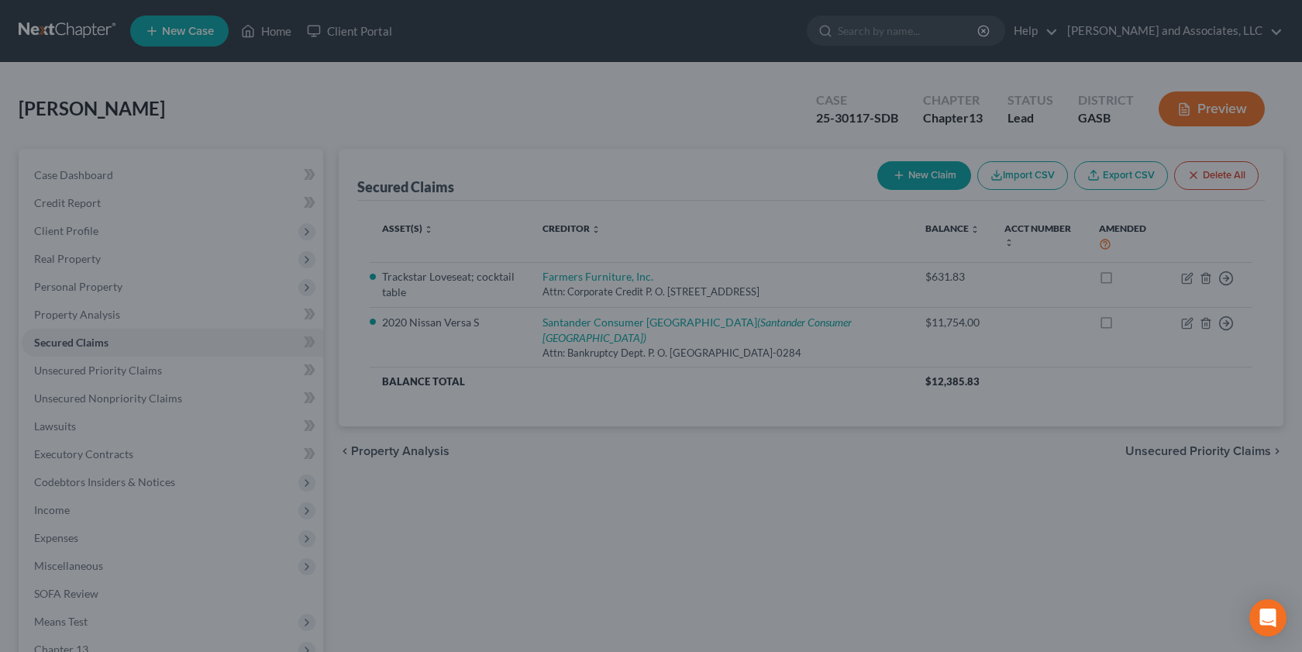
scroll to position [177, 0]
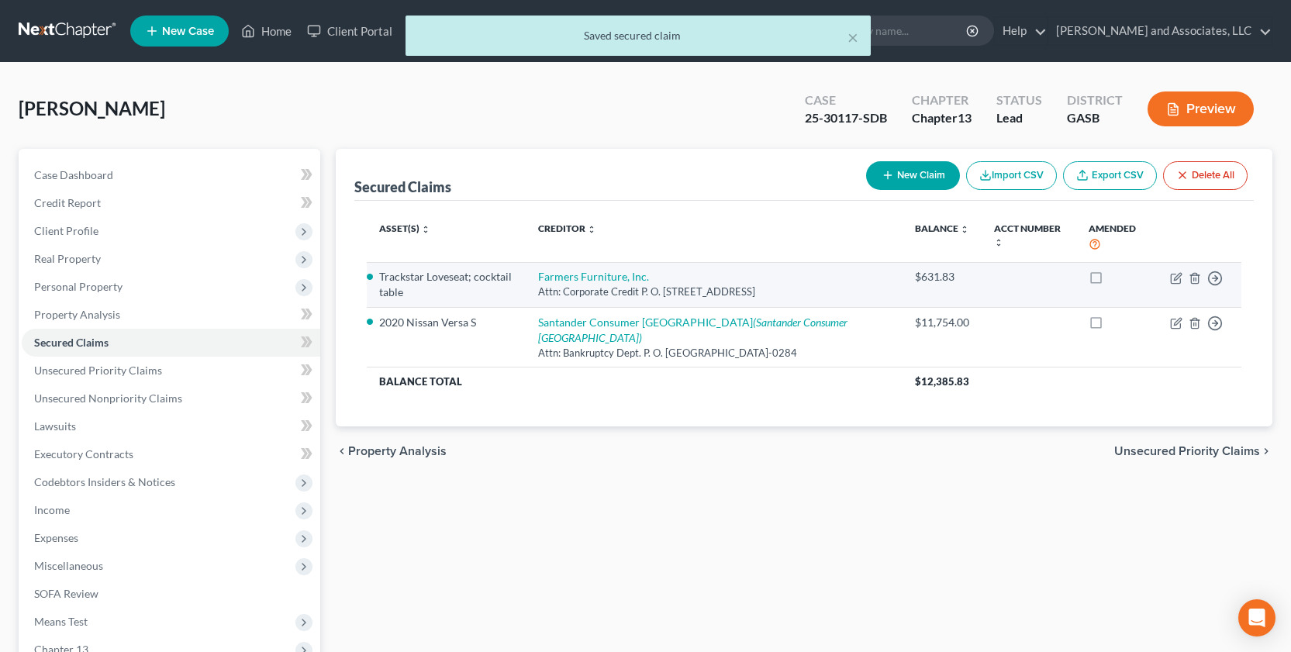
click at [830, 285] on div "Attn: Corporate Credit P. O. Box 1140, Dublin, GA 31040" at bounding box center [714, 292] width 353 height 15
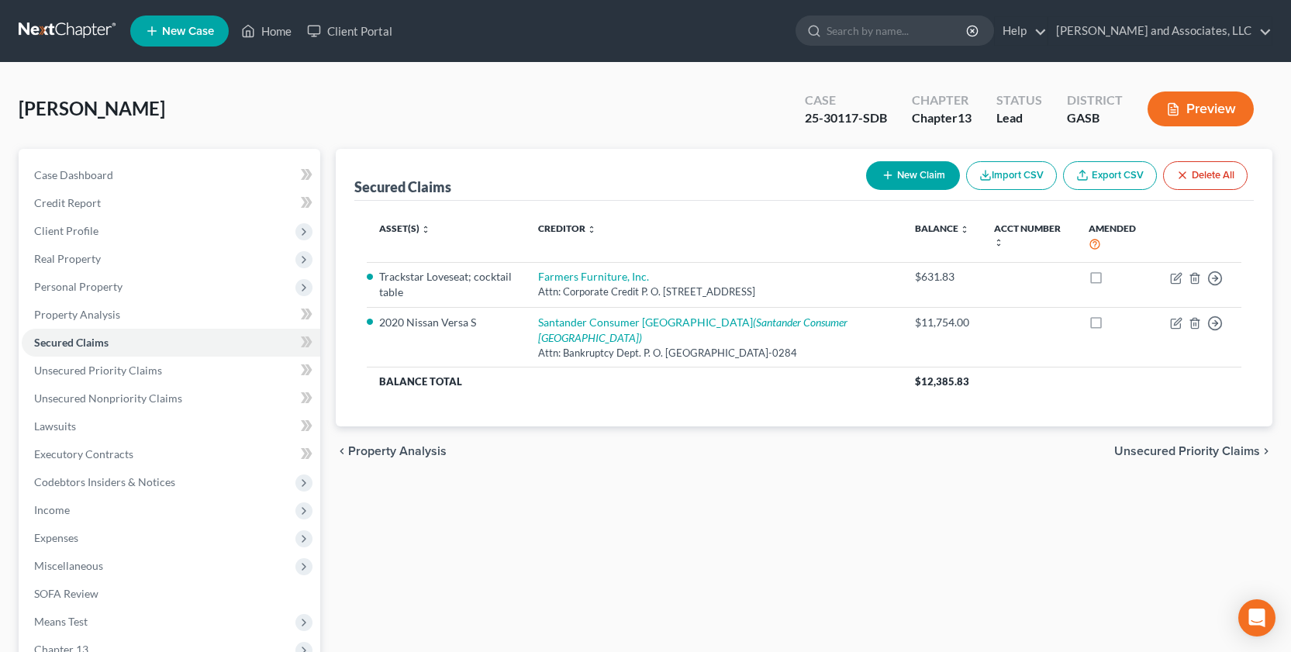
click at [1178, 109] on icon "button" at bounding box center [1173, 109] width 14 height 14
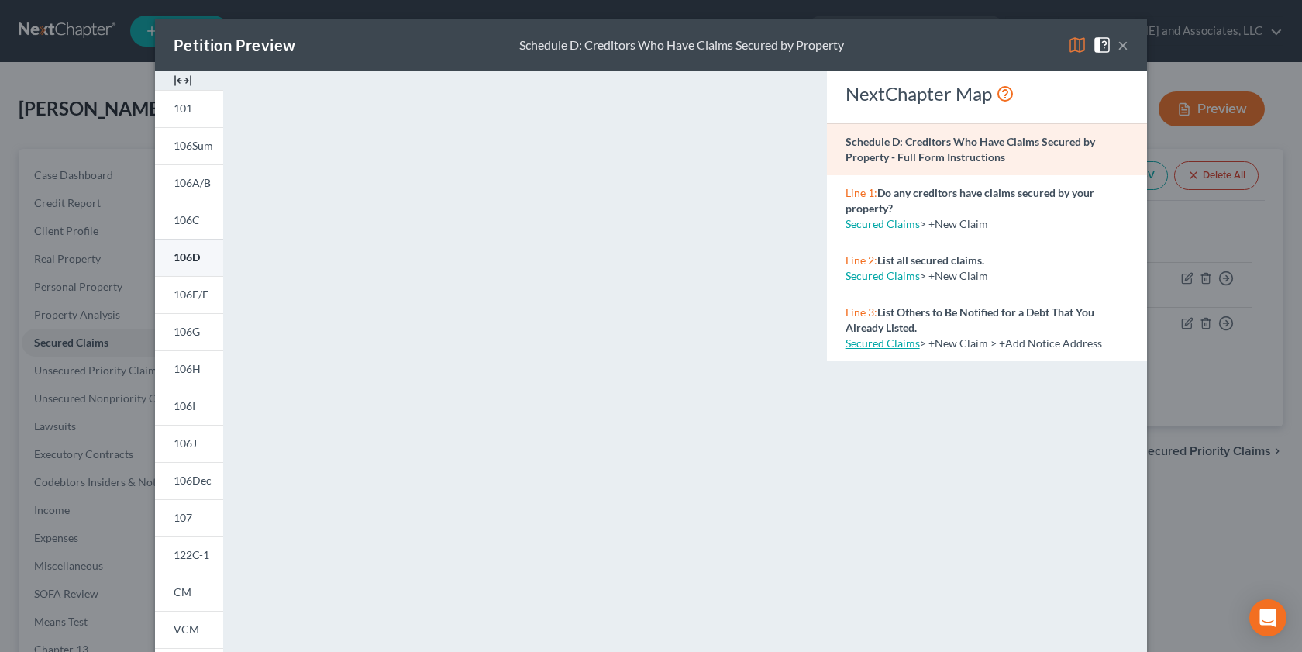
click at [176, 254] on span "106D" at bounding box center [187, 256] width 26 height 13
drag, startPoint x: 1116, startPoint y: 38, endPoint x: 1103, endPoint y: 53, distance: 19.8
click at [1118, 41] on button "×" at bounding box center [1123, 45] width 11 height 19
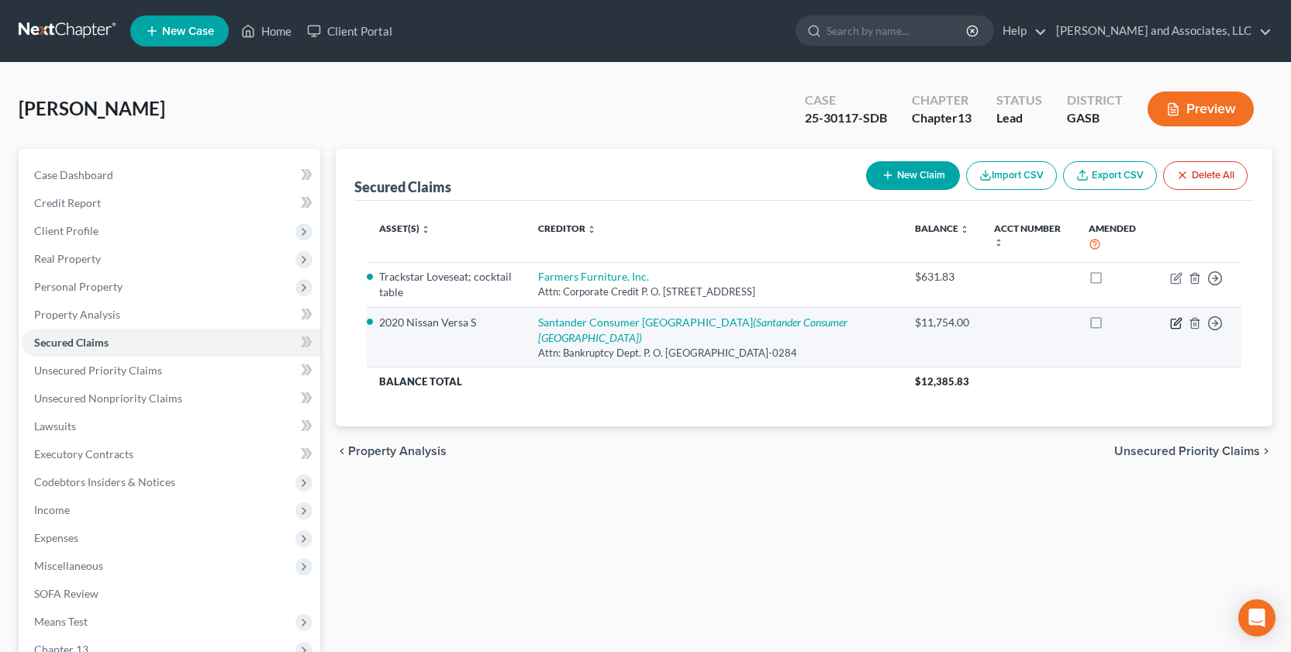
click at [1174, 319] on icon "button" at bounding box center [1175, 323] width 9 height 9
select select "45"
select select "0"
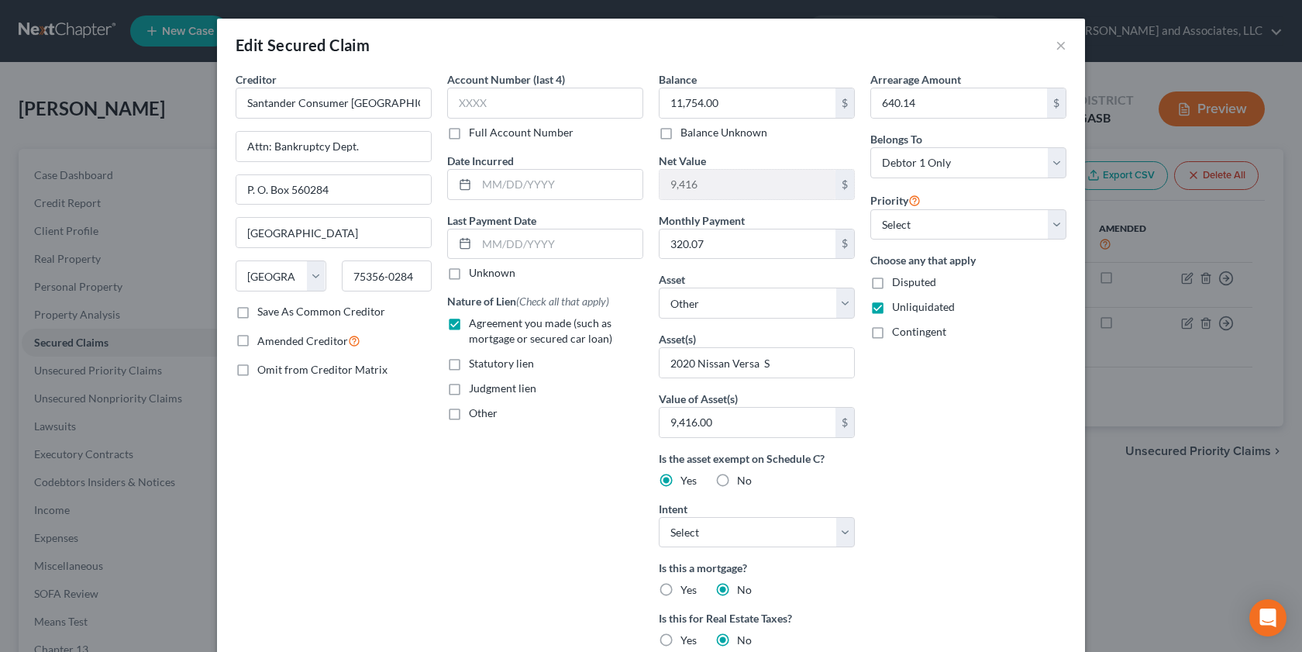
click at [737, 478] on label "No" at bounding box center [744, 481] width 15 height 16
click at [743, 478] on input "No" at bounding box center [748, 478] width 10 height 10
radio input "true"
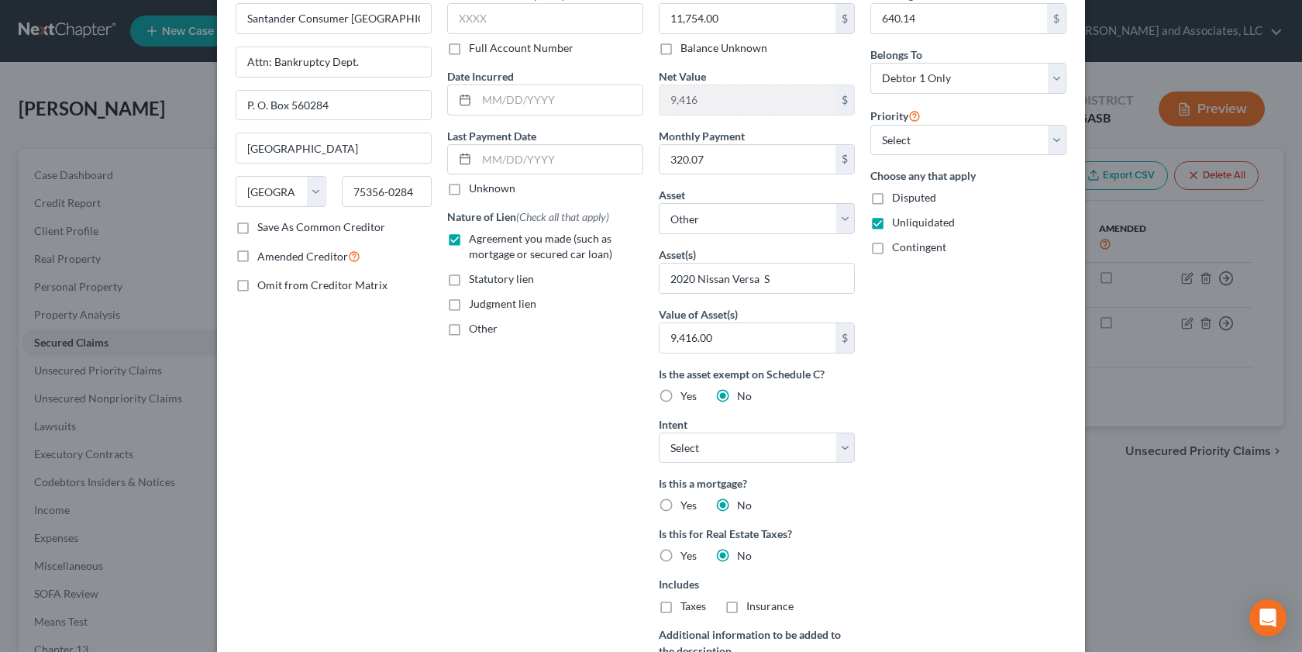
scroll to position [0, 0]
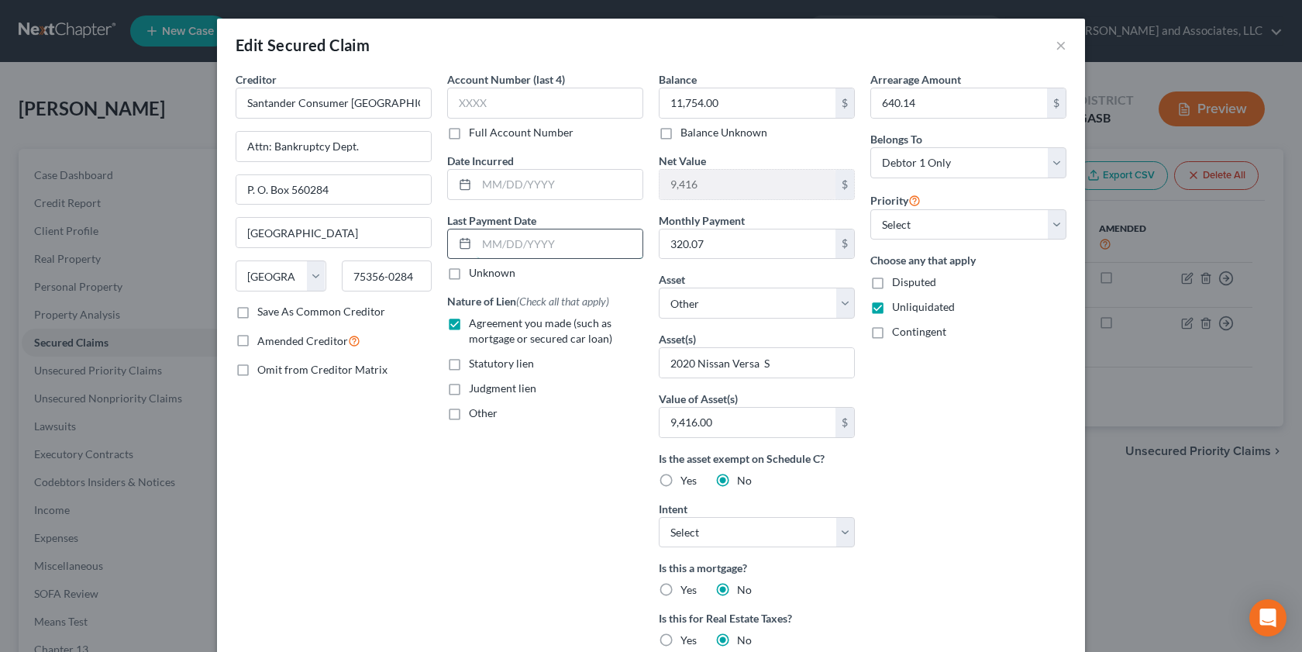
click at [490, 250] on input "text" at bounding box center [560, 243] width 166 height 29
click at [730, 426] on input "9,416.00" at bounding box center [748, 422] width 176 height 29
click at [717, 186] on input "9,416" at bounding box center [748, 184] width 176 height 29
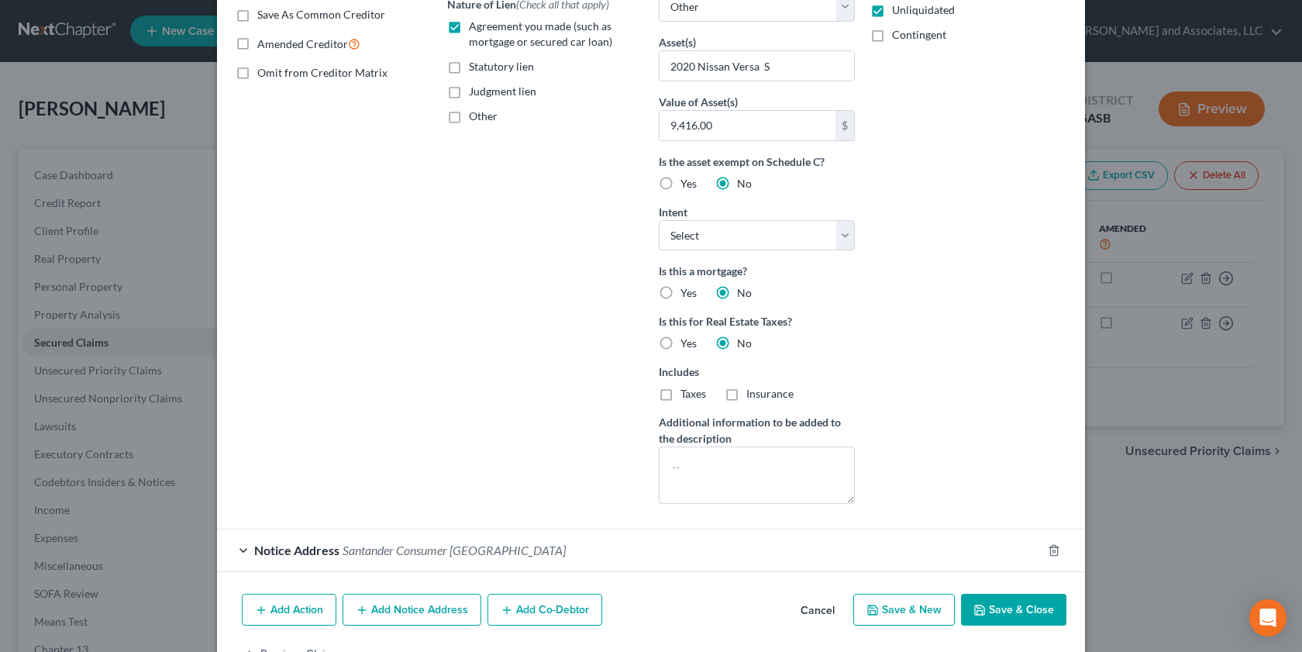
scroll to position [347, 0]
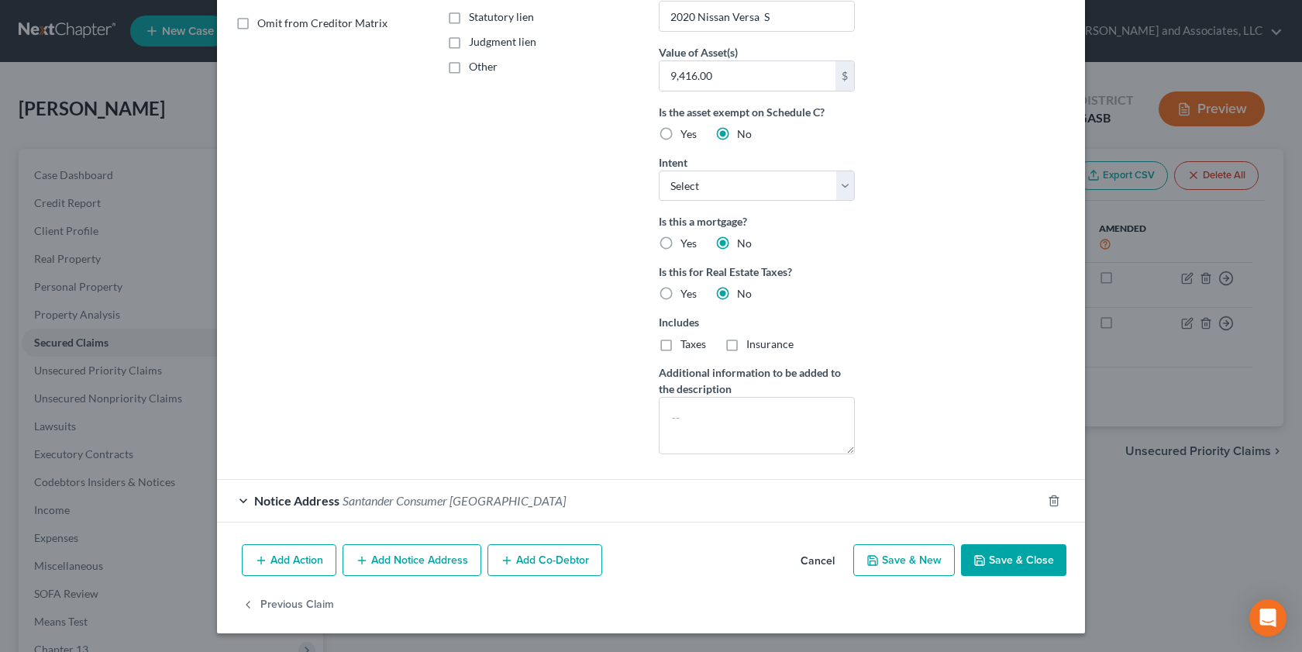
click at [1000, 566] on button "Save & Close" at bounding box center [1013, 560] width 105 height 33
select select
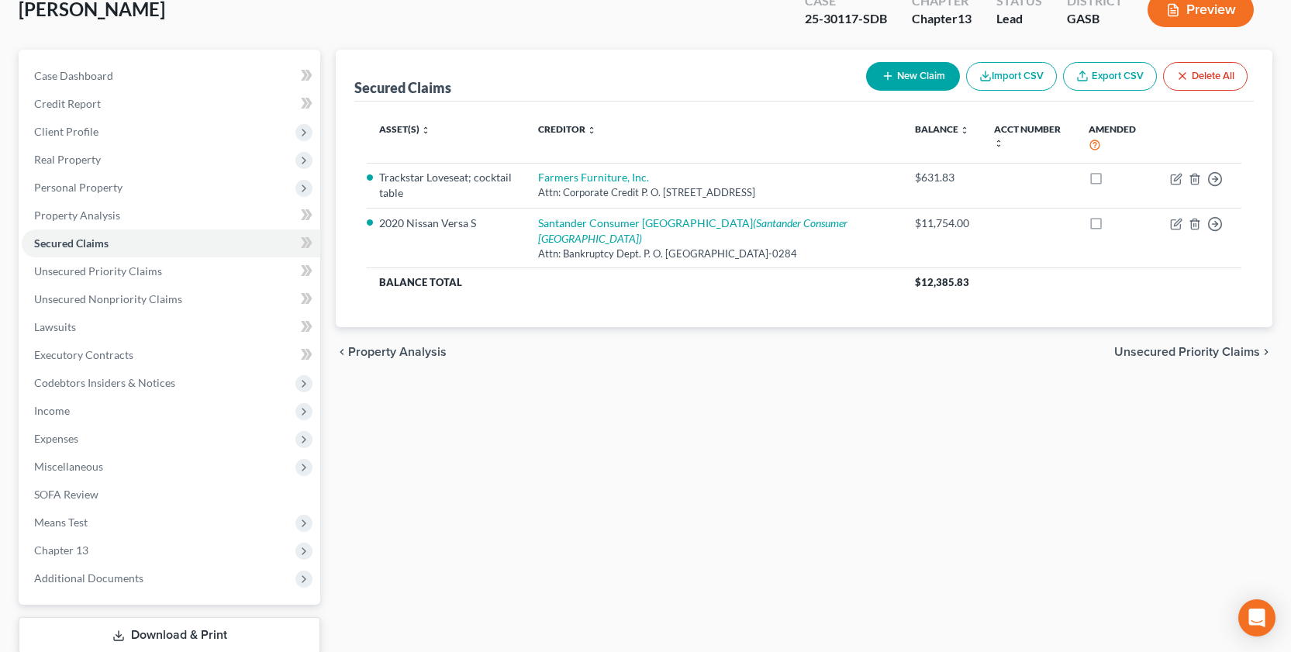
scroll to position [200, 0]
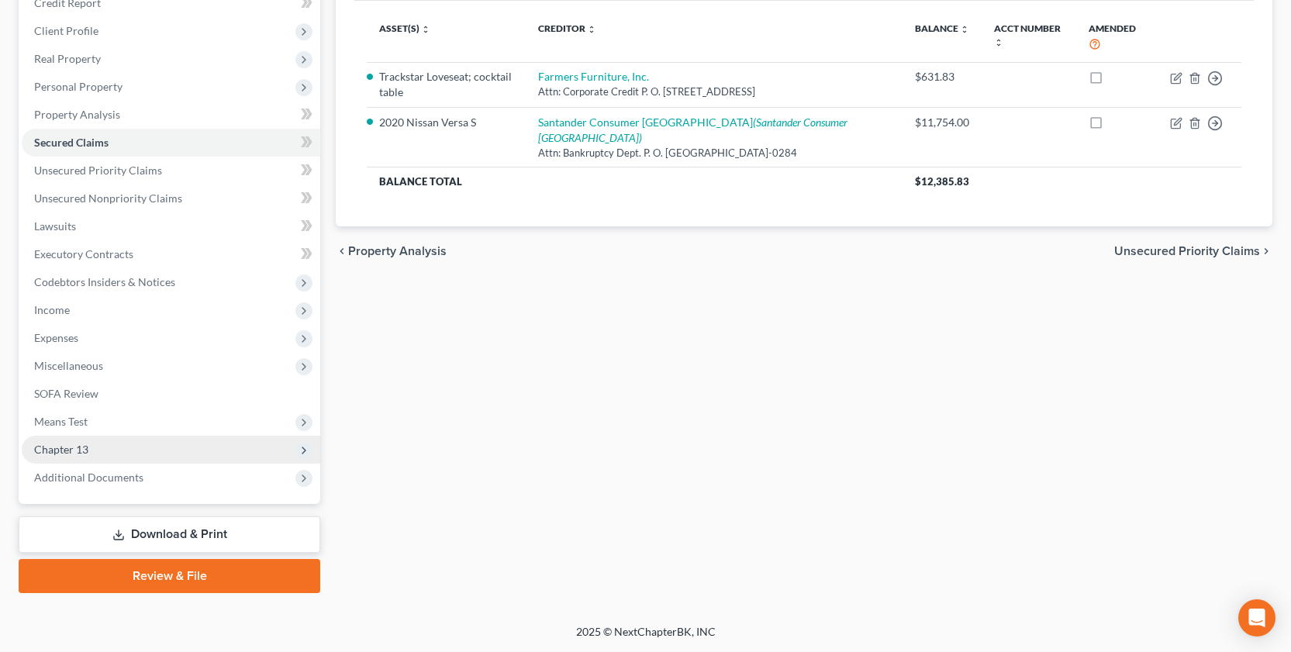
click at [64, 452] on span "Chapter 13" at bounding box center [61, 449] width 54 height 13
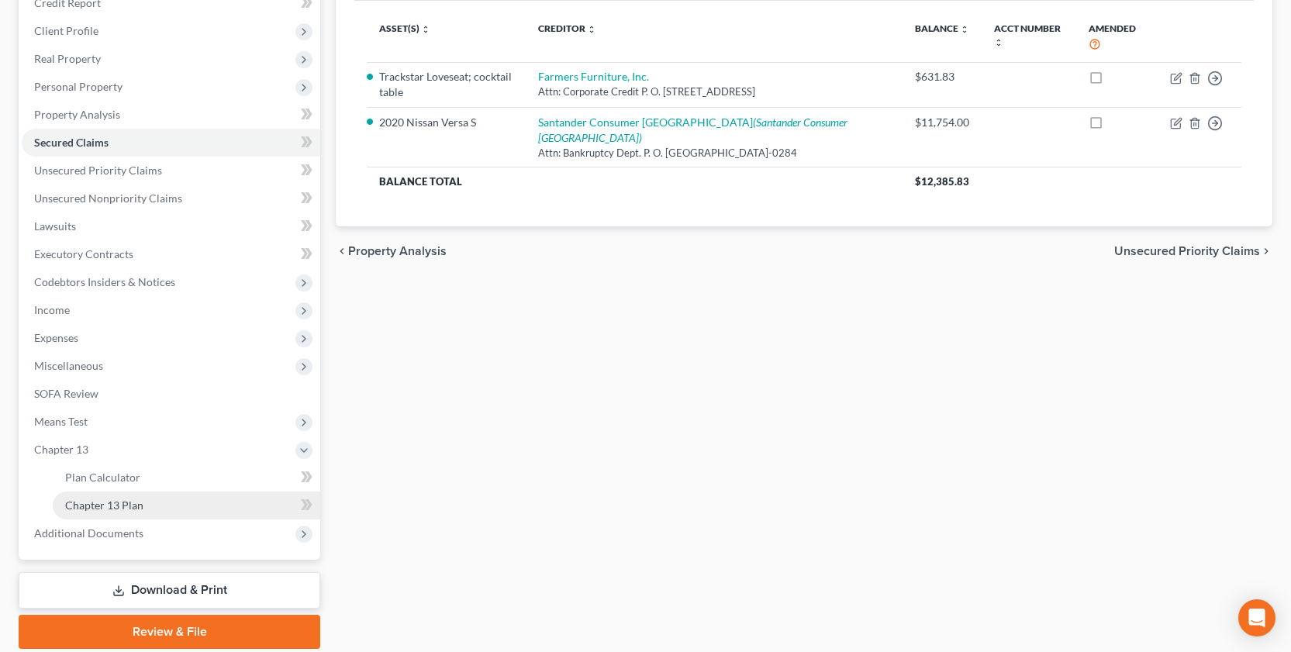
click at [89, 499] on span "Chapter 13 Plan" at bounding box center [104, 504] width 78 height 13
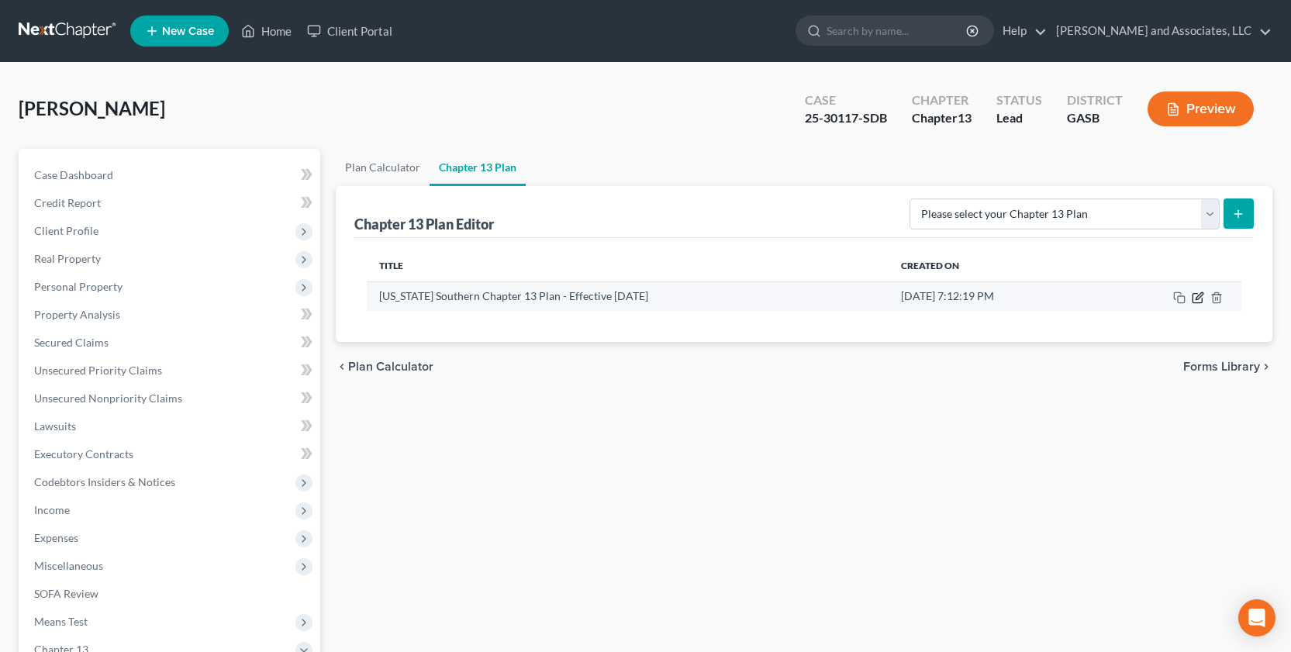
click at [1196, 293] on icon "button" at bounding box center [1196, 297] width 9 height 9
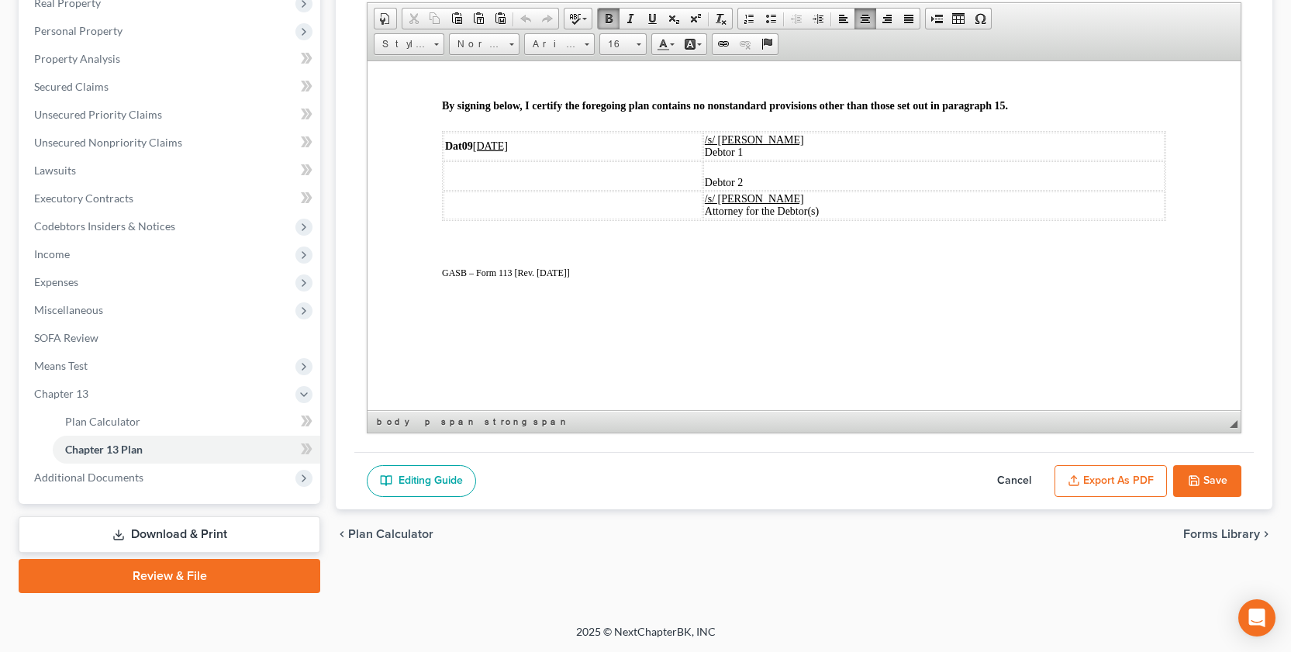
scroll to position [2816, 0]
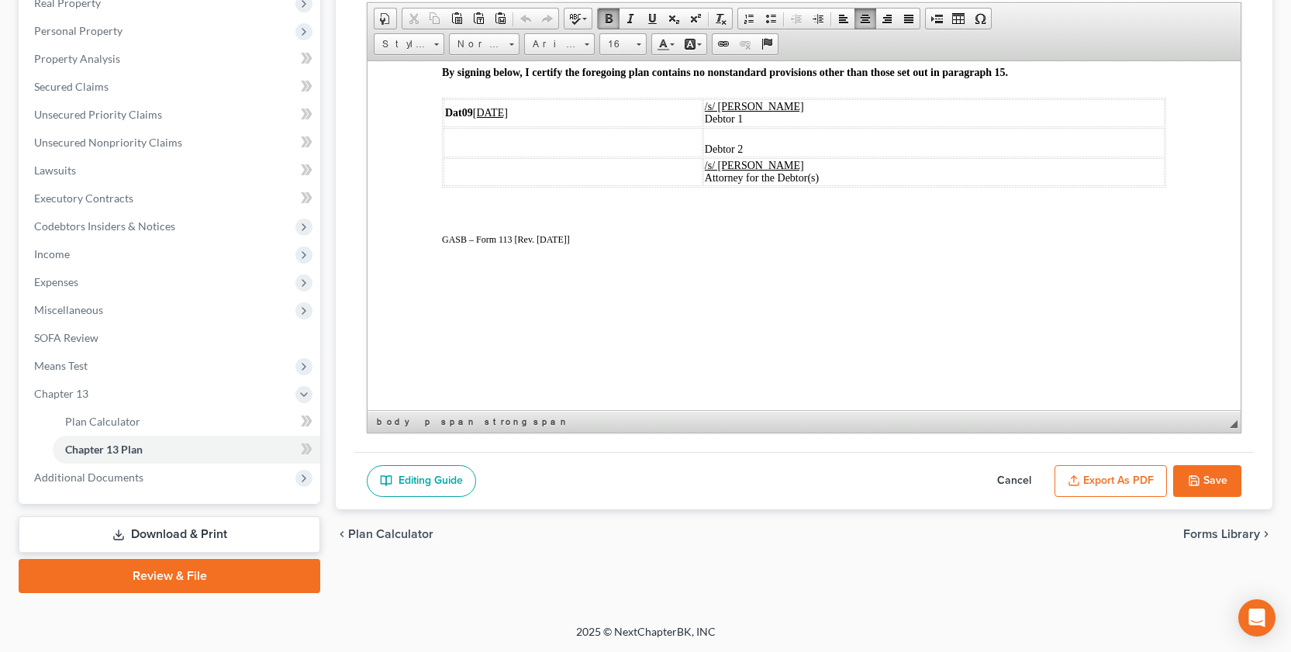
drag, startPoint x: 1232, startPoint y: 95, endPoint x: 1616, endPoint y: 443, distance: 518.1
drag, startPoint x: 1240, startPoint y: 388, endPoint x: 1256, endPoint y: 268, distance: 120.4
click at [1256, 268] on div "Chapter 13 Plan Name Georgia Southern Chapter 13 Plan - Effective 12/1/17 Rich …" at bounding box center [804, 219] width 936 height 579
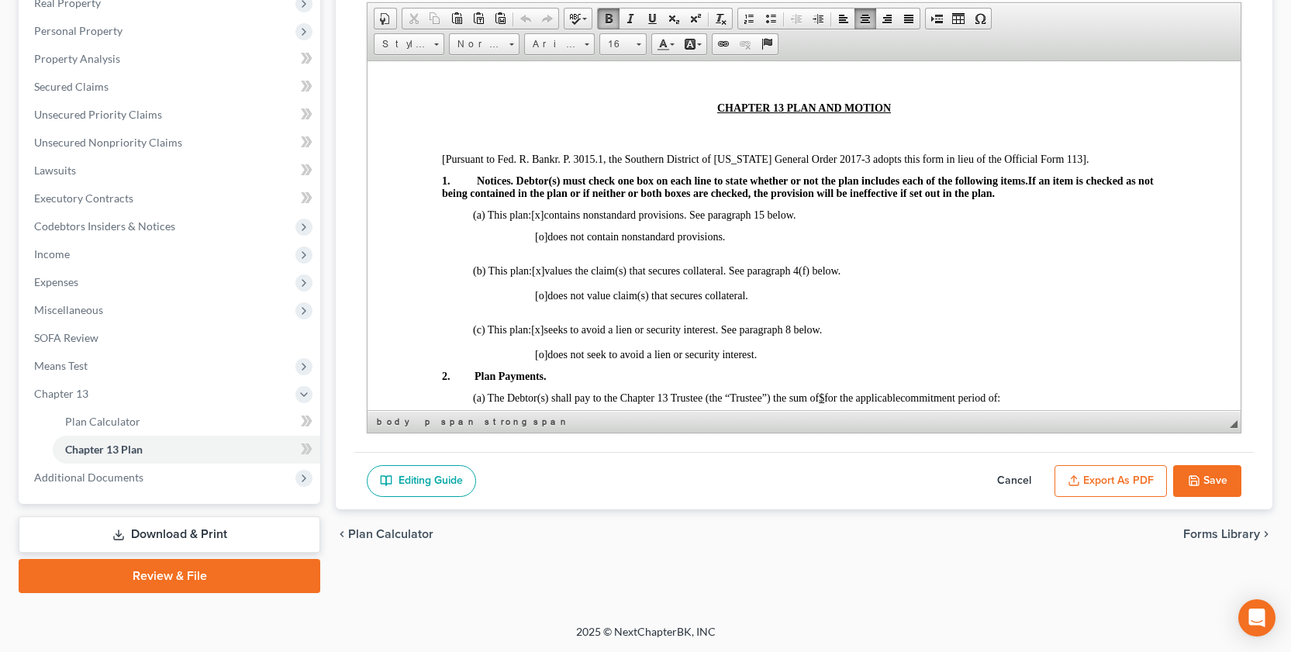
scroll to position [283, 0]
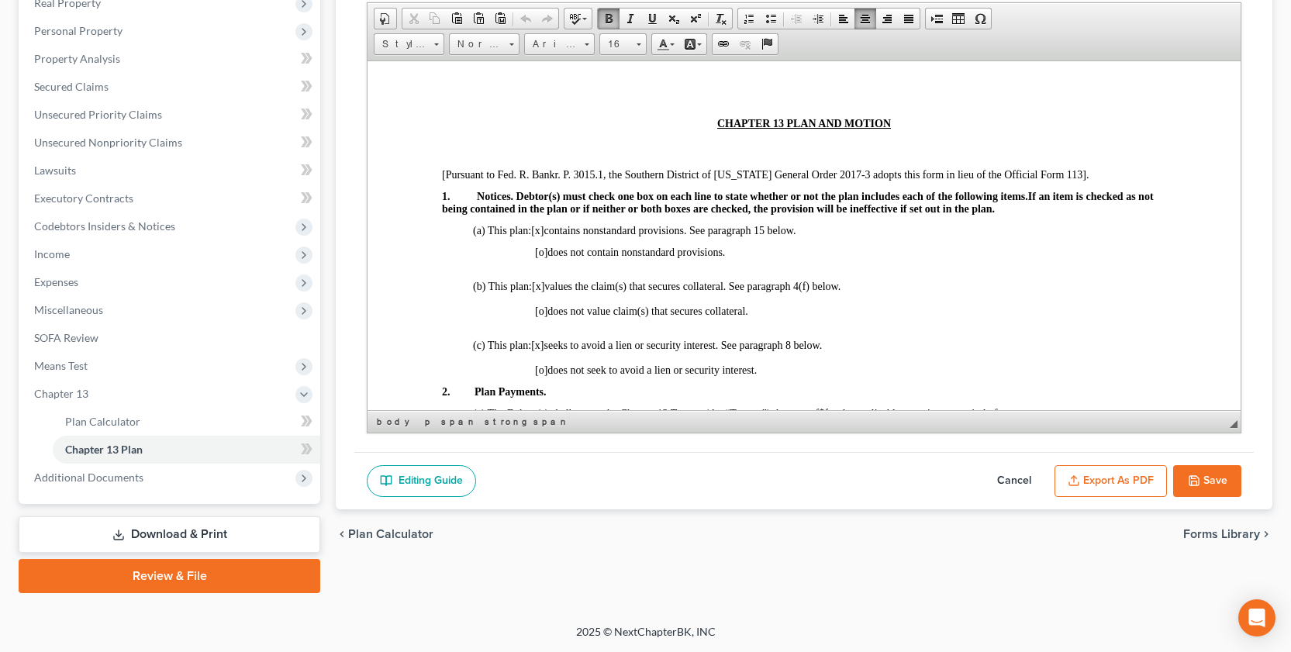
click at [543, 344] on span "[x]" at bounding box center [537, 345] width 12 height 12
click at [540, 372] on span "[o]" at bounding box center [541, 370] width 12 height 12
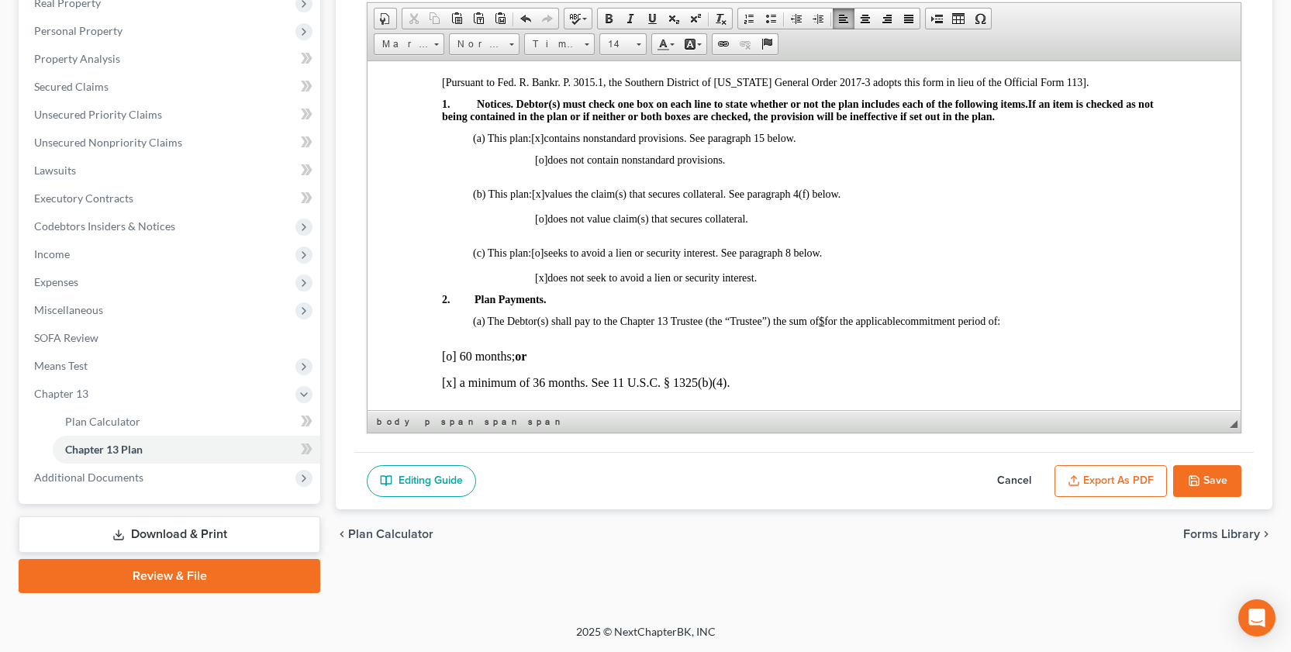
scroll to position [421, 0]
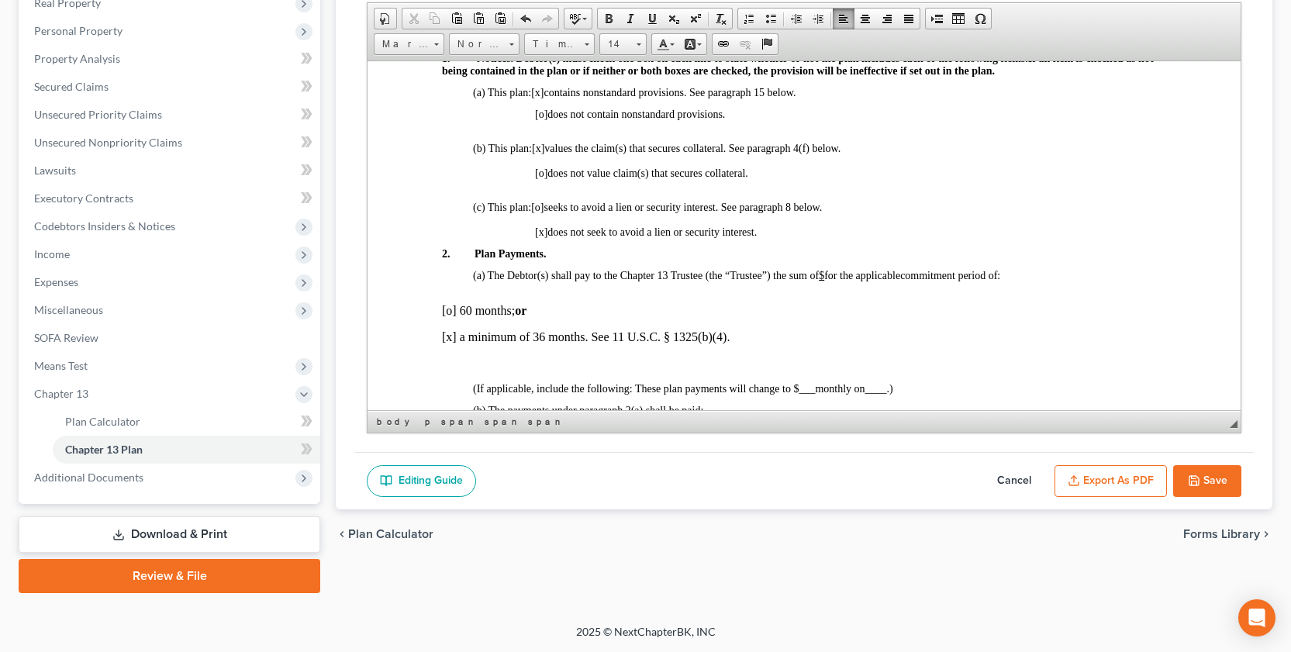
click at [824, 272] on u "$" at bounding box center [821, 275] width 5 height 12
click at [821, 275] on span "The Debtor(s) shall pay to the Chapter 13 Trustee (the “Trustee”) the sum of $3…" at bounding box center [709, 275] width 443 height 12
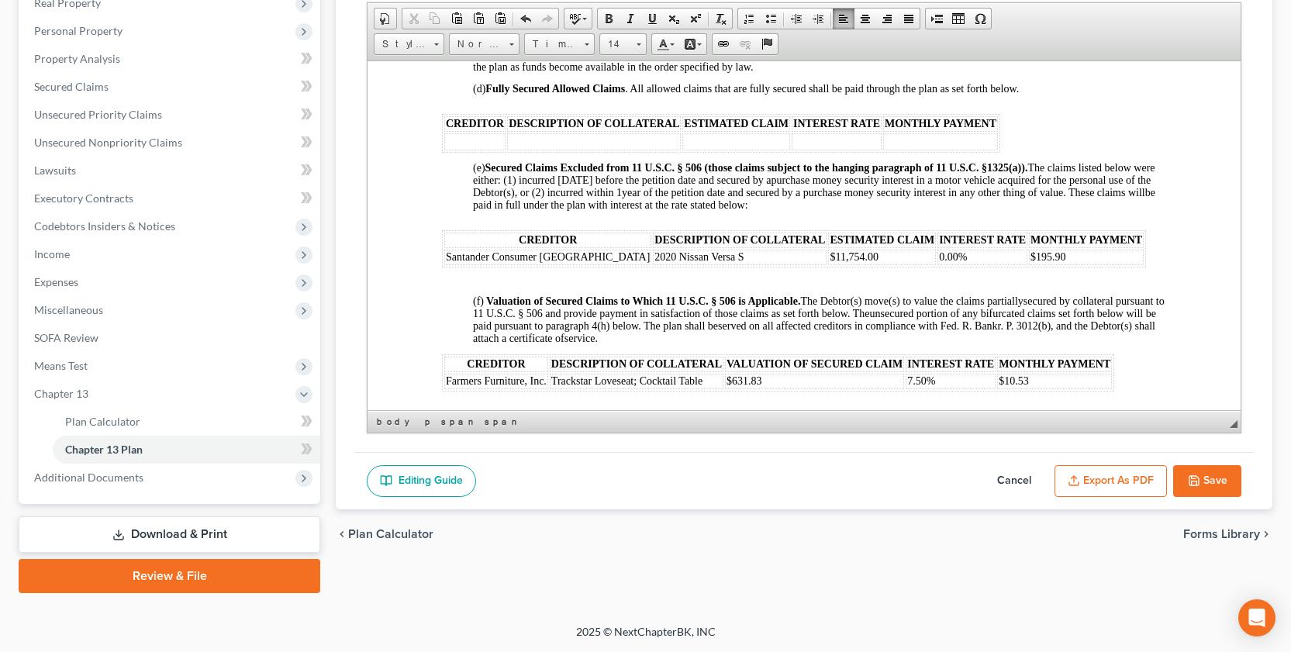
scroll to position [1340, 0]
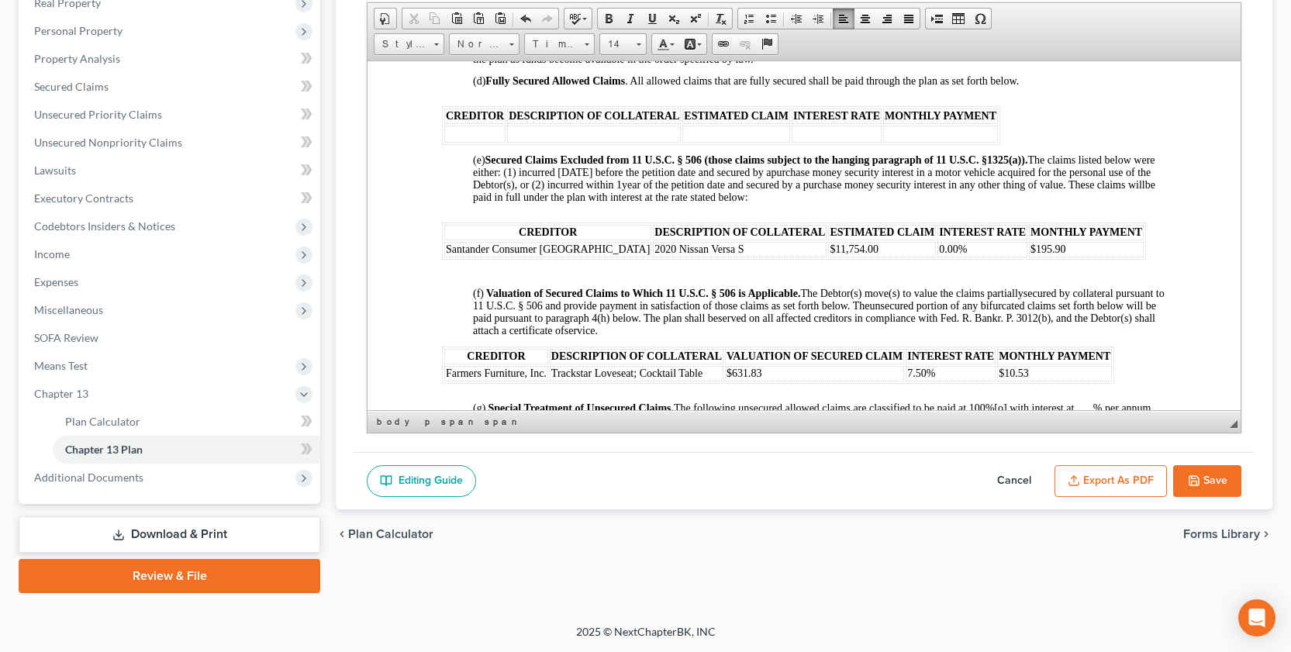
click at [654, 254] on span "2020 Nissan Versa S" at bounding box center [698, 249] width 89 height 12
click at [830, 254] on span "$11,754.00" at bounding box center [854, 249] width 48 height 12
click at [939, 254] on span "0.00%" at bounding box center [953, 249] width 28 height 12
click at [1030, 254] on span "$195.90" at bounding box center [1048, 249] width 36 height 12
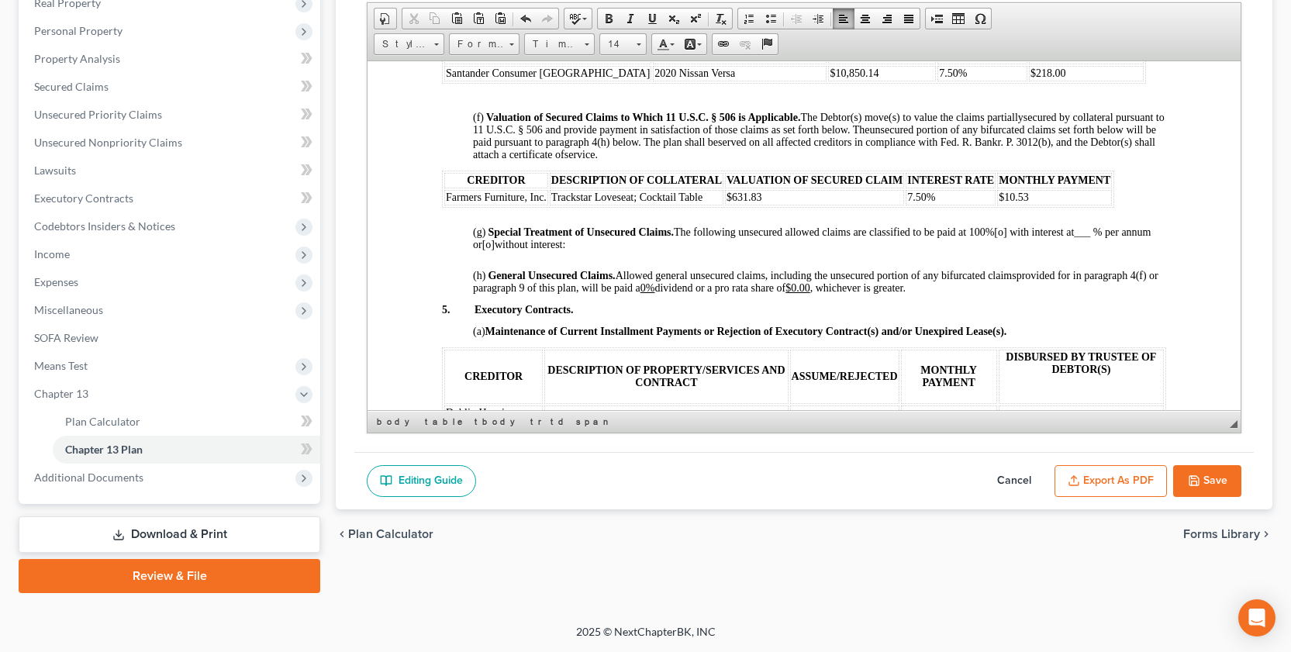
scroll to position [1530, 0]
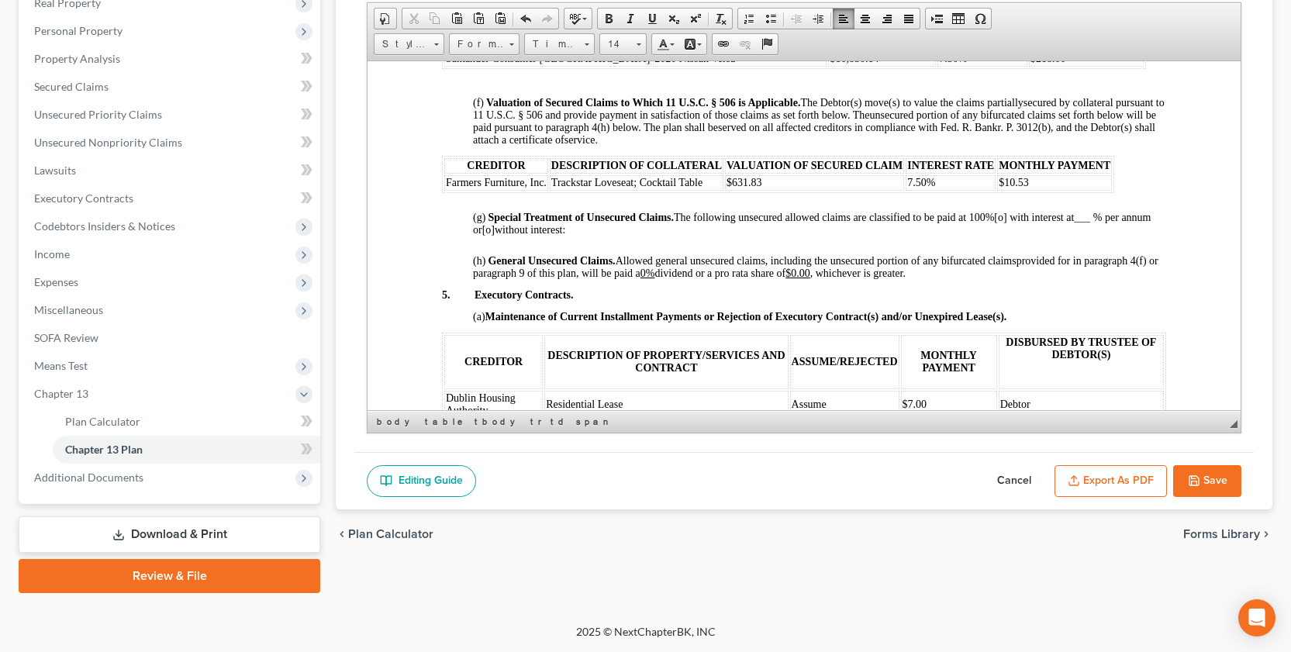
click at [761, 190] on td "$631.83" at bounding box center [814, 182] width 179 height 16
click at [1030, 190] on td "$10.53" at bounding box center [1054, 182] width 115 height 16
click at [670, 278] on span "provided for in paragraph 4(f) or paragraph 9 of this plan, will be paid a 0% d…" at bounding box center [815, 266] width 685 height 24
drag, startPoint x: 672, startPoint y: 285, endPoint x: 689, endPoint y: 287, distance: 17.1
click at [689, 278] on span "provided for in paragraph 4(f) or paragraph 9 of this plan, will be paid a 0% d…" at bounding box center [815, 266] width 685 height 24
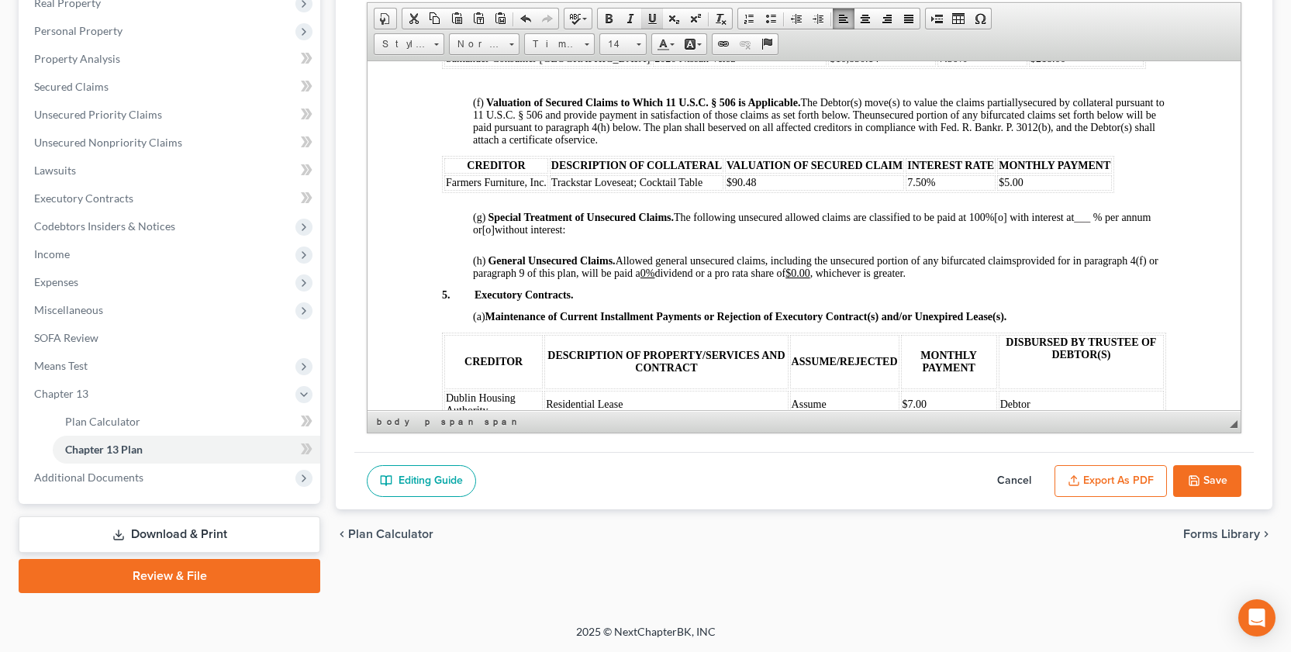
click at [657, 17] on span at bounding box center [652, 18] width 12 height 12
click at [654, 20] on span at bounding box center [652, 18] width 12 height 12
click at [744, 310] on p at bounding box center [819, 305] width 693 height 9
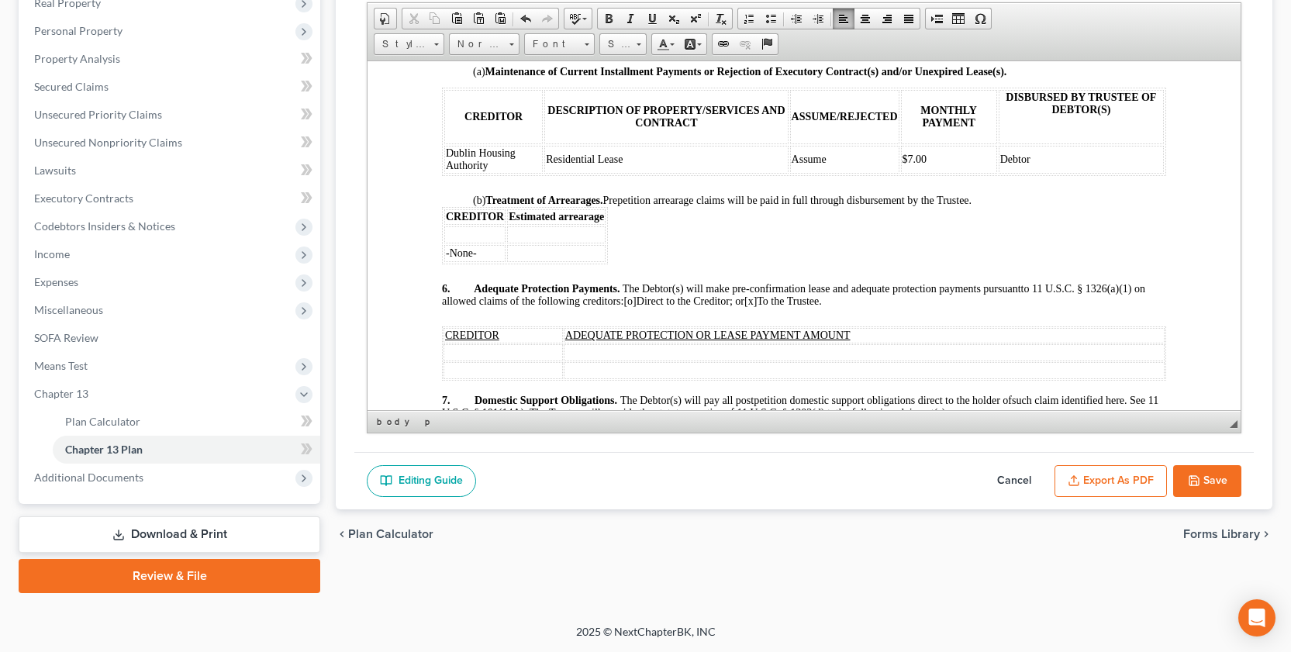
scroll to position [1791, 0]
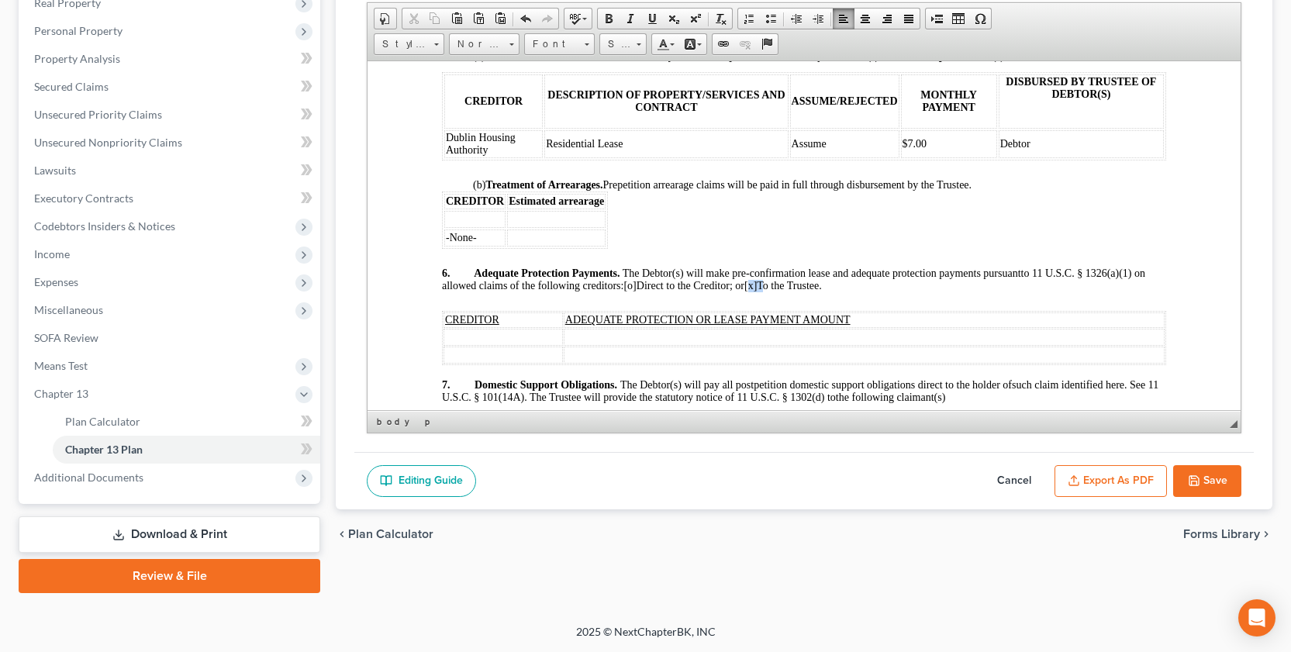
drag, startPoint x: 754, startPoint y: 296, endPoint x: 767, endPoint y: 298, distance: 12.5
click at [767, 291] on span "to 11 U.S.C. § 1326(a)(1) on allowed claims of the following creditors: [o] Dir…" at bounding box center [793, 279] width 703 height 24
click at [452, 345] on td at bounding box center [502, 336] width 119 height 17
click at [675, 345] on td at bounding box center [909, 336] width 509 height 17
click at [462, 363] on td at bounding box center [548, 354] width 211 height 17
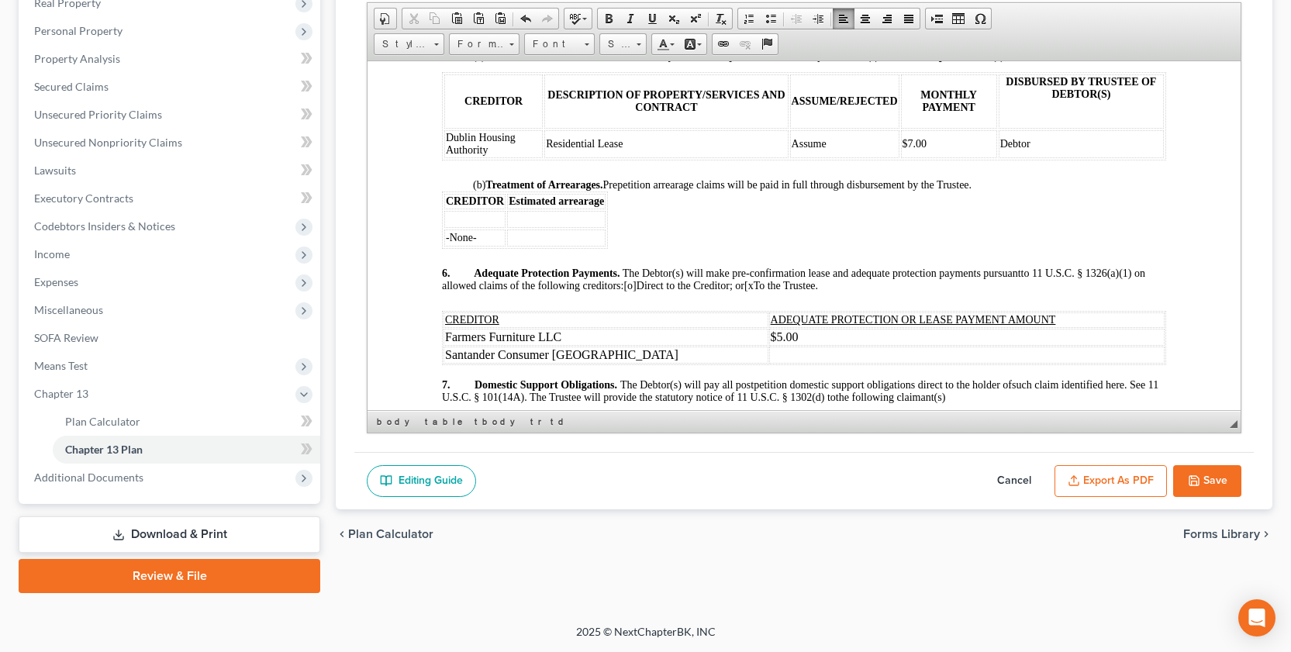
click at [769, 363] on td at bounding box center [966, 354] width 395 height 17
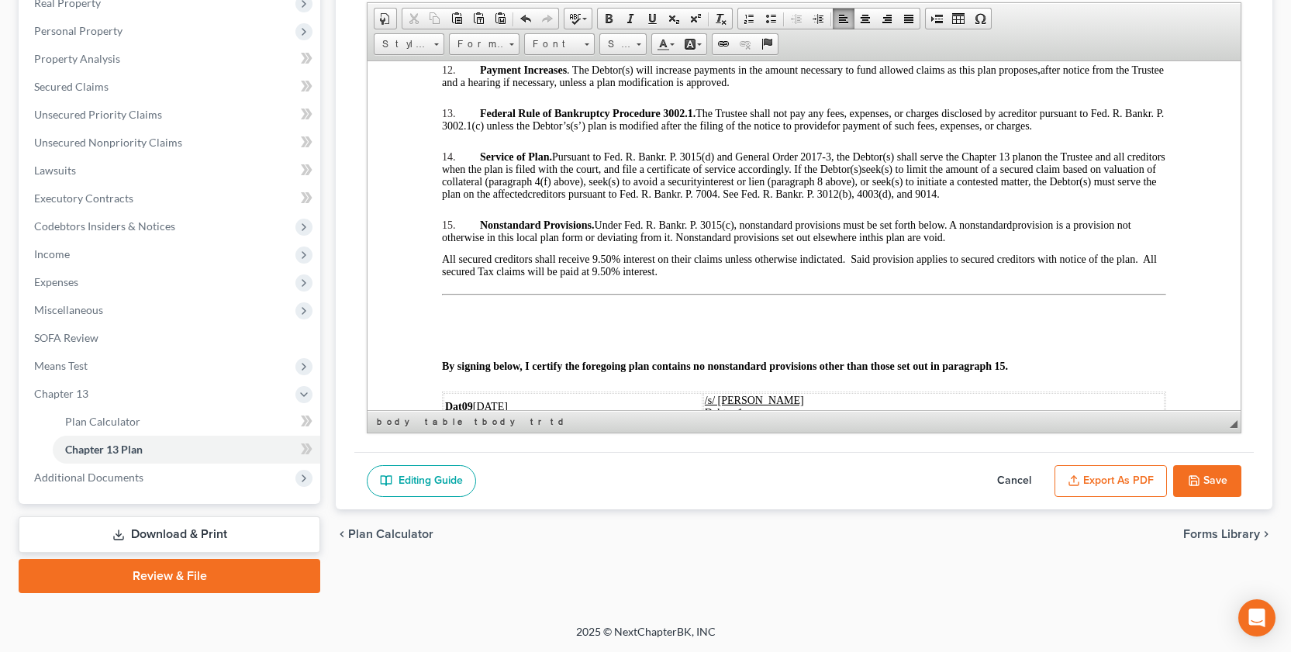
scroll to position [2548, 0]
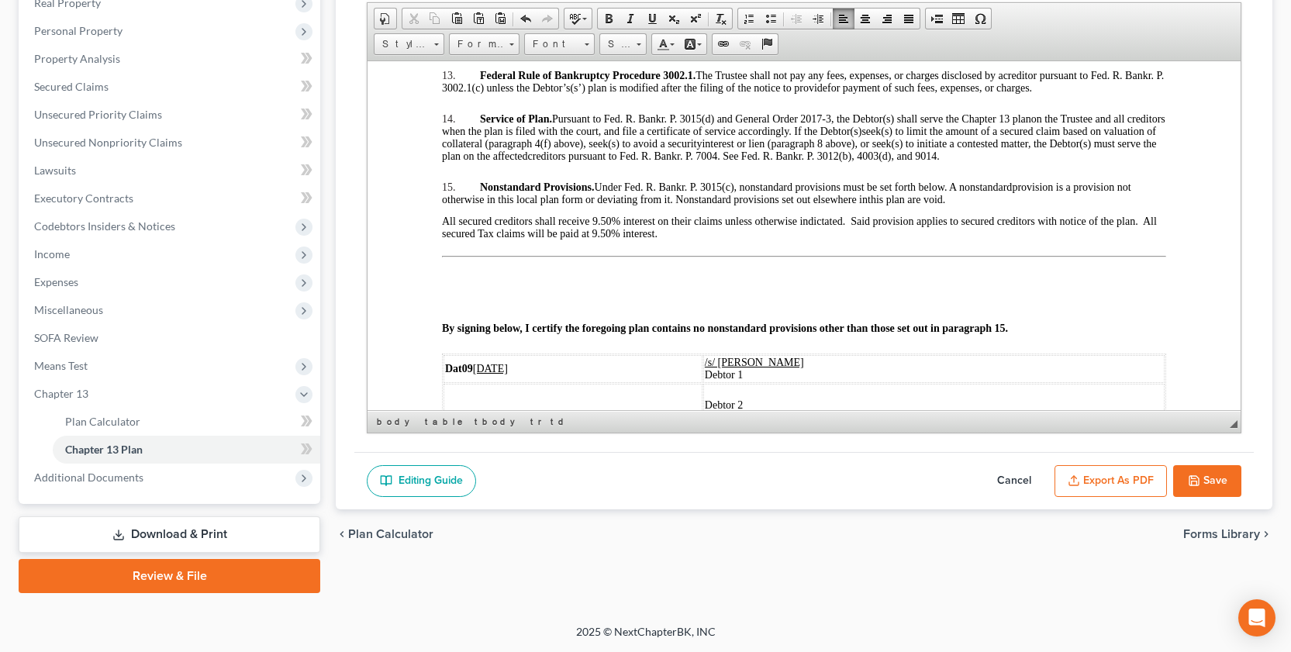
click at [595, 230] on span "All secured creditors shall receive 9.50% interest on their claims unless other…" at bounding box center [799, 227] width 715 height 24
click at [612, 239] on span "All secured creditors shall receive 7 .50% interest on their claims unless othe…" at bounding box center [799, 227] width 715 height 24
click at [502, 239] on span "All secured creditors shall receive 7 .50% interest on their claims unless othe…" at bounding box center [799, 227] width 715 height 24
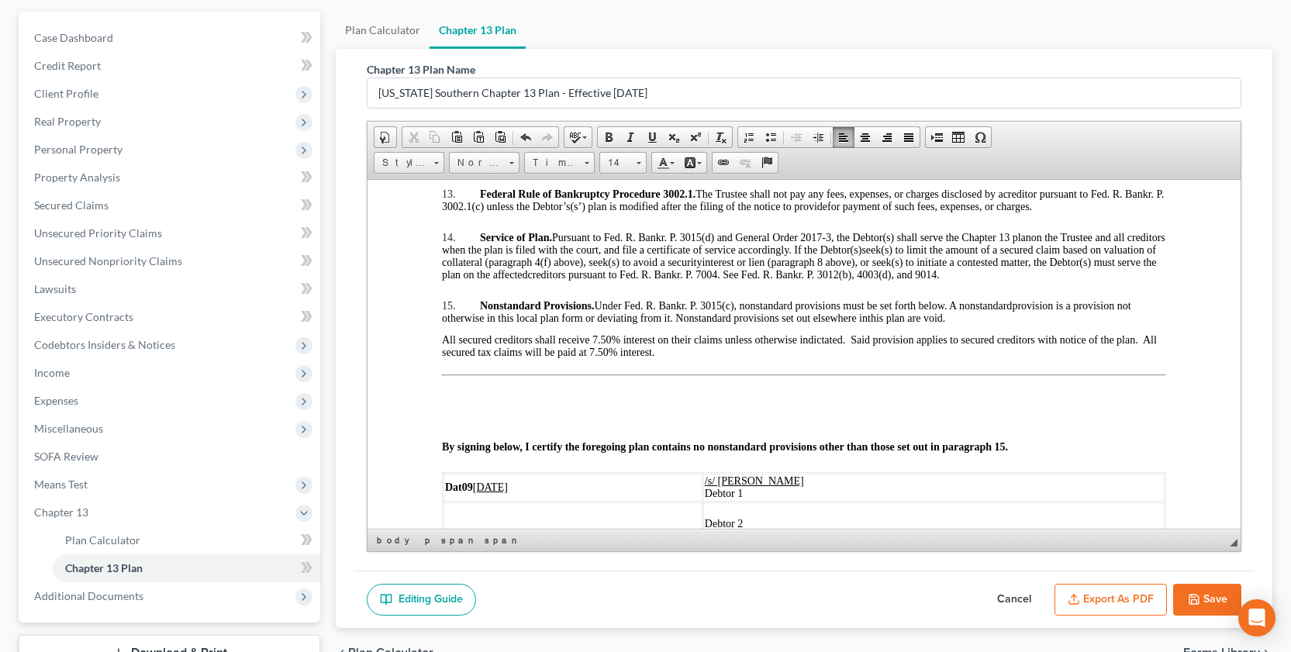
scroll to position [256, 0]
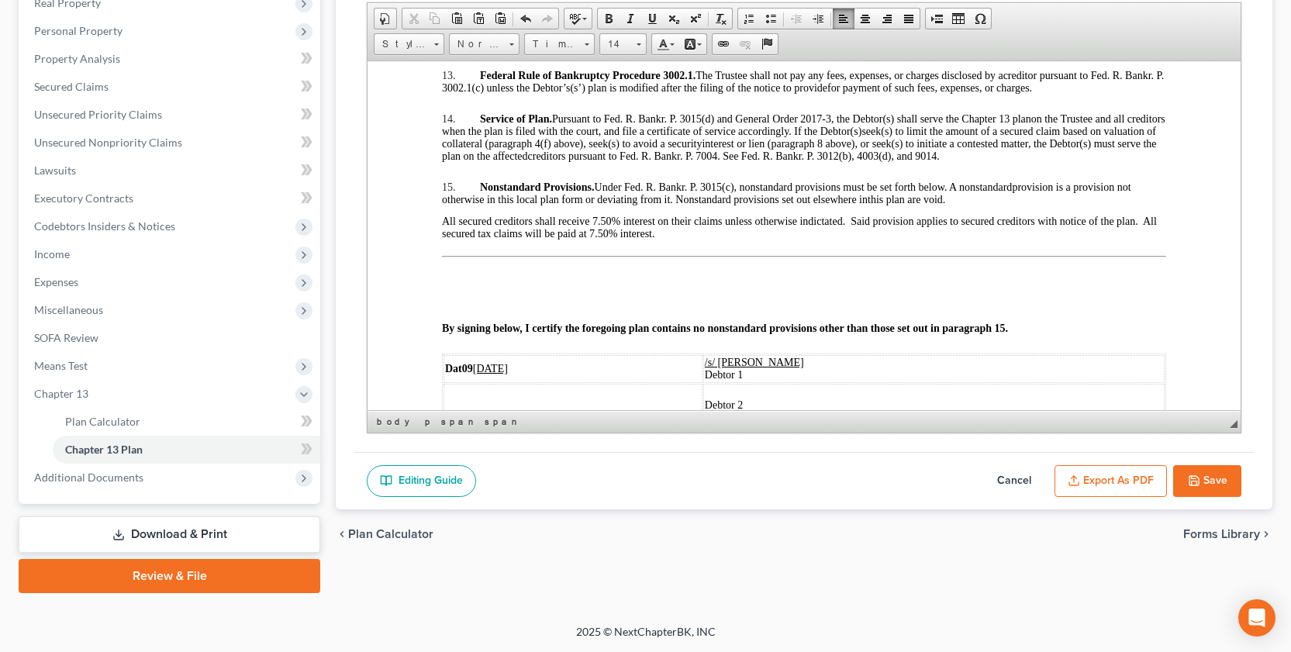
click at [1226, 483] on button "Save" at bounding box center [1207, 481] width 68 height 33
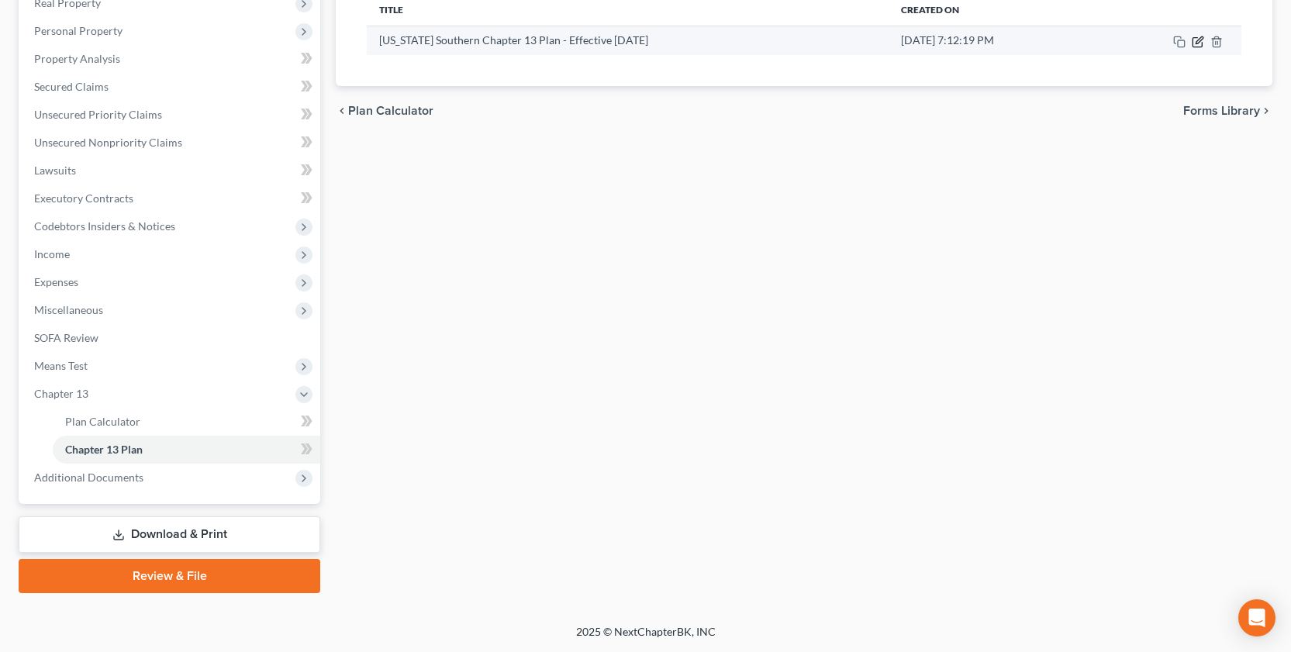
click at [1198, 39] on icon "button" at bounding box center [1198, 42] width 12 height 12
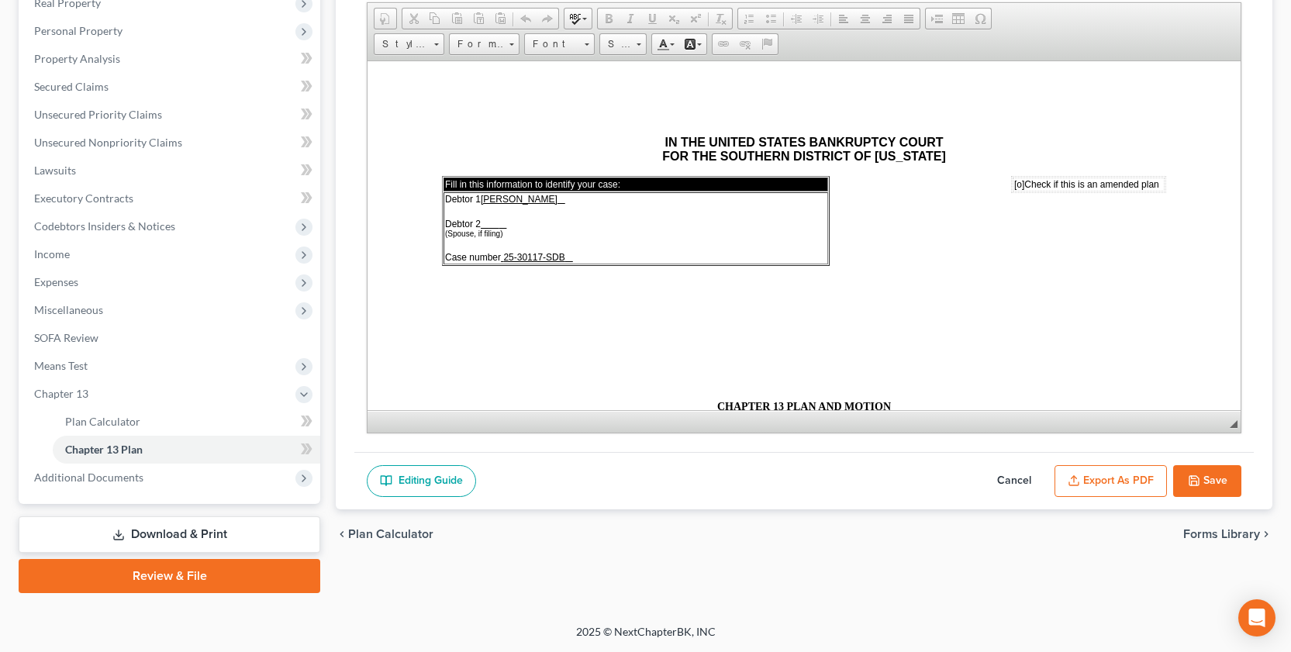
scroll to position [0, 0]
click at [1107, 475] on button "Export as PDF" at bounding box center [1110, 481] width 112 height 33
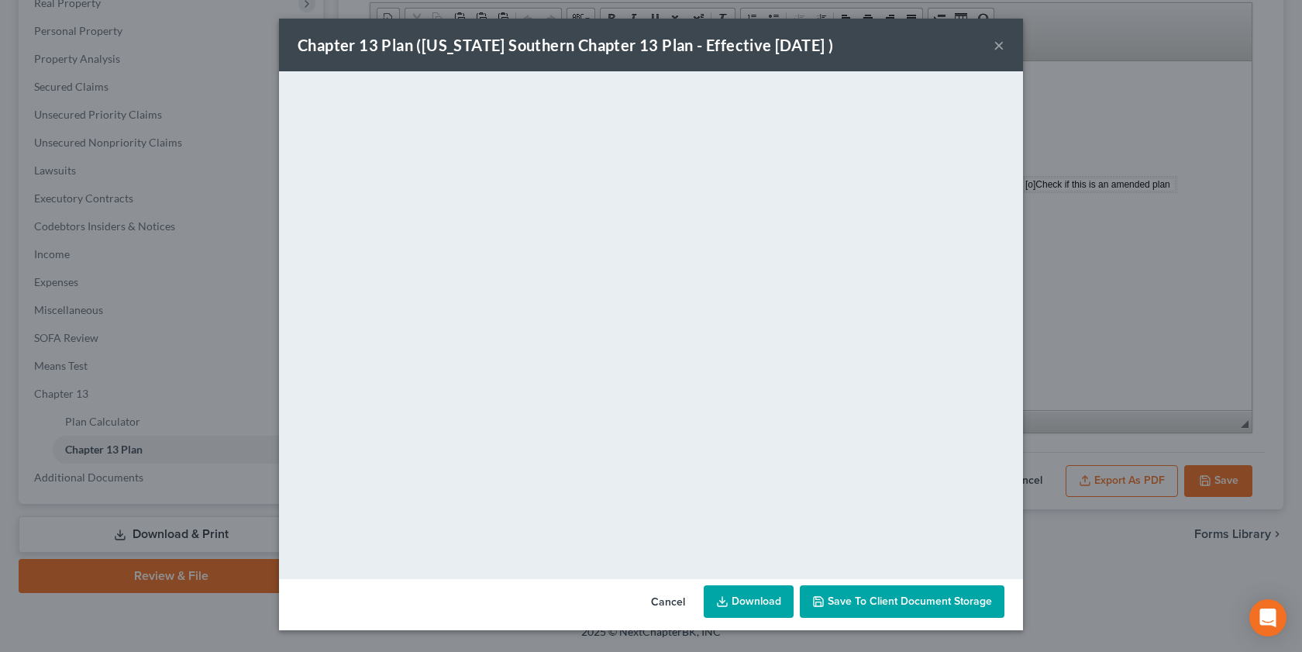
click at [995, 45] on button "×" at bounding box center [999, 45] width 11 height 19
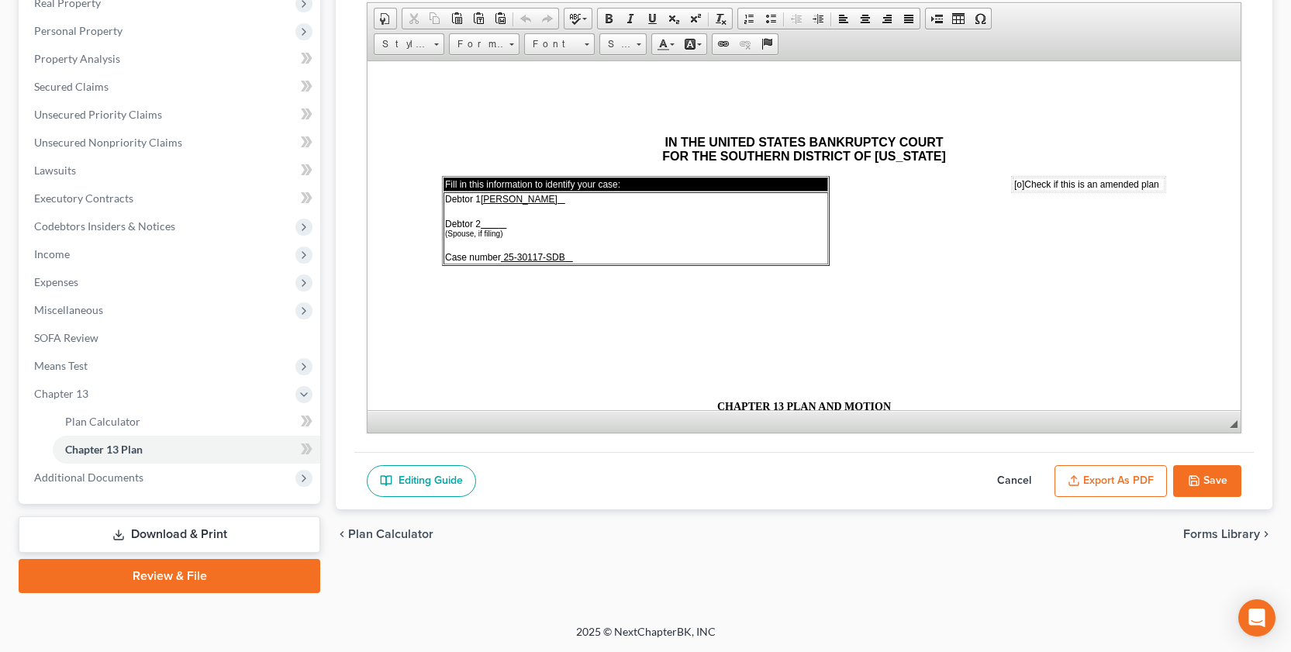
click at [1209, 482] on button "Save" at bounding box center [1207, 481] width 68 height 33
